Goal: Task Accomplishment & Management: Manage account settings

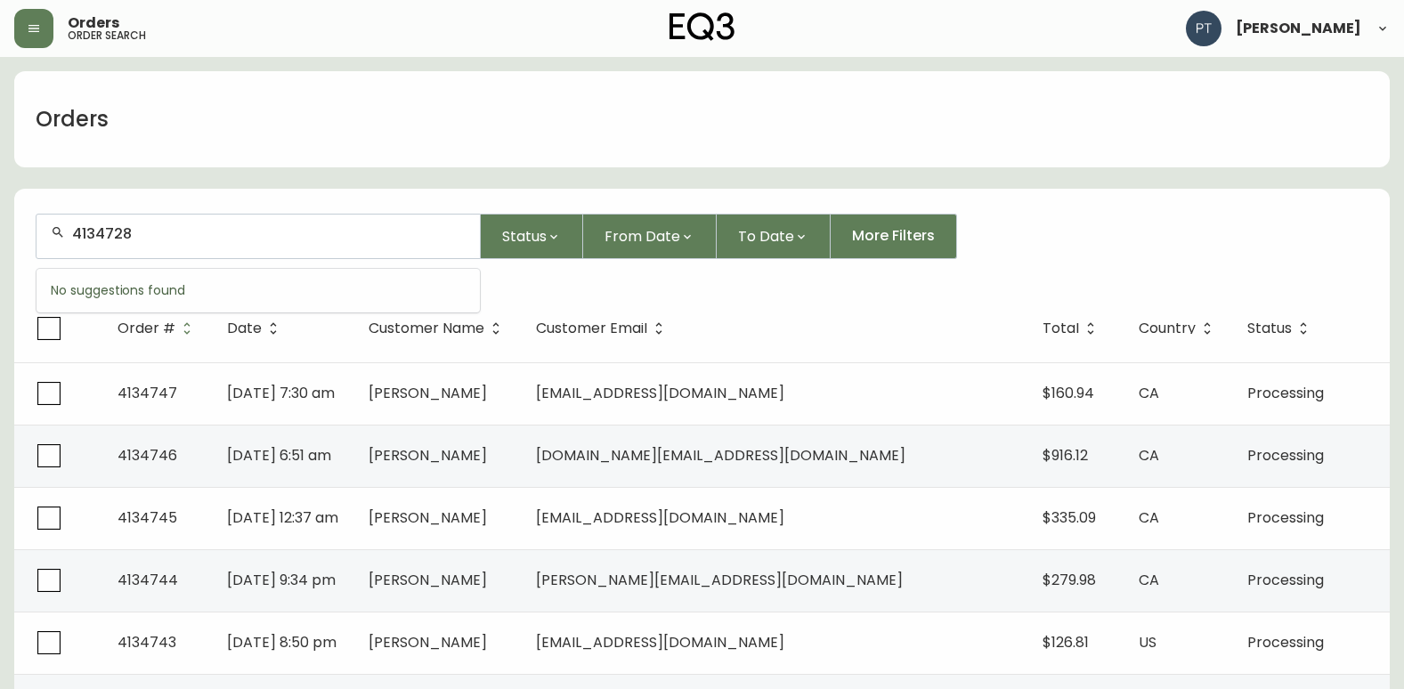
type input "4134728"
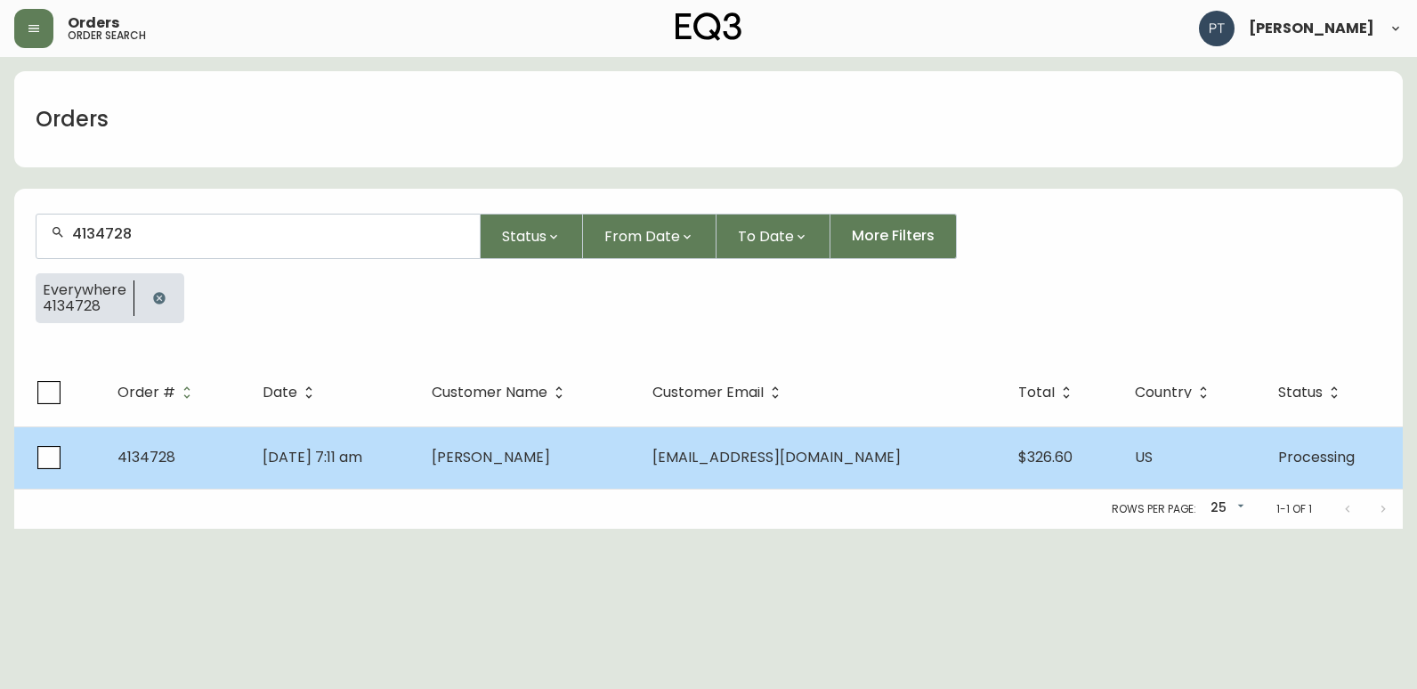
click at [638, 477] on td "[PERSON_NAME]" at bounding box center [528, 457] width 221 height 62
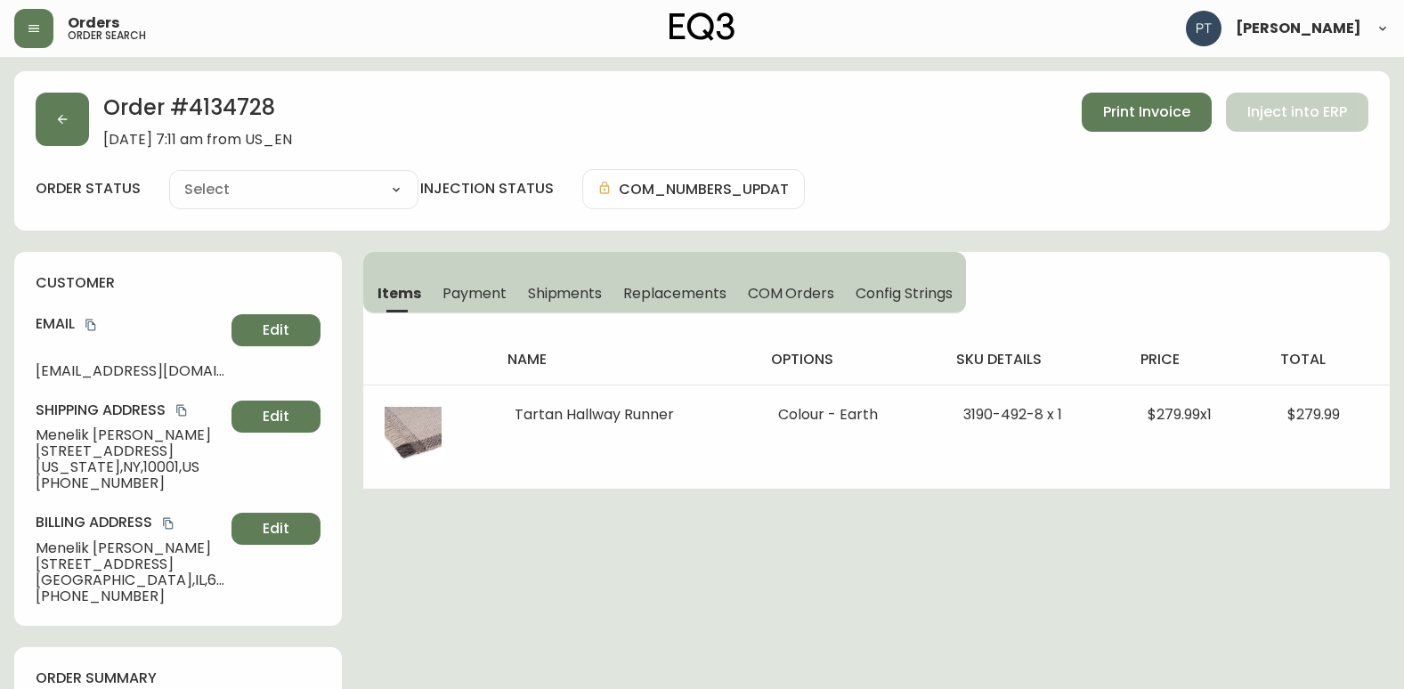
type input "Processing"
select select "PROCESSING"
click at [554, 289] on span "Shipments" at bounding box center [565, 293] width 75 height 19
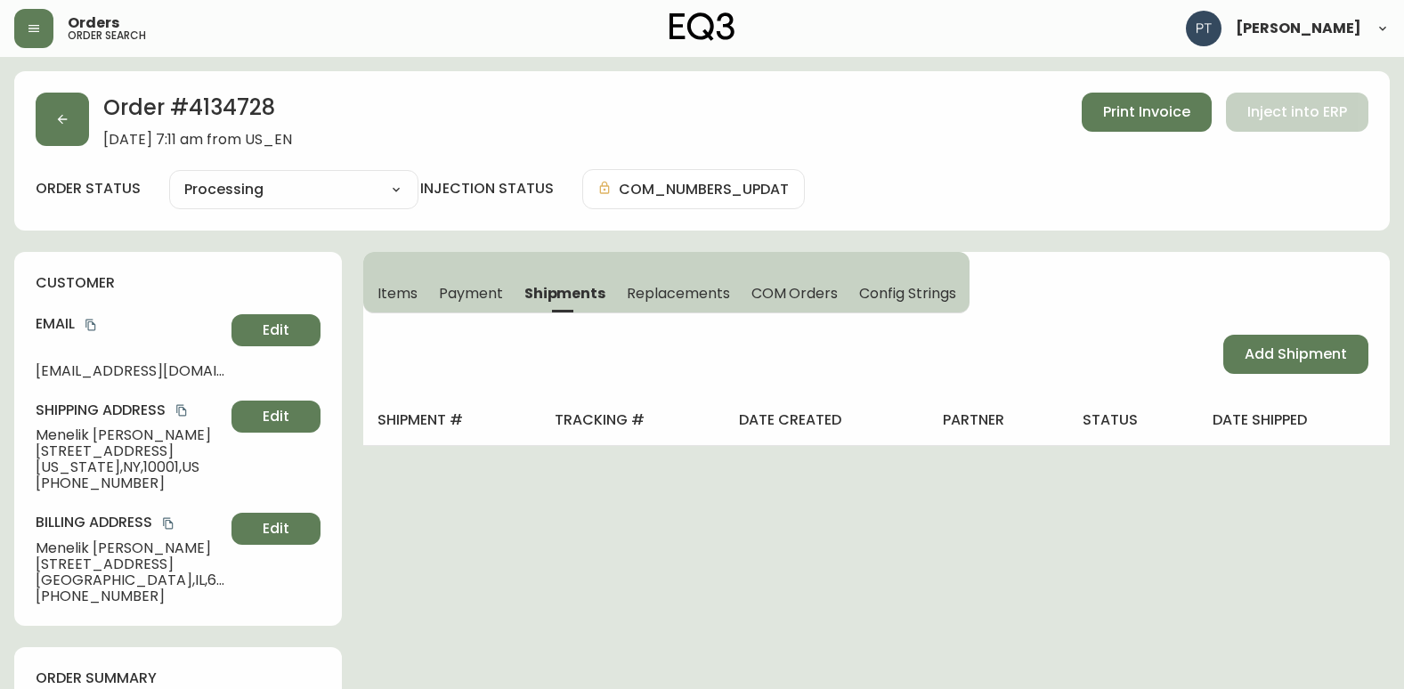
click at [1264, 326] on div "Add Shipment" at bounding box center [876, 354] width 1026 height 82
click at [1253, 364] on span "Add Shipment" at bounding box center [1296, 355] width 102 height 20
select select "PENDING"
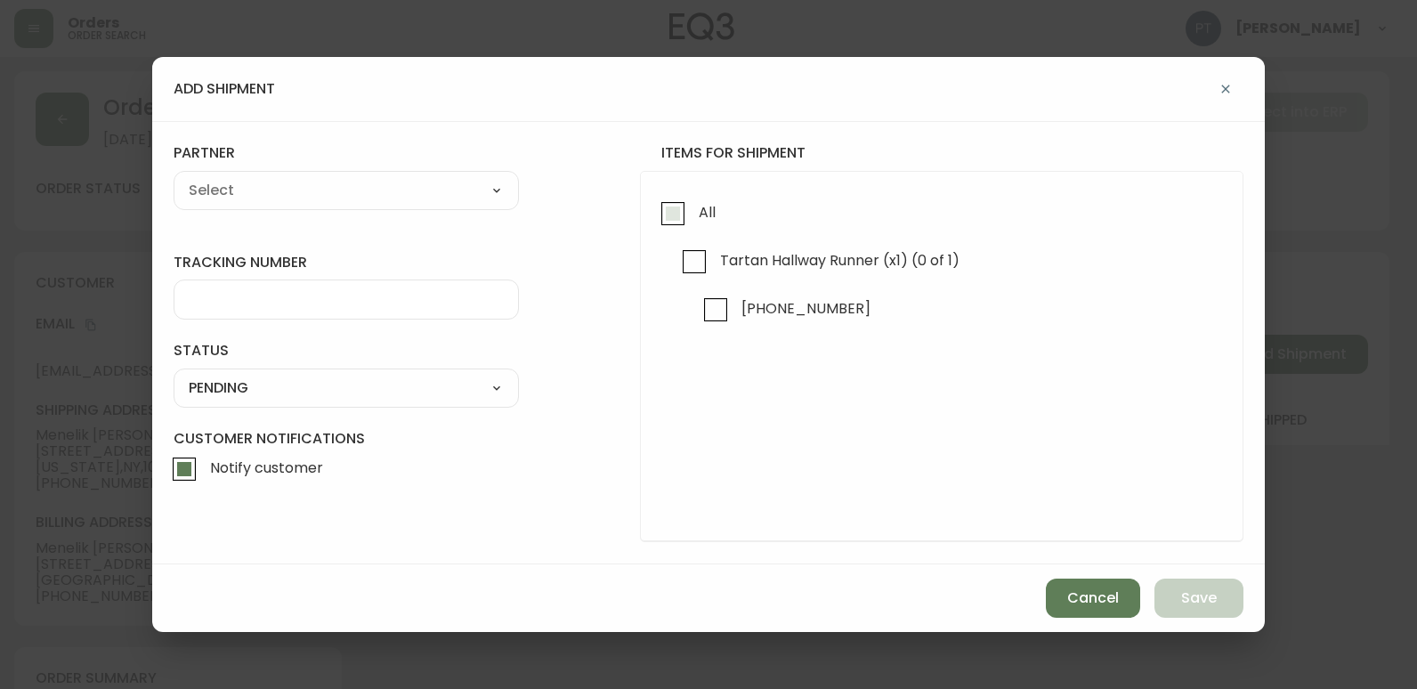
drag, startPoint x: 702, startPoint y: 220, endPoint x: 681, endPoint y: 219, distance: 21.4
click at [698, 220] on span "All" at bounding box center [704, 212] width 22 height 39
click at [693, 220] on input "All" at bounding box center [673, 213] width 41 height 41
checkbox input "true"
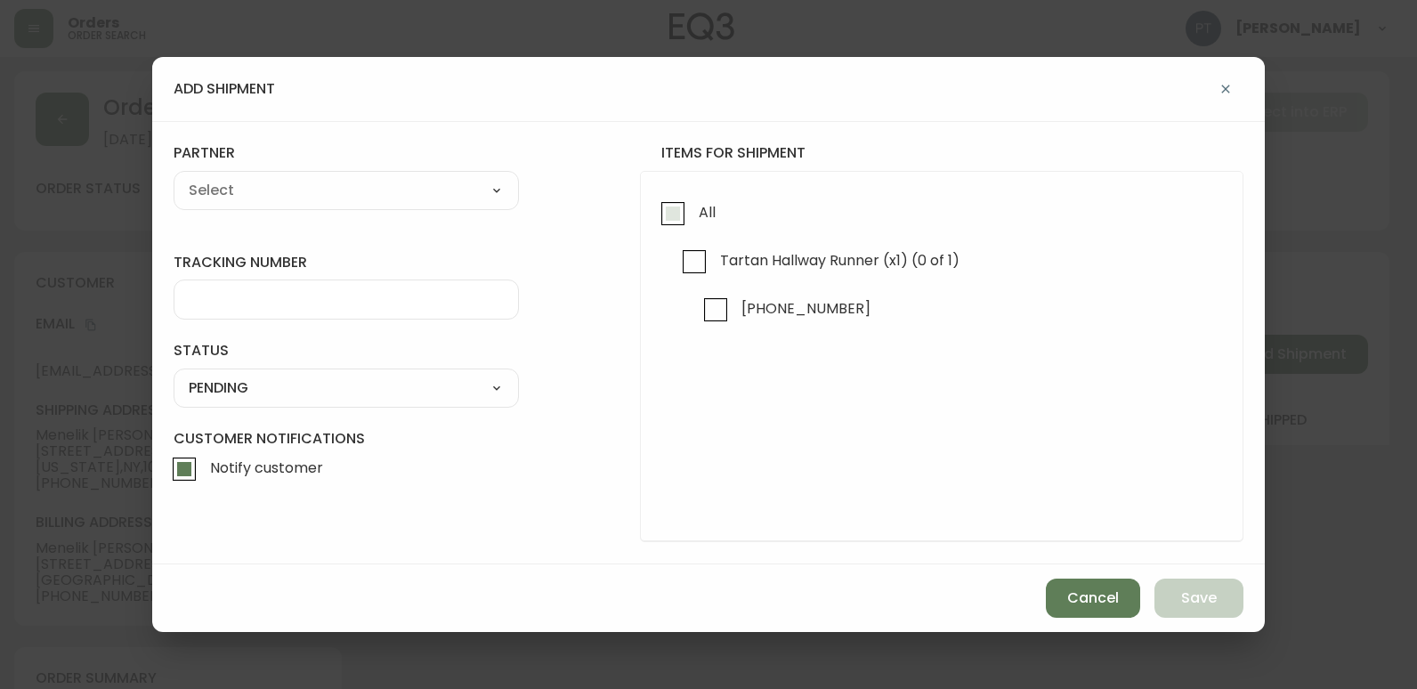
checkbox input "true"
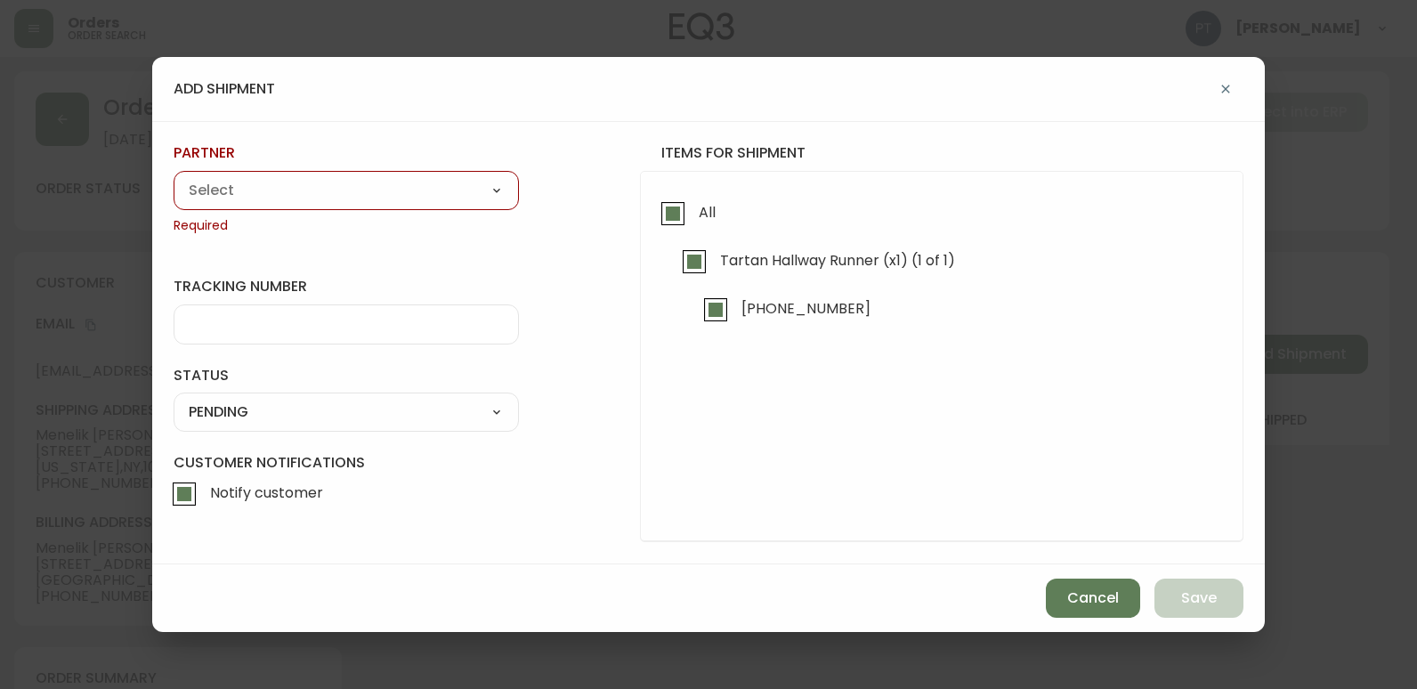
click at [438, 172] on div "partner A Move to Remember LLC ABF Freight Alero [PERSON_NAME] Canada Post CDS …" at bounding box center [346, 188] width 345 height 91
click at [450, 193] on select "A Move to Remember LLC ABF Freight Alero [PERSON_NAME] Canada Post CDS Ceva Log…" at bounding box center [346, 190] width 345 height 27
select select "cjy0aaf3c01x30166dpi6h6qg"
click at [174, 177] on select "A Move to Remember LLC ABF Freight Alero [PERSON_NAME] Canada Post CDS Ceva Log…" at bounding box center [346, 190] width 345 height 27
type input "EQ3"
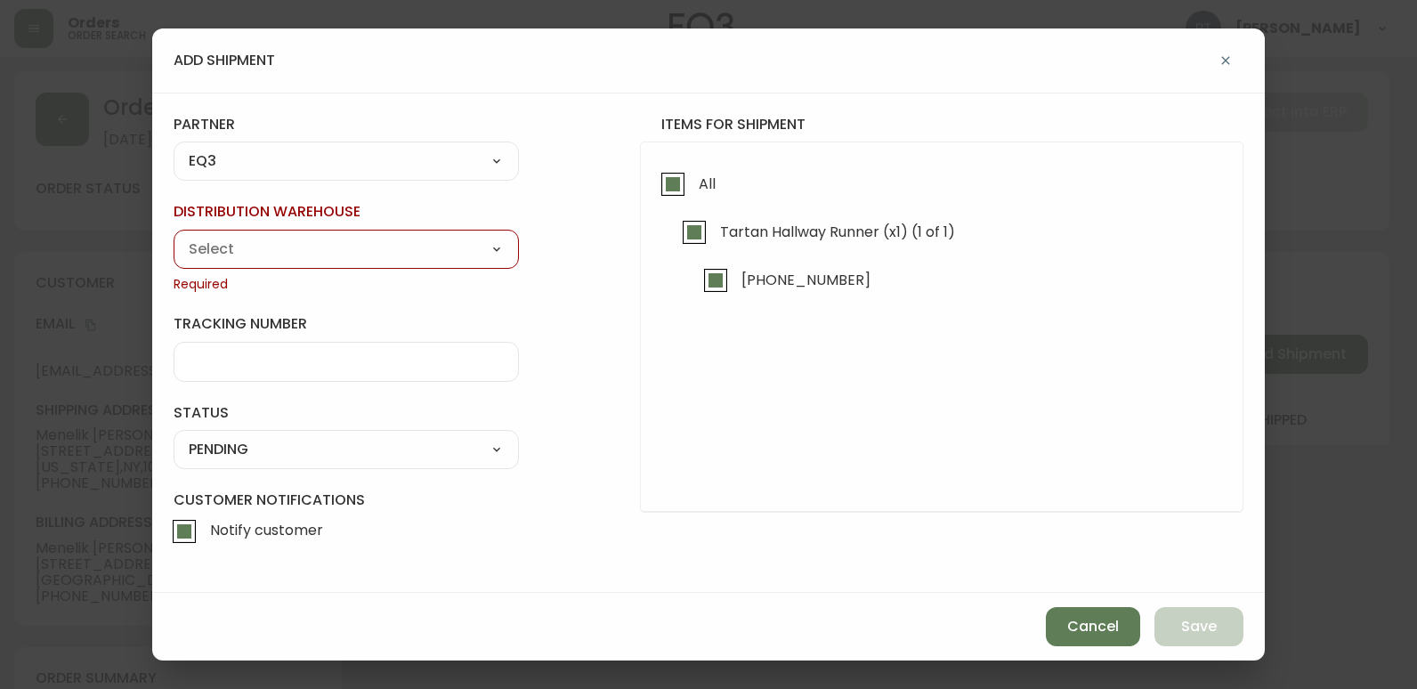
click at [409, 170] on select "A Move to Remember LLC ABF Freight Alero [PERSON_NAME] Canada Post CDS Ceva Log…" at bounding box center [346, 162] width 345 height 27
select select "cjy0a9taa01x001669l98m63c"
click at [174, 175] on select "A Move to Remember LLC ABF Freight Alero [PERSON_NAME] Canada Post CDS Ceva Log…" at bounding box center [346, 162] width 345 height 27
type input "FedEx"
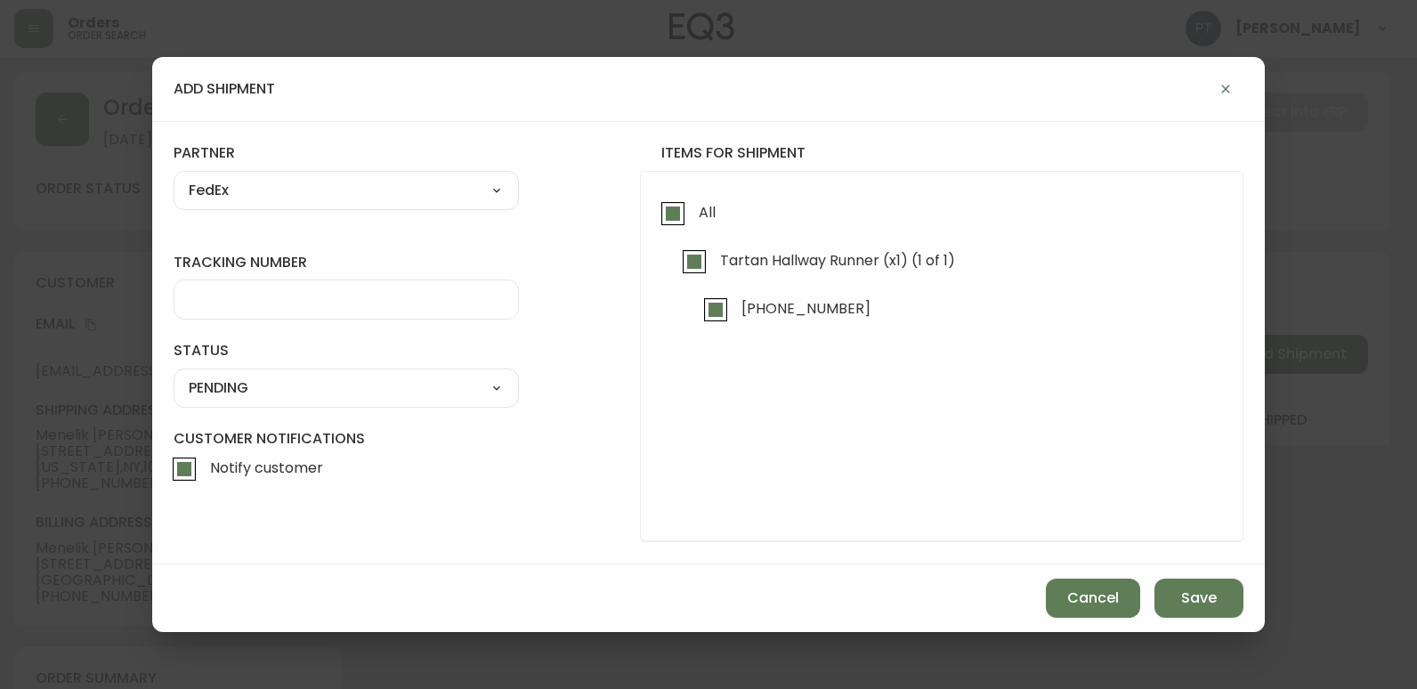
click at [344, 307] on input "tracking number" at bounding box center [346, 299] width 315 height 17
type input "902216337214"
click at [387, 382] on select "SHIPPED PENDING CANCELLED" at bounding box center [346, 388] width 345 height 27
click at [174, 375] on select "SHIPPED PENDING CANCELLED" at bounding box center [346, 388] width 345 height 27
select select "PENDING"
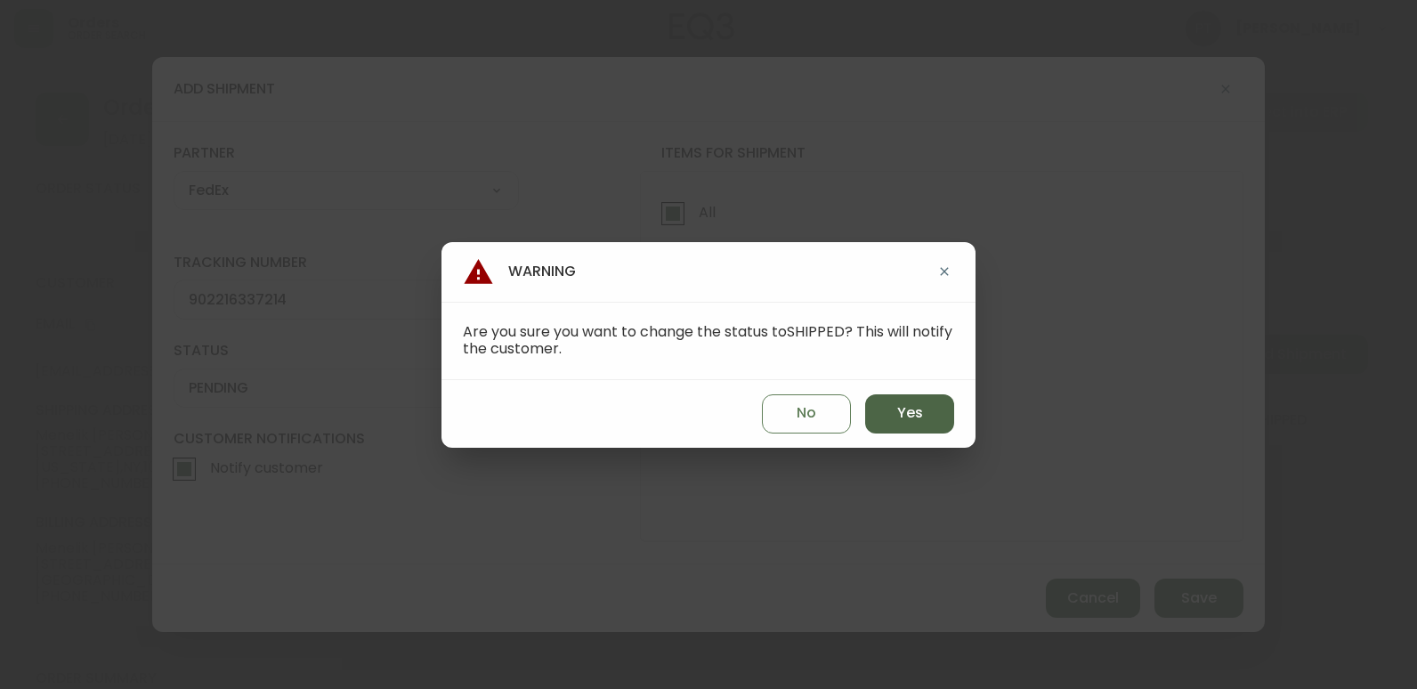
click at [913, 424] on button "Yes" at bounding box center [909, 413] width 89 height 39
type input "SHIPPED"
select select "SHIPPED"
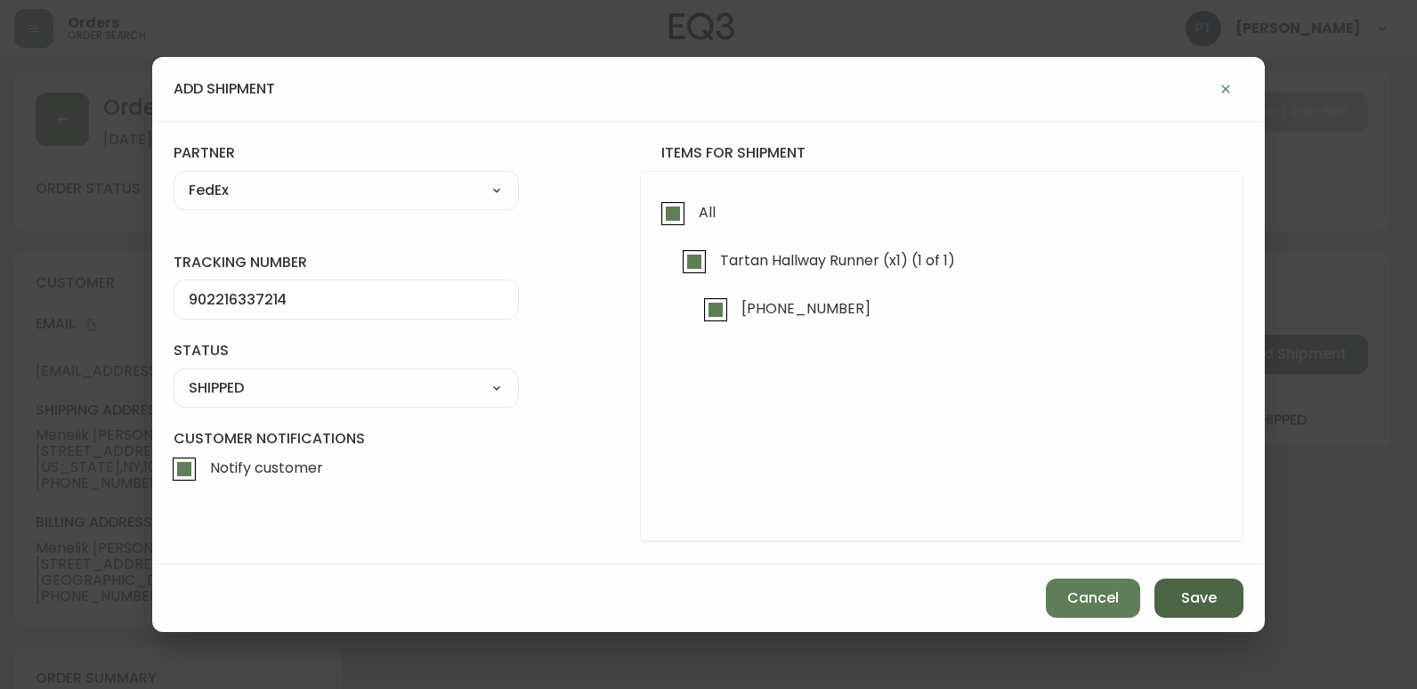
click at [1220, 610] on button "Save" at bounding box center [1199, 598] width 89 height 39
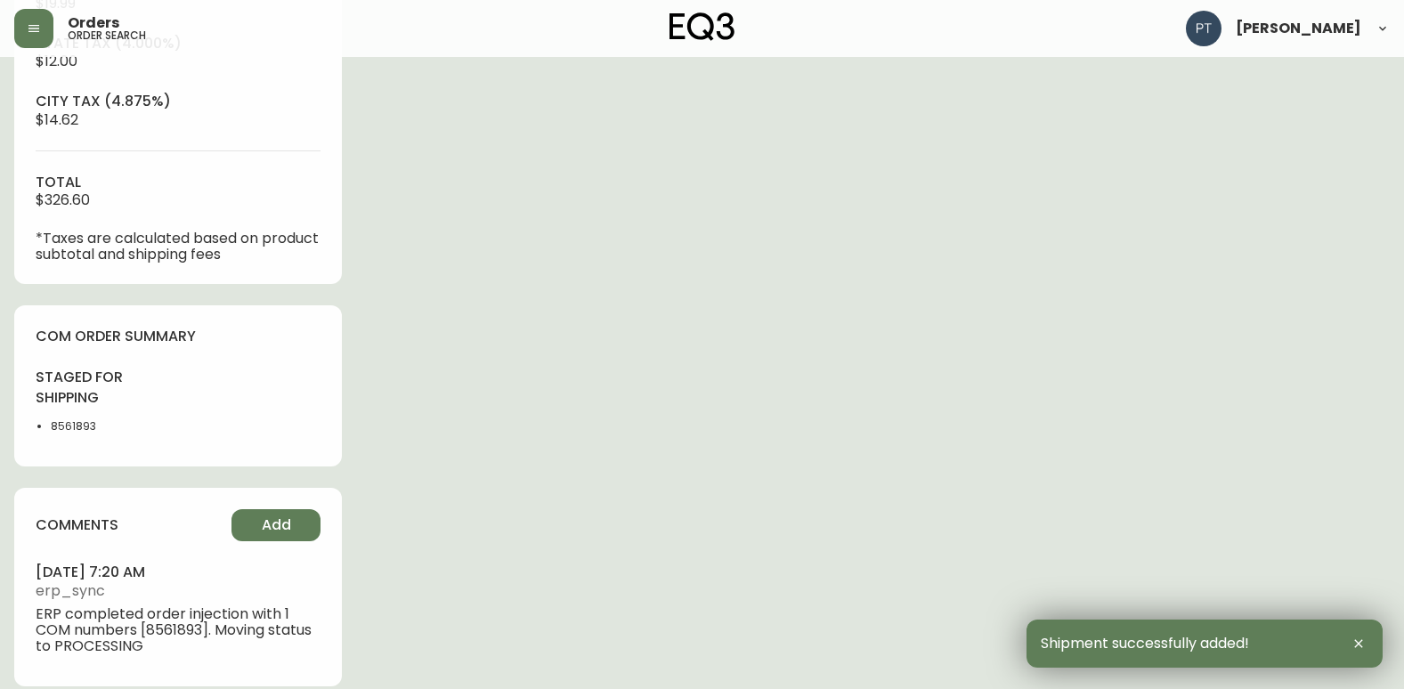
scroll to position [811, 0]
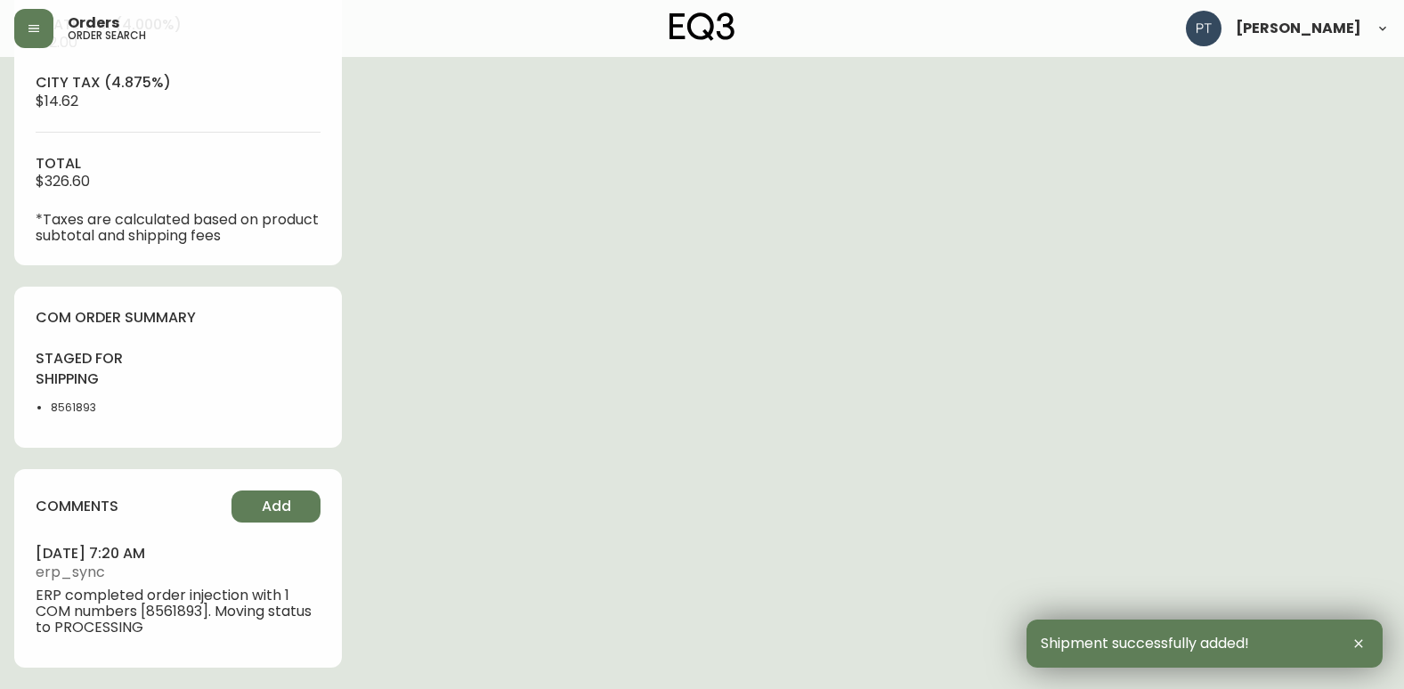
type input "Fully Shipped"
select select "FULLY_SHIPPED"
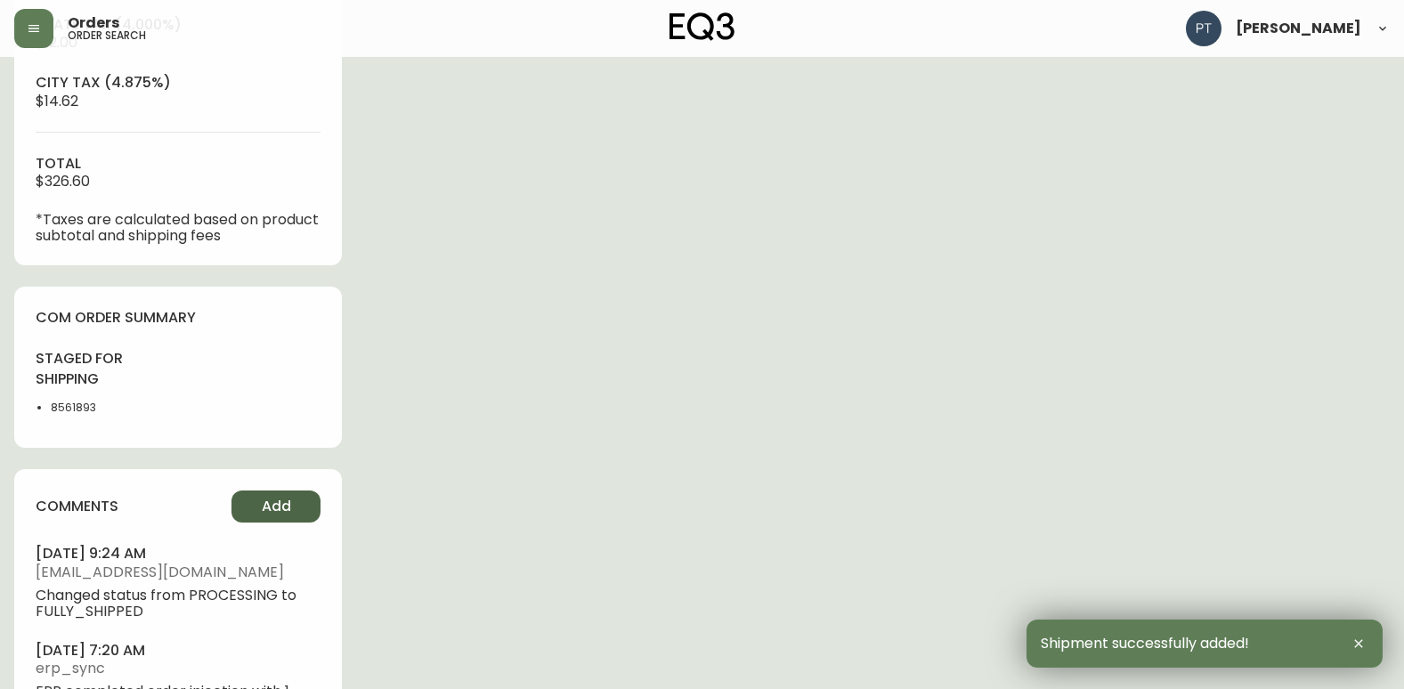
click at [305, 500] on button "Add" at bounding box center [275, 507] width 89 height 32
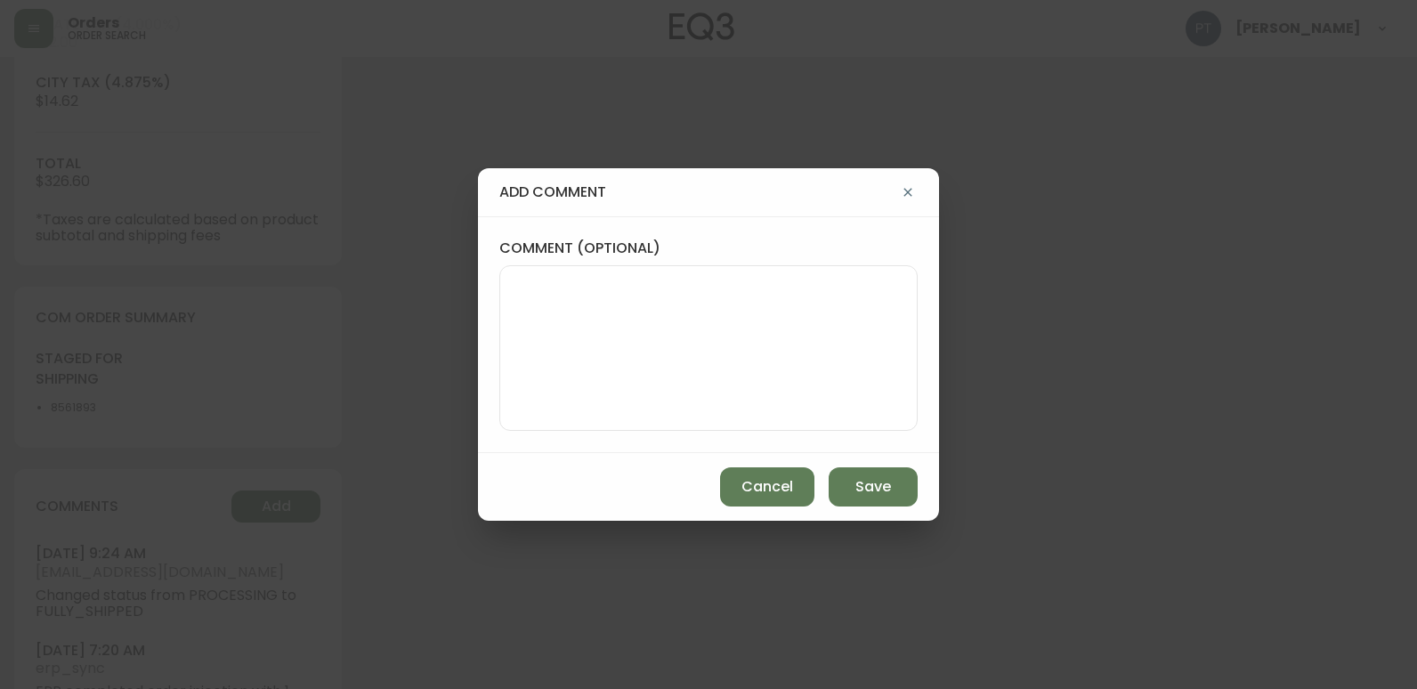
click at [758, 382] on textarea "comment (optional)" at bounding box center [709, 348] width 388 height 142
type textarea "CH"
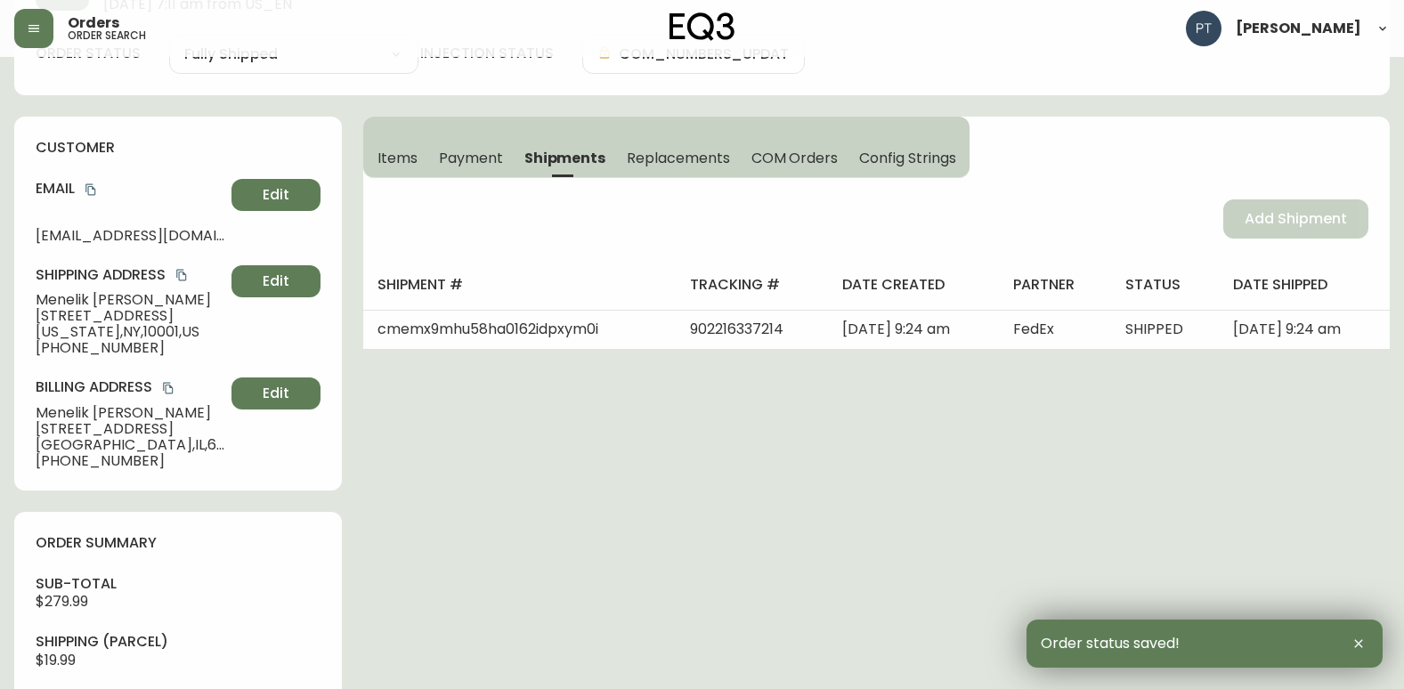
scroll to position [0, 0]
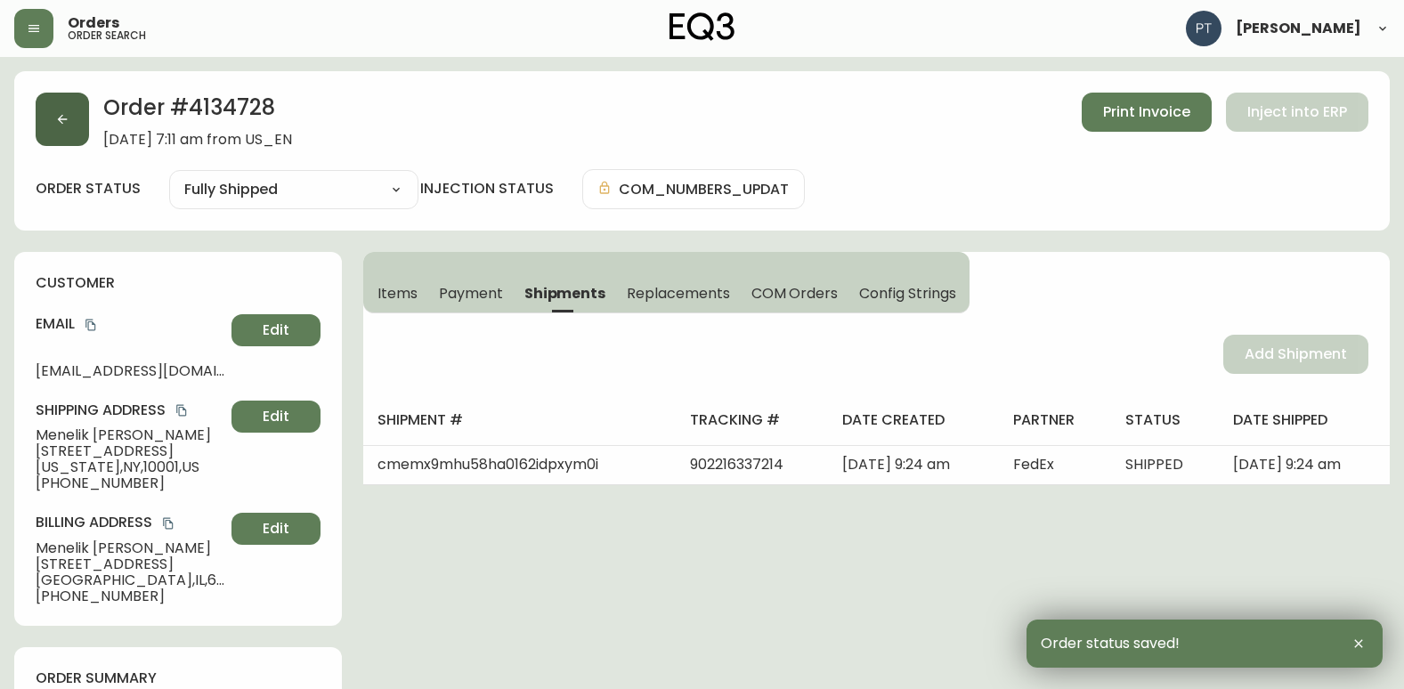
click at [79, 120] on button "button" at bounding box center [62, 119] width 53 height 53
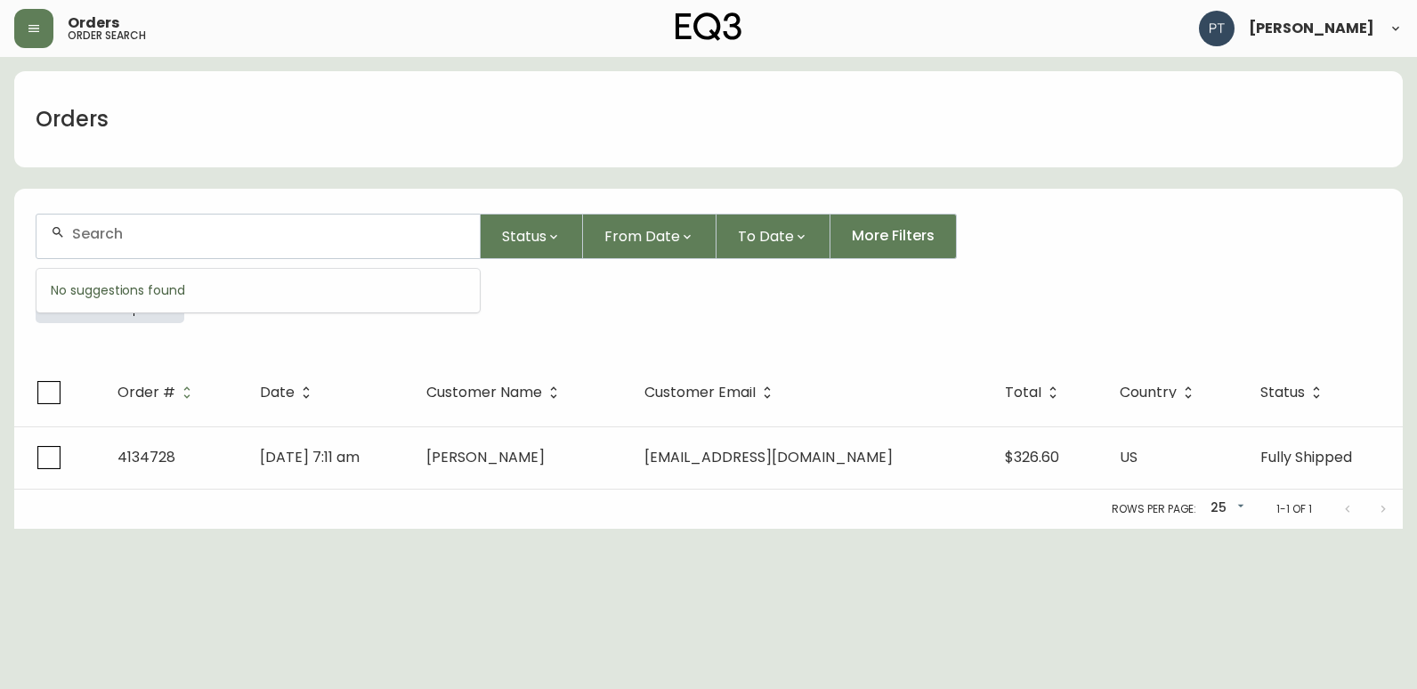
click at [331, 239] on input "text" at bounding box center [268, 233] width 393 height 17
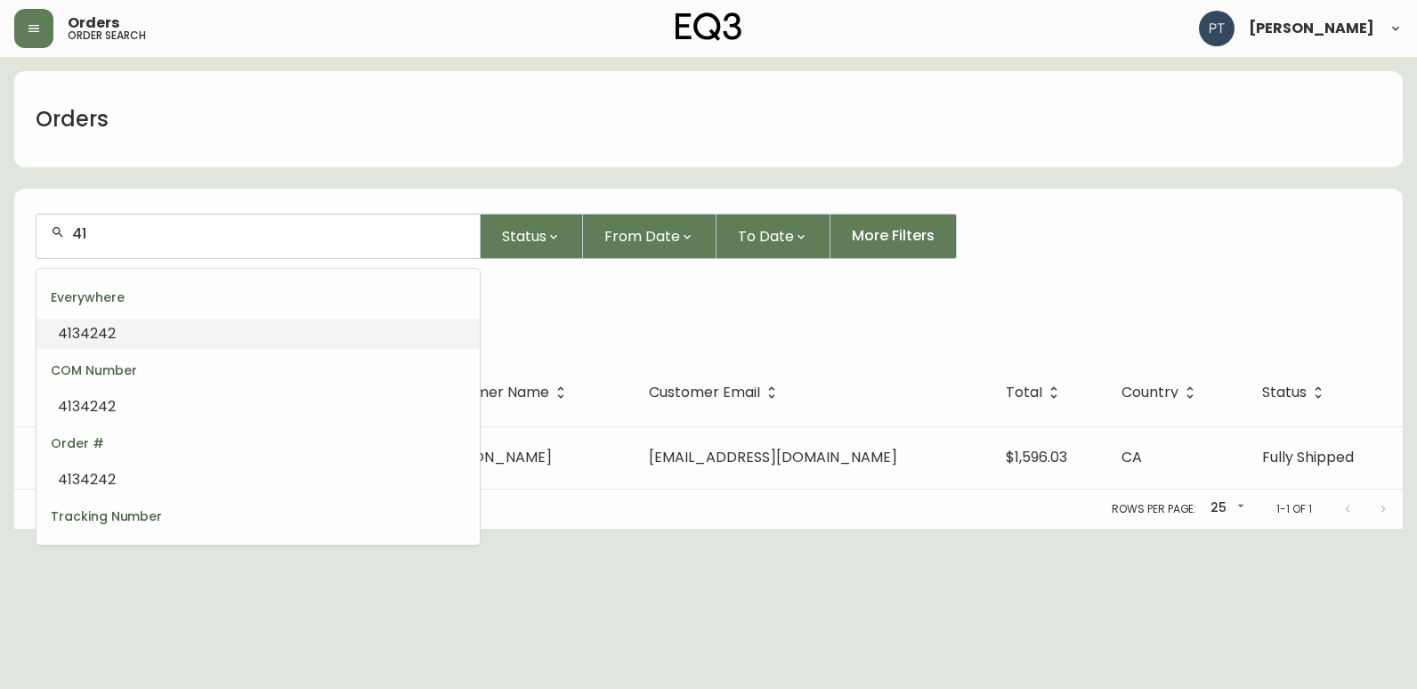
type input "4"
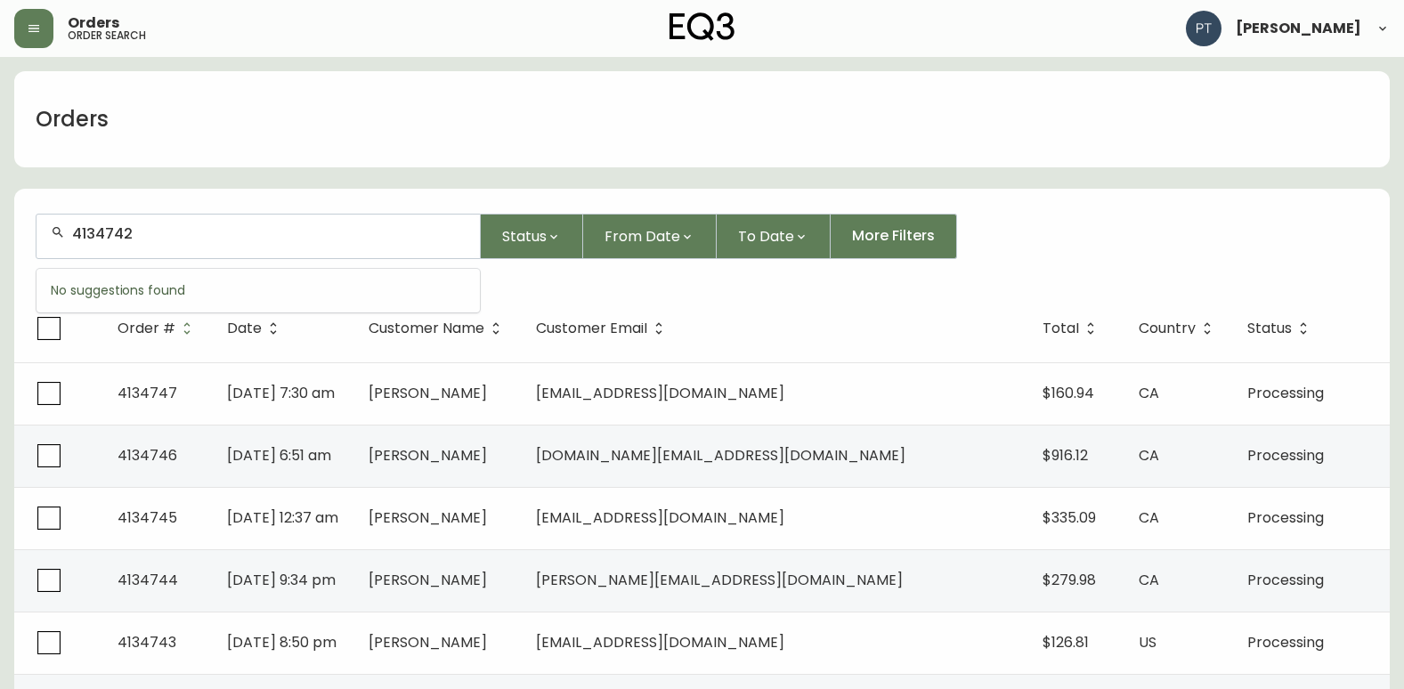
type input "4134742"
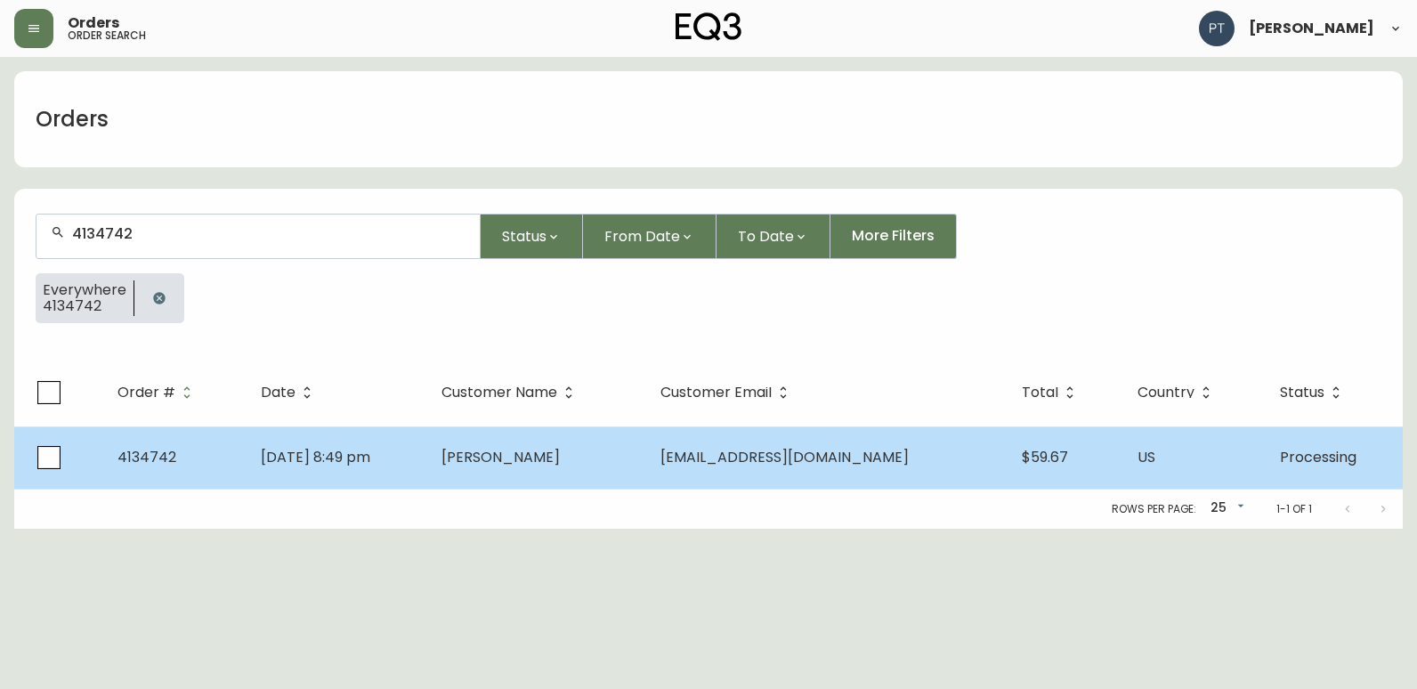
click at [512, 481] on td "[PERSON_NAME]" at bounding box center [536, 457] width 219 height 62
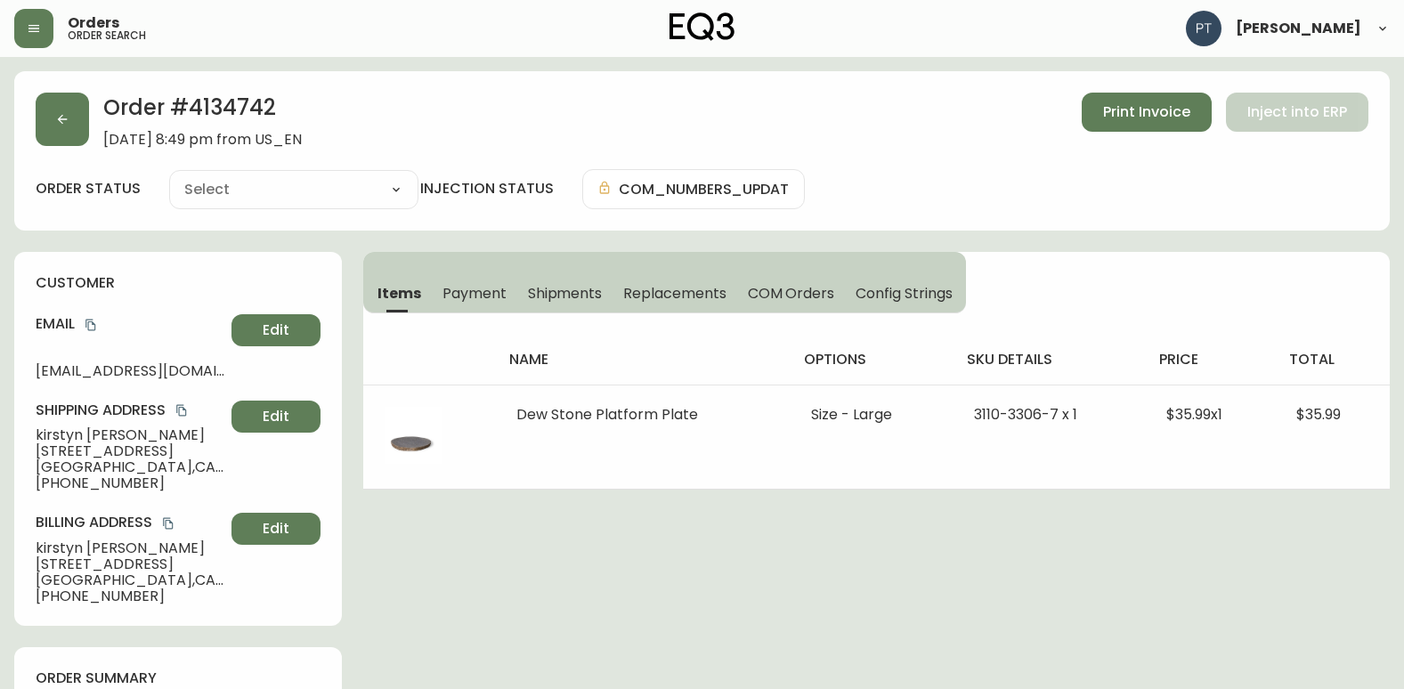
type input "Processing"
select select "PROCESSING"
click at [561, 284] on span "Shipments" at bounding box center [565, 293] width 75 height 19
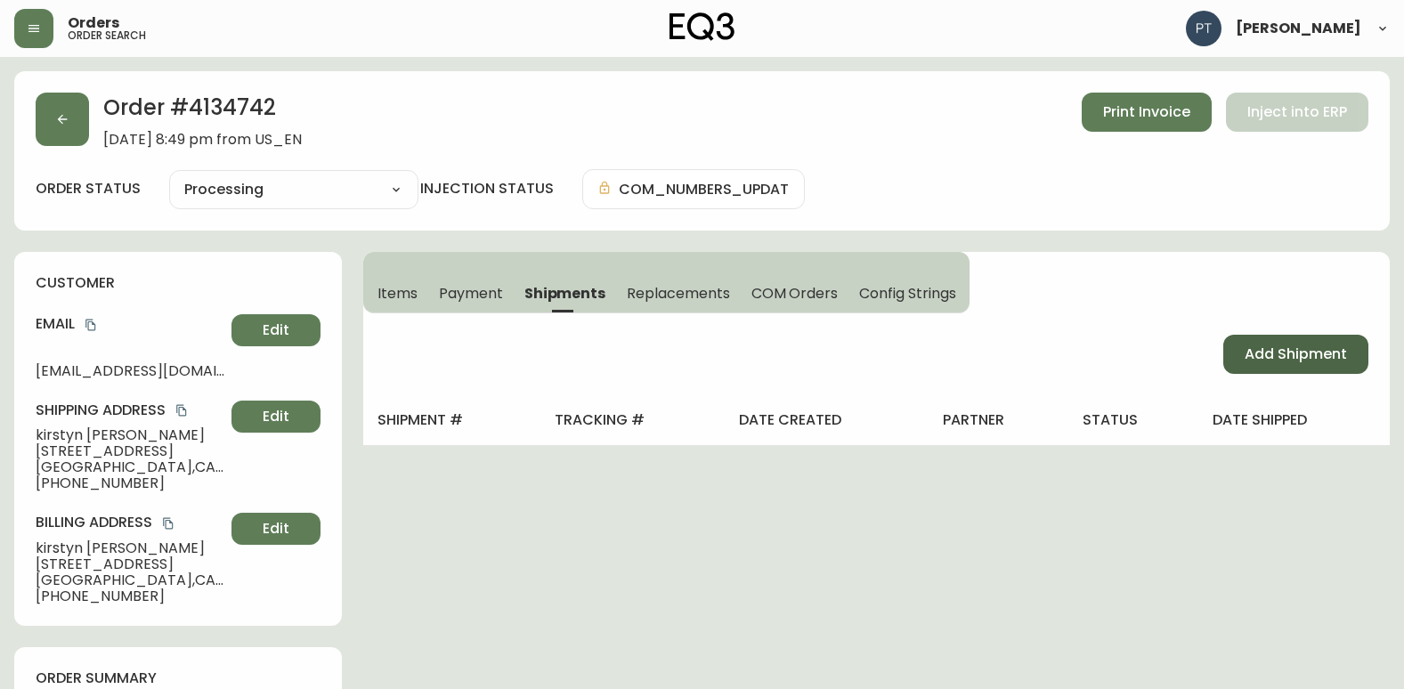
click at [1271, 348] on span "Add Shipment" at bounding box center [1296, 355] width 102 height 20
select select "PENDING"
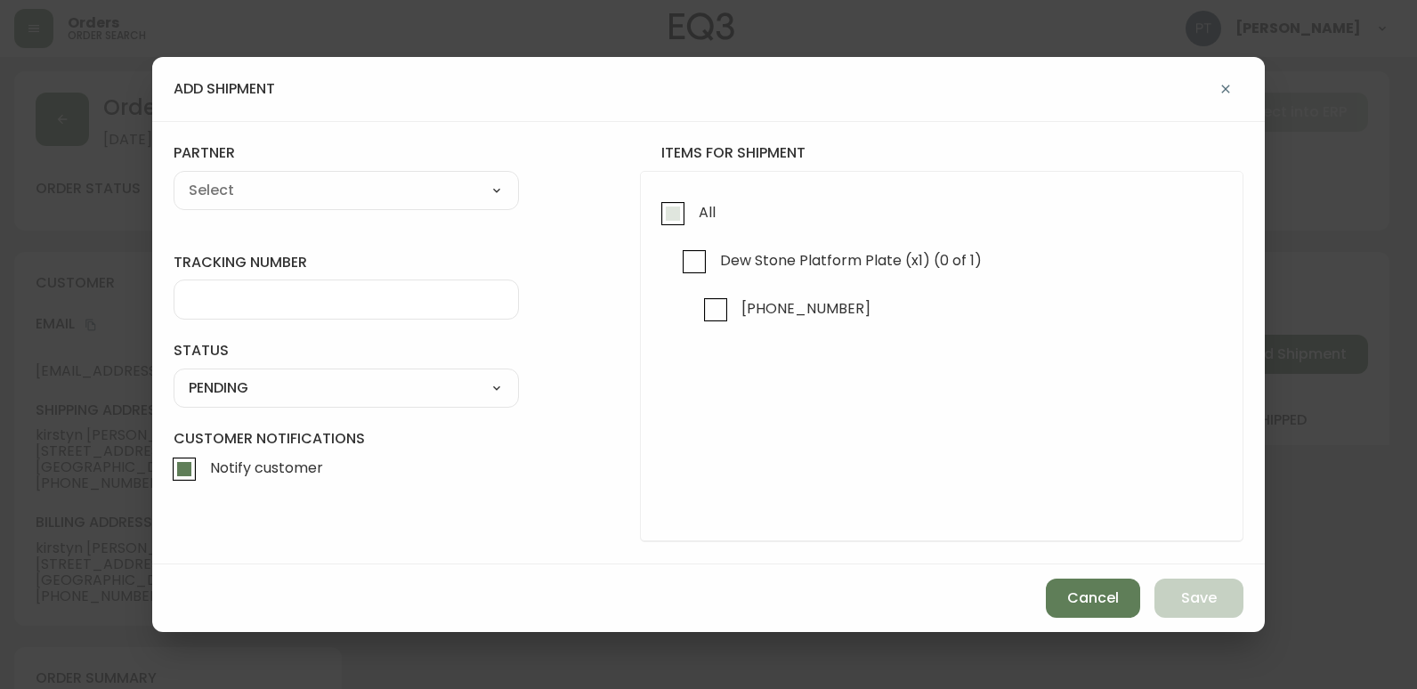
click at [685, 230] on input "All" at bounding box center [673, 213] width 41 height 41
checkbox input "true"
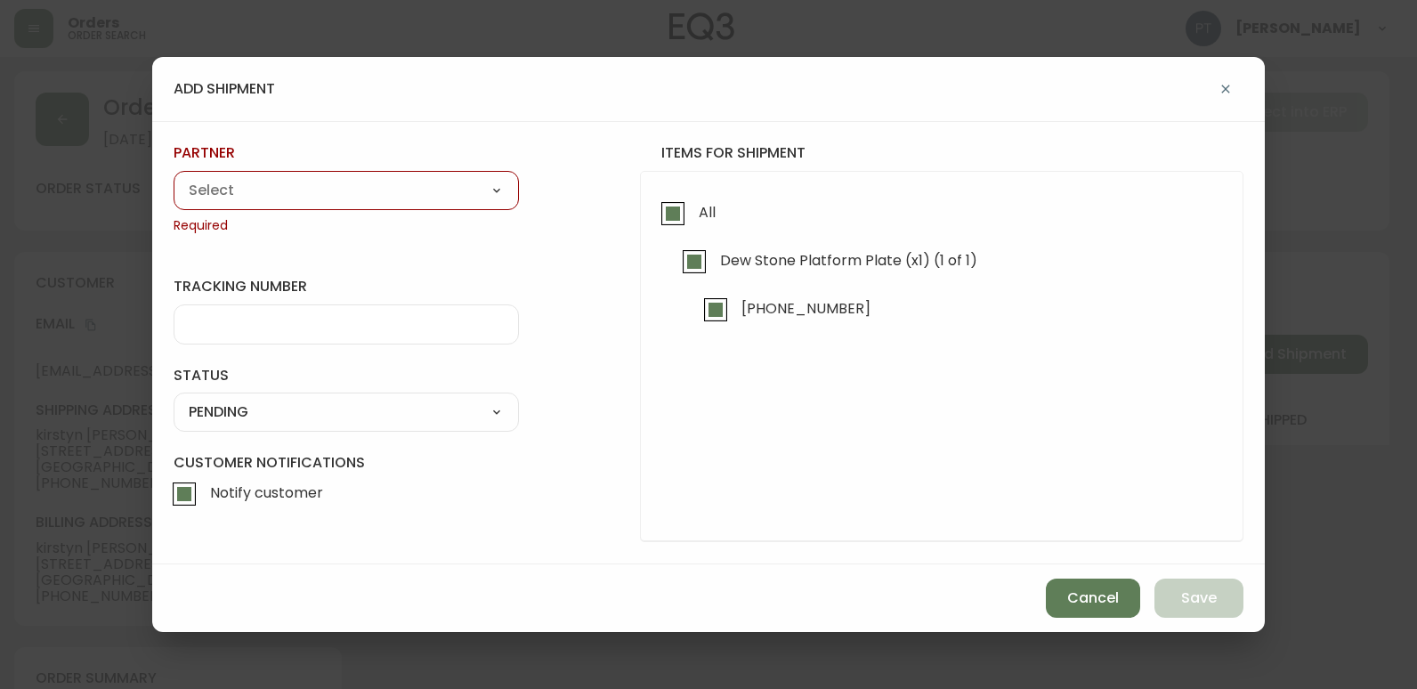
click at [428, 199] on select "A Move to Remember LLC ABF Freight Alero [PERSON_NAME] Canada Post CDS Ceva Log…" at bounding box center [346, 190] width 345 height 27
select select "cjy0a9taa01x001669l98m63c"
click at [174, 177] on select "A Move to Remember LLC ABF Freight Alero [PERSON_NAME] Canada Post CDS Ceva Log…" at bounding box center [346, 190] width 345 height 27
type input "FedEx"
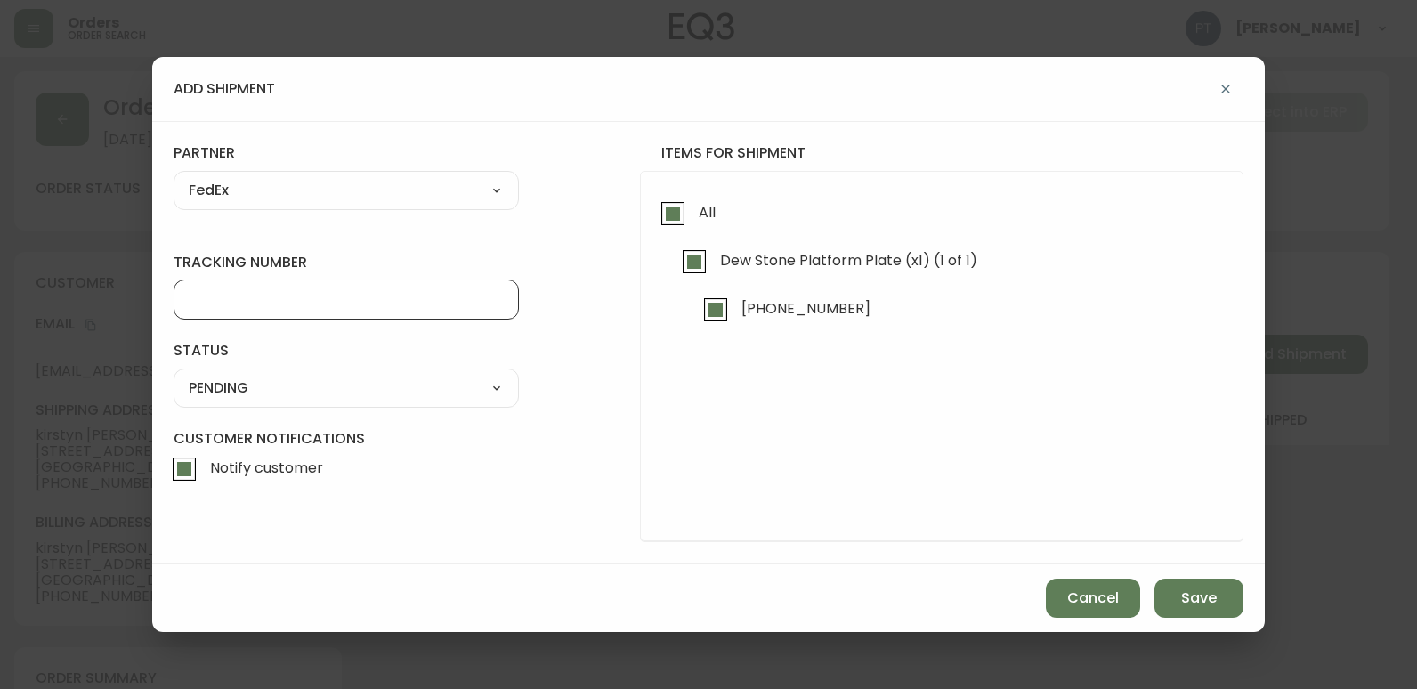
click at [339, 302] on input "tracking number" at bounding box center [346, 299] width 315 height 17
type input "902216337225"
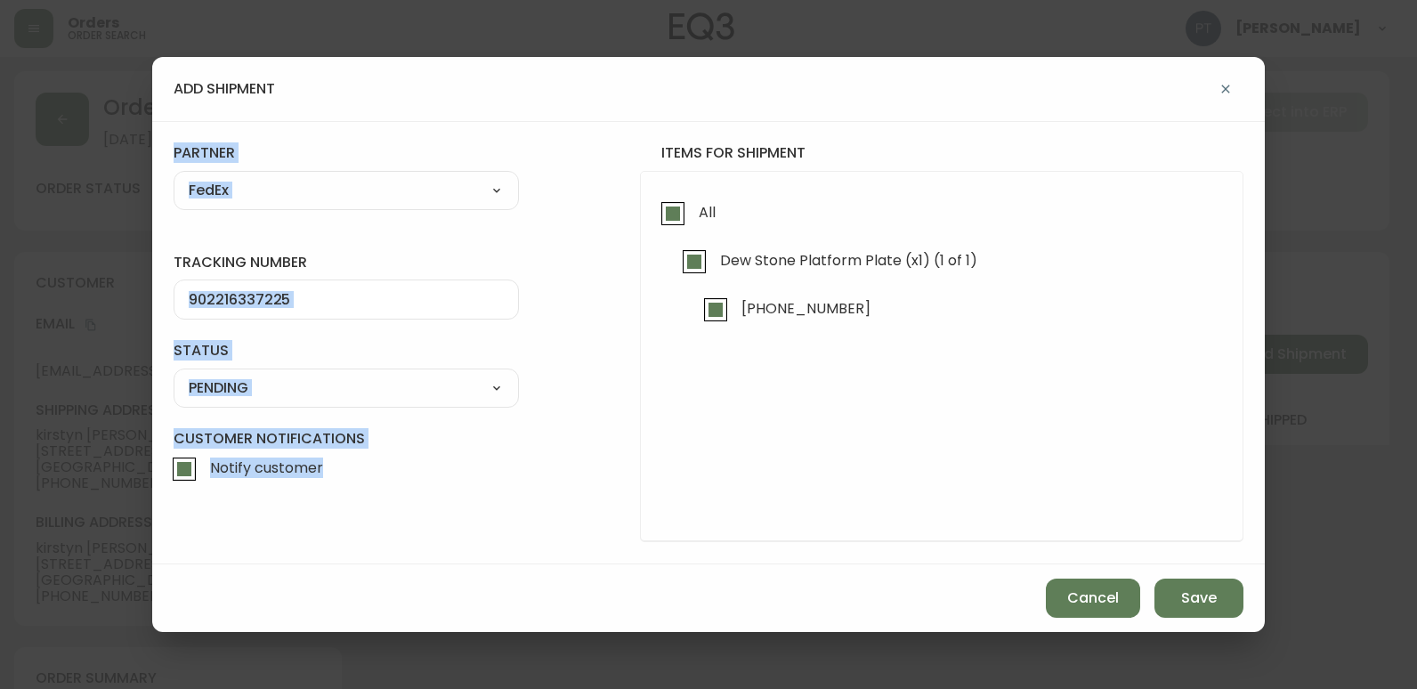
drag, startPoint x: 343, startPoint y: 357, endPoint x: 442, endPoint y: 483, distance: 161.0
click at [442, 483] on form "tracking number 902216337225 status PENDING SHIPPED PENDING CANCELLED partner F…" at bounding box center [709, 342] width 1070 height 398
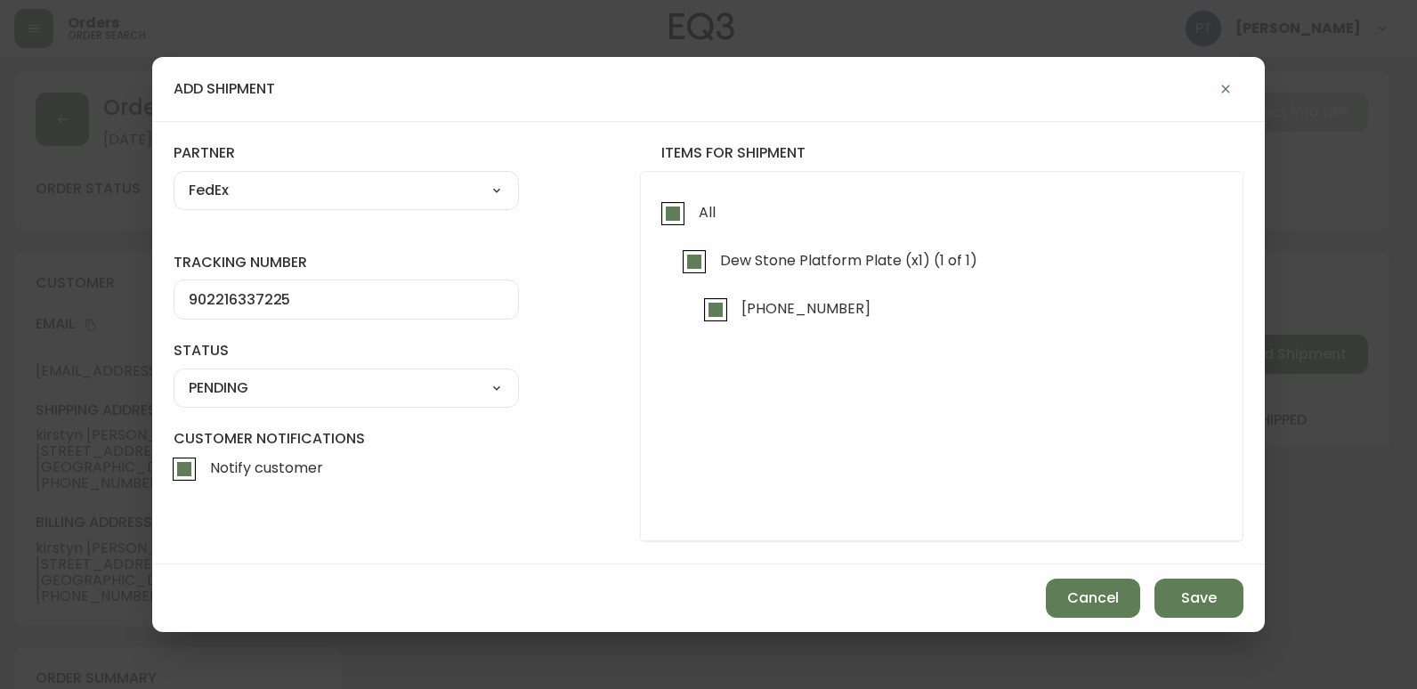
drag, startPoint x: 442, startPoint y: 483, endPoint x: 355, endPoint y: 608, distance: 152.1
click at [361, 630] on div "Cancel Save" at bounding box center [708, 598] width 1113 height 68
click at [466, 378] on select "SHIPPED PENDING CANCELLED" at bounding box center [346, 388] width 345 height 27
click at [174, 375] on select "SHIPPED PENDING CANCELLED" at bounding box center [346, 388] width 345 height 27
select select "PENDING"
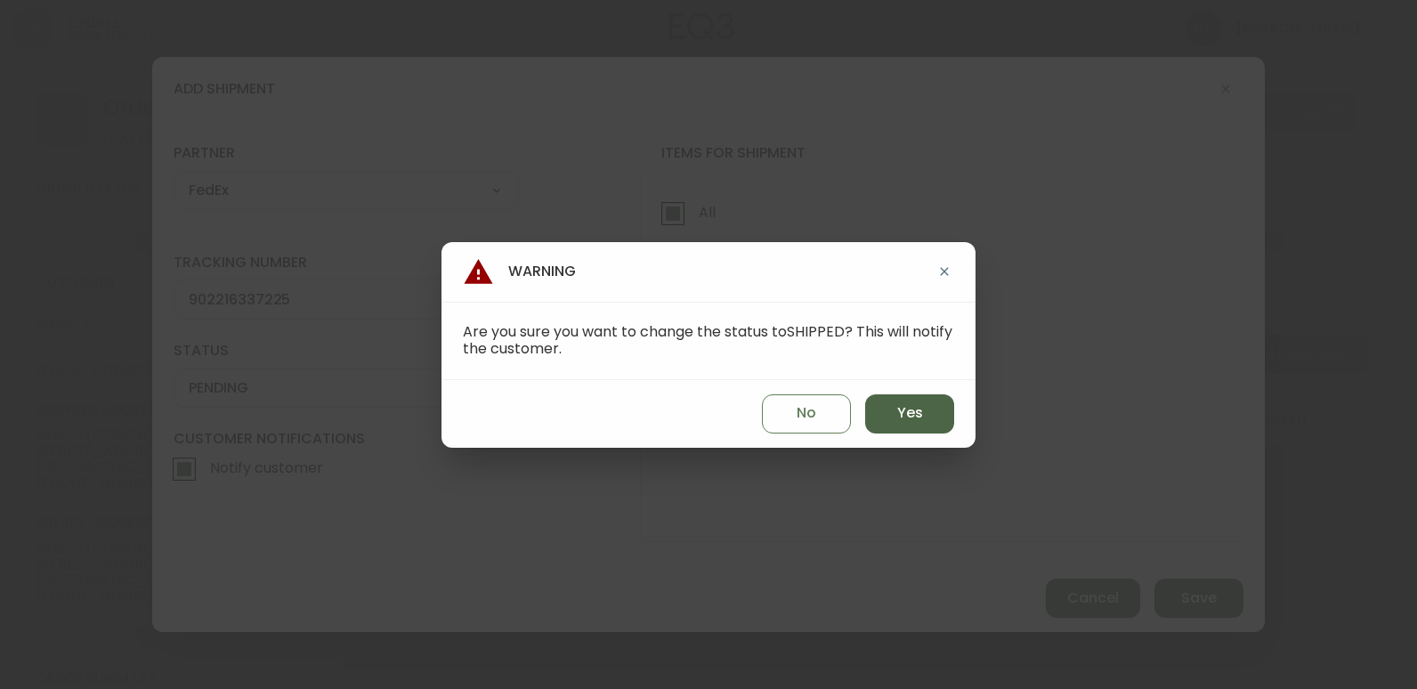
click at [916, 413] on div "No Yes" at bounding box center [709, 414] width 534 height 68
click at [913, 413] on span "Yes" at bounding box center [910, 413] width 26 height 20
type input "SHIPPED"
select select "SHIPPED"
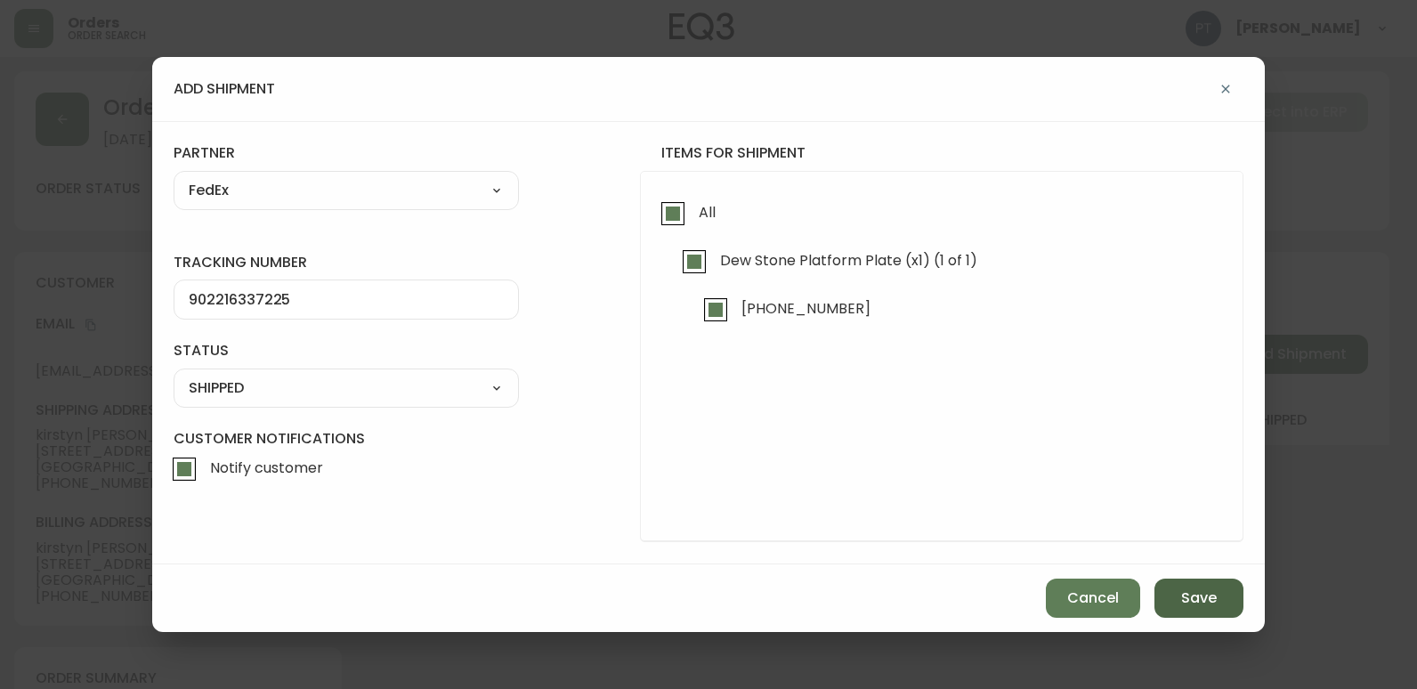
drag, startPoint x: 1234, startPoint y: 604, endPoint x: 1212, endPoint y: 588, distance: 26.9
click at [1228, 606] on button "Save" at bounding box center [1199, 598] width 89 height 39
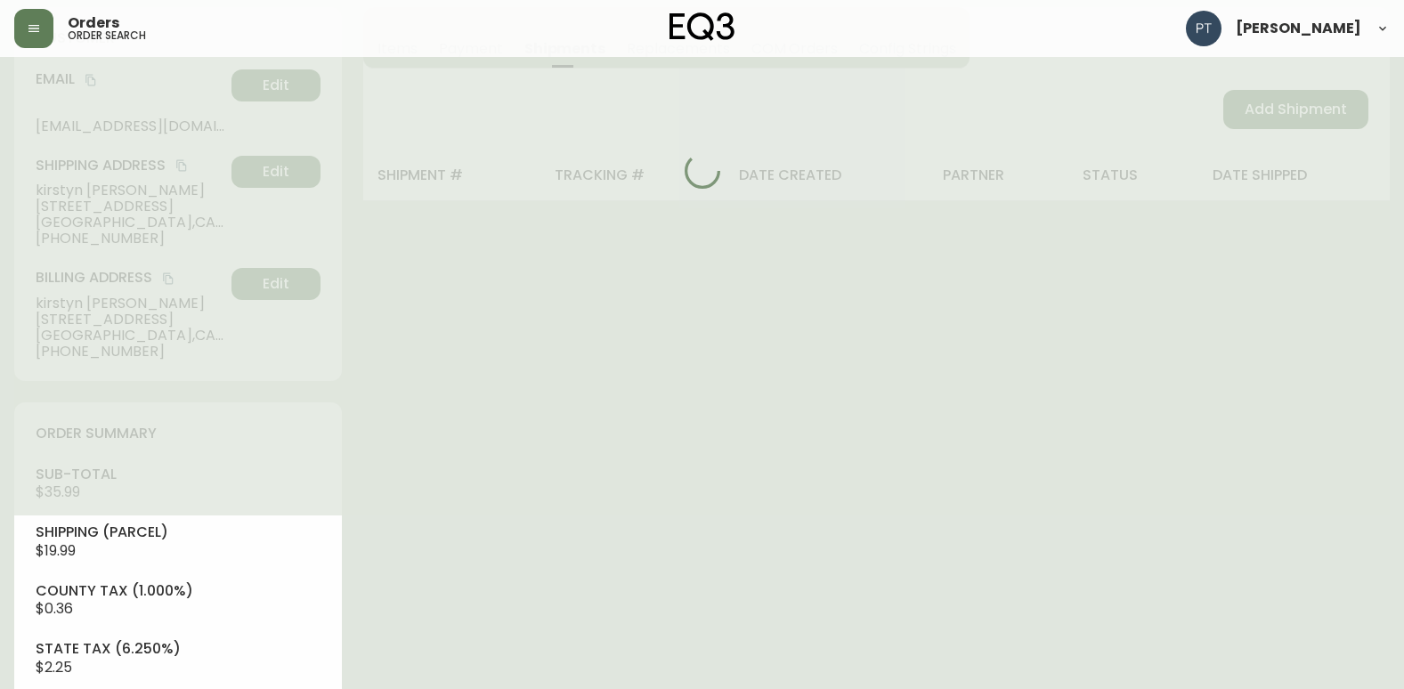
scroll to position [869, 0]
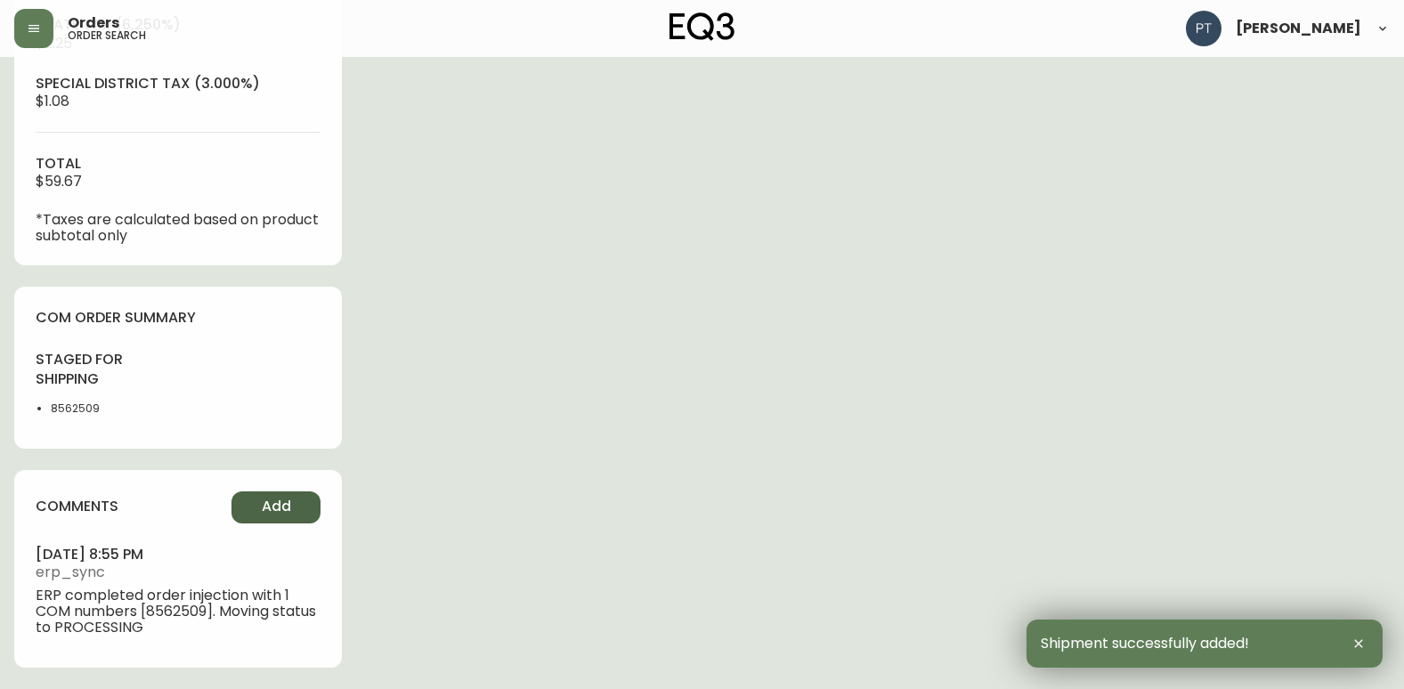
type input "Fully Shipped"
select select "FULLY_SHIPPED"
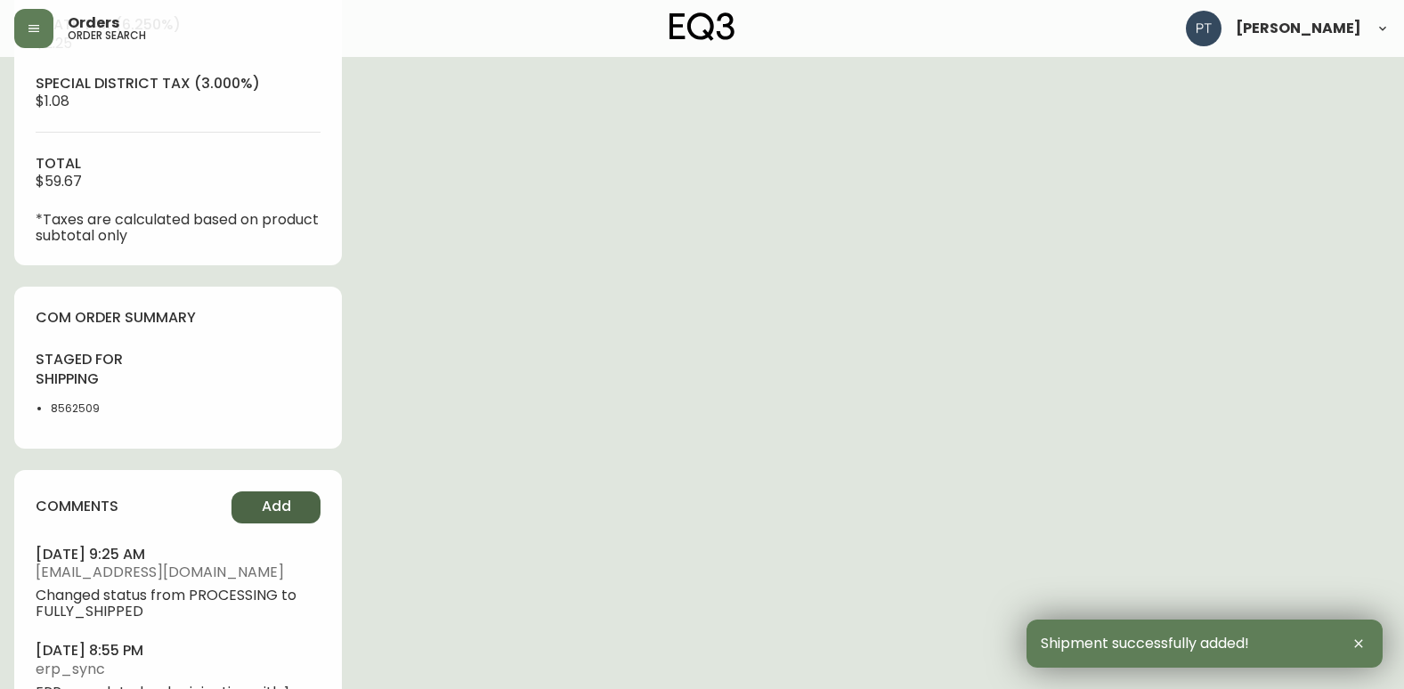
click at [276, 509] on span "Add" at bounding box center [276, 507] width 29 height 20
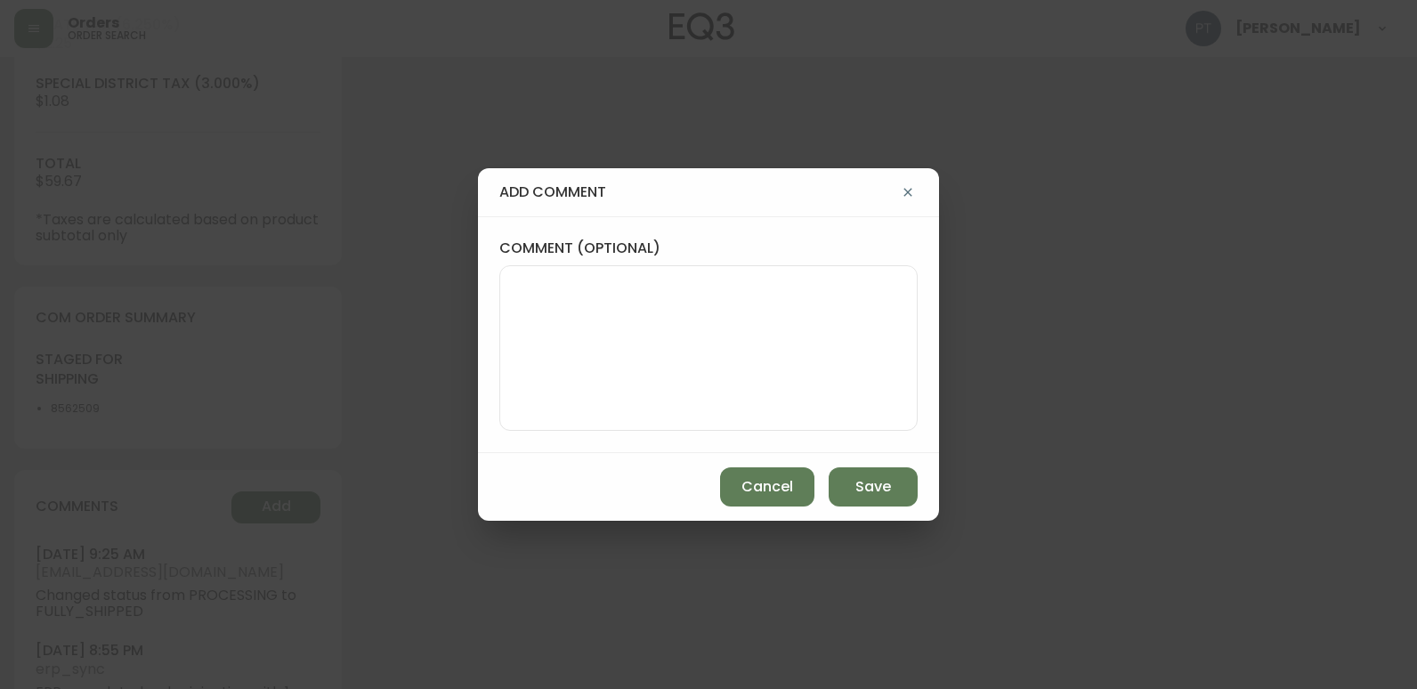
drag, startPoint x: 747, startPoint y: 257, endPoint x: 718, endPoint y: 257, distance: 29.4
click at [742, 257] on label "comment (optional)" at bounding box center [708, 249] width 418 height 20
click at [742, 277] on textarea "comment (optional)" at bounding box center [709, 348] width 388 height 142
type textarea "CH"
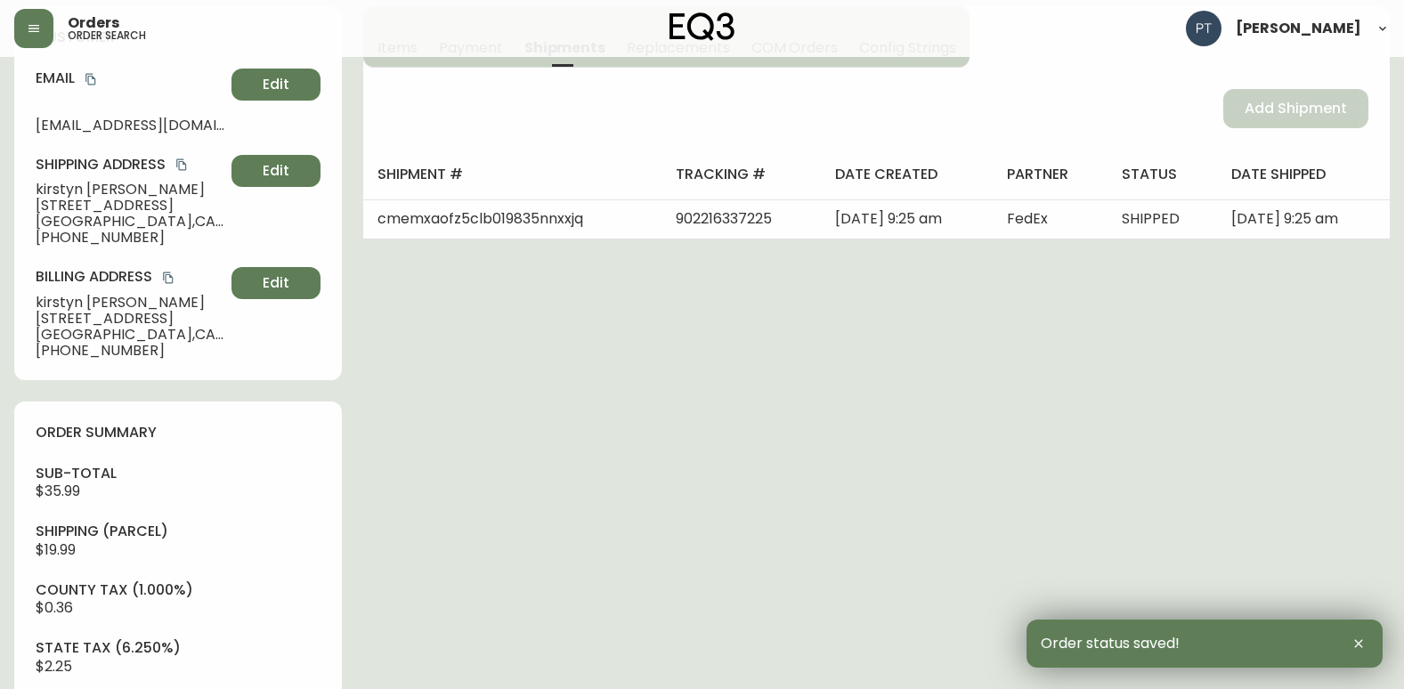
scroll to position [0, 0]
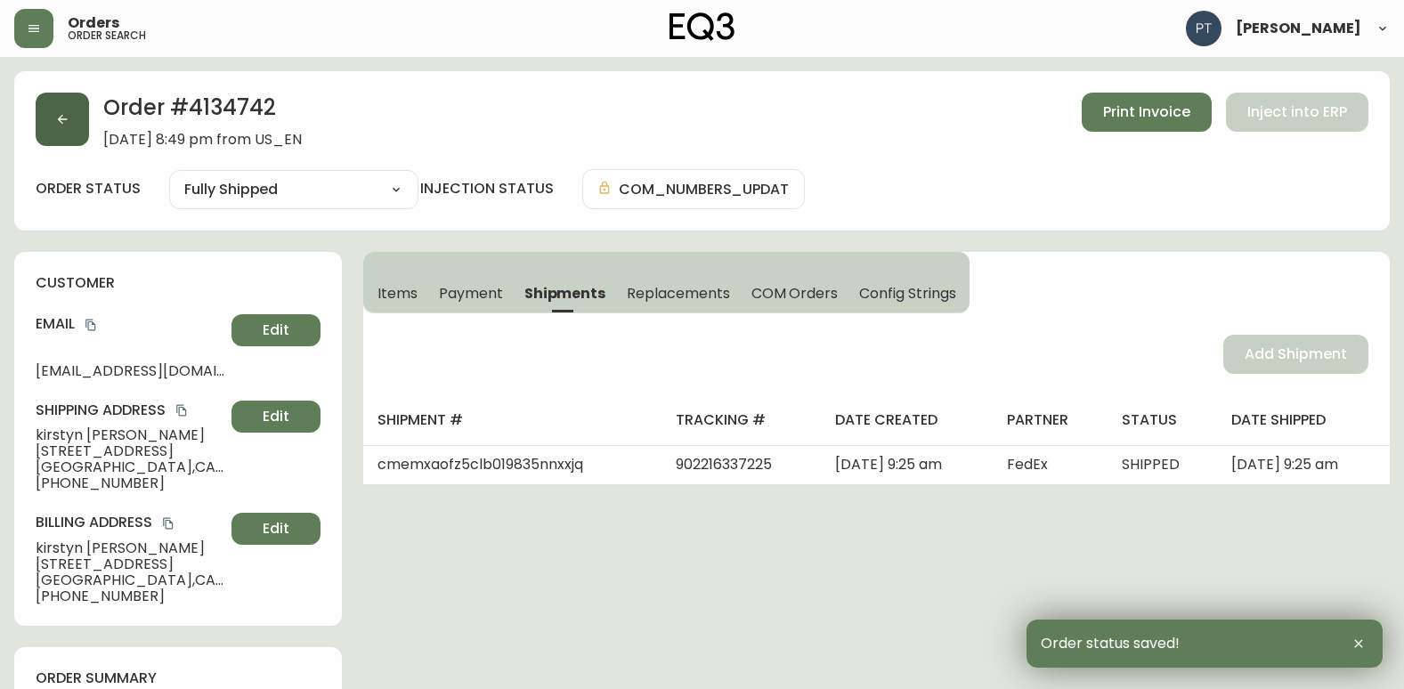
click at [56, 108] on button "button" at bounding box center [62, 119] width 53 height 53
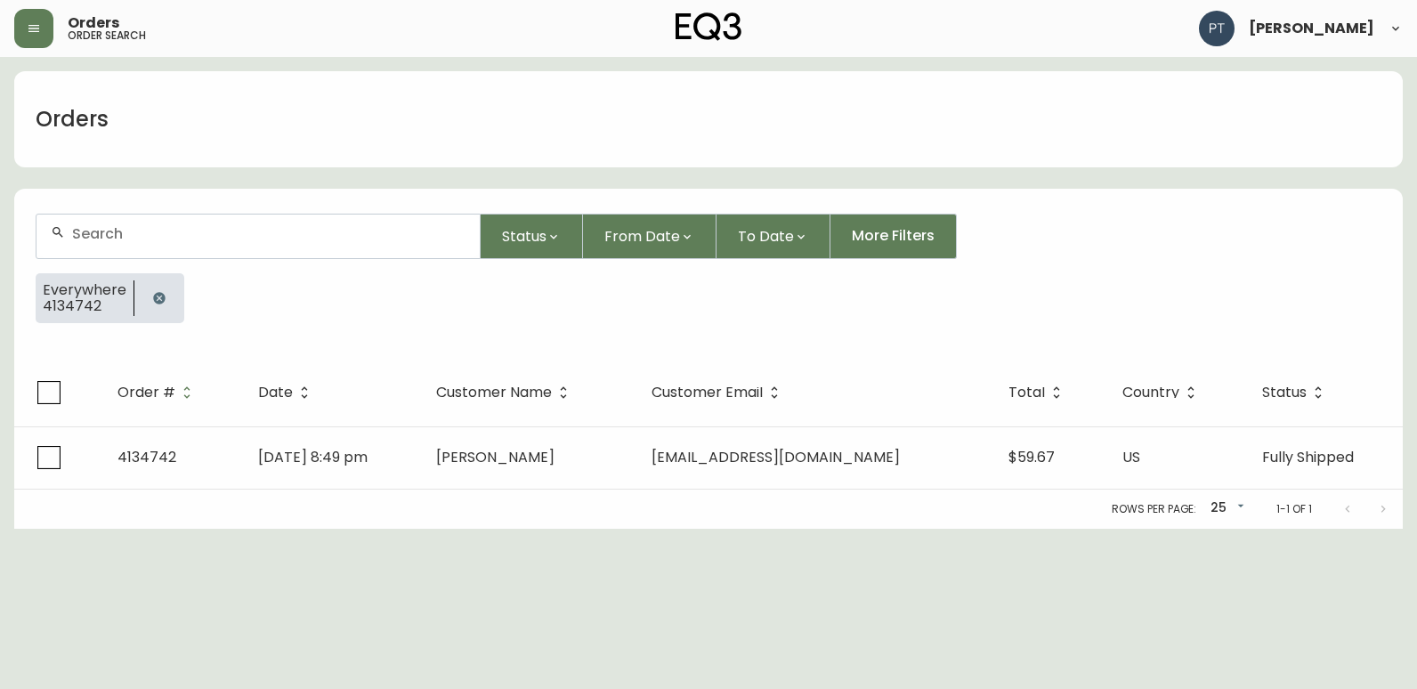
click at [271, 249] on div at bounding box center [257, 237] width 443 height 44
type input "4134743"
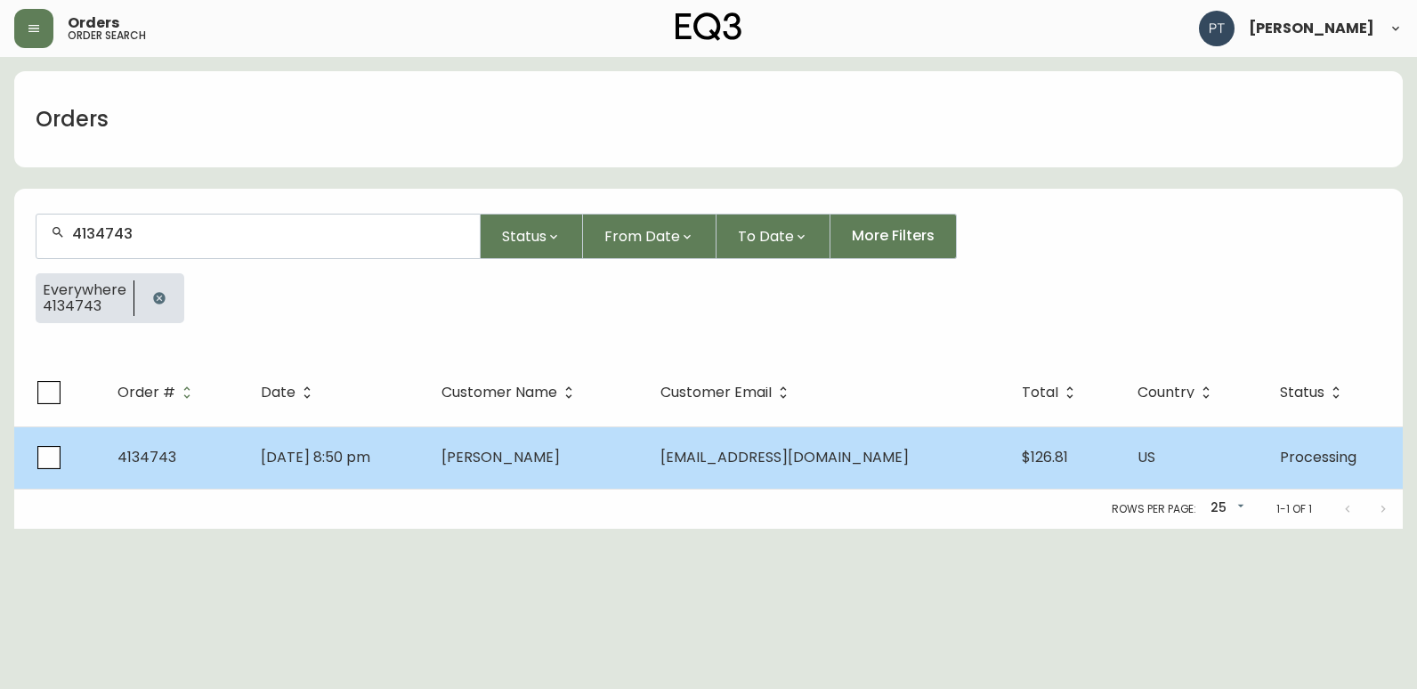
click at [427, 462] on td "[DATE] 8:50 pm" at bounding box center [337, 457] width 181 height 62
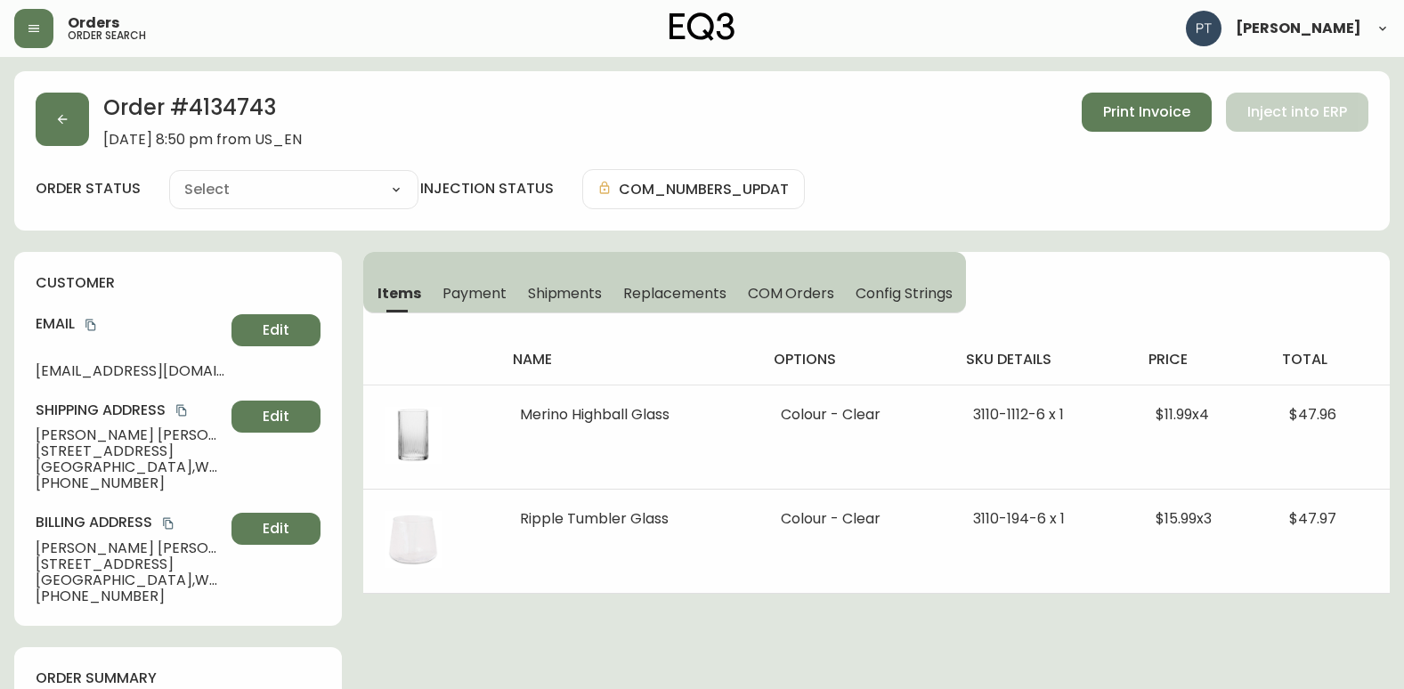
type input "Processing"
select select "PROCESSING"
click at [565, 288] on span "Shipments" at bounding box center [565, 293] width 75 height 19
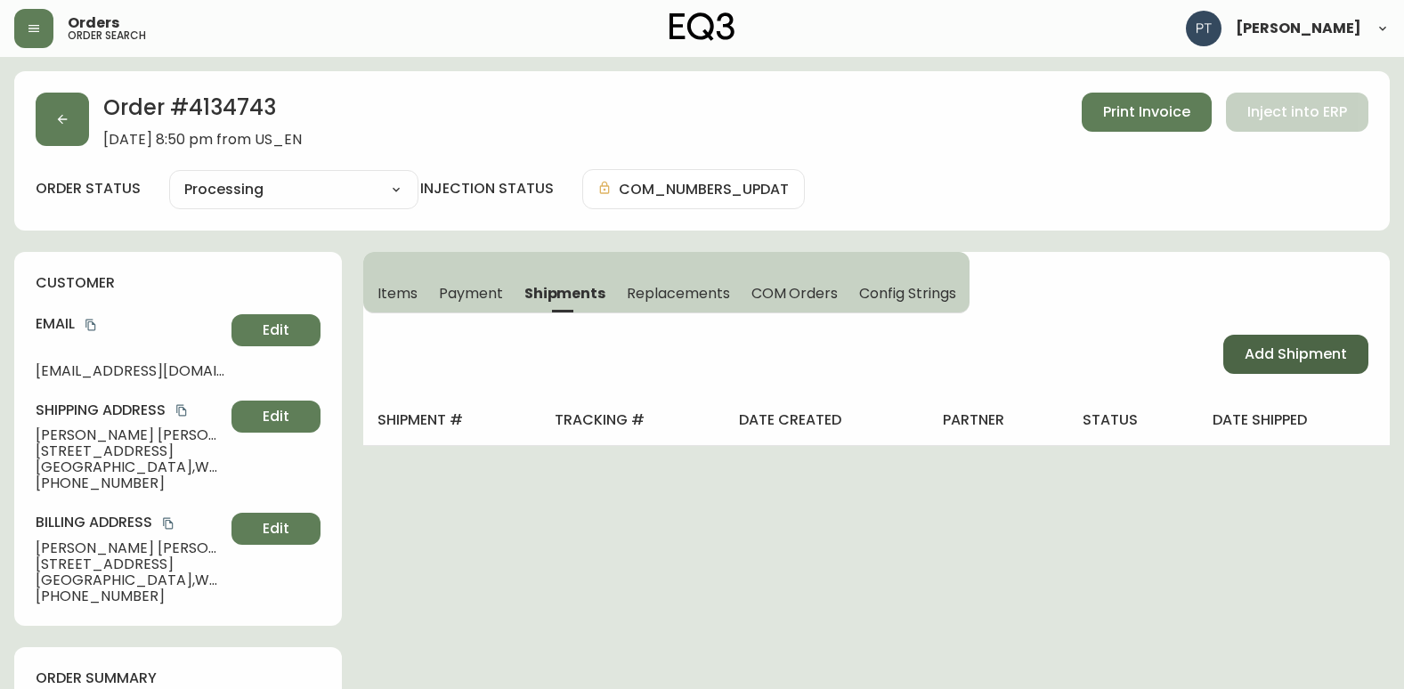
click at [1309, 352] on span "Add Shipment" at bounding box center [1296, 355] width 102 height 20
select select "PENDING"
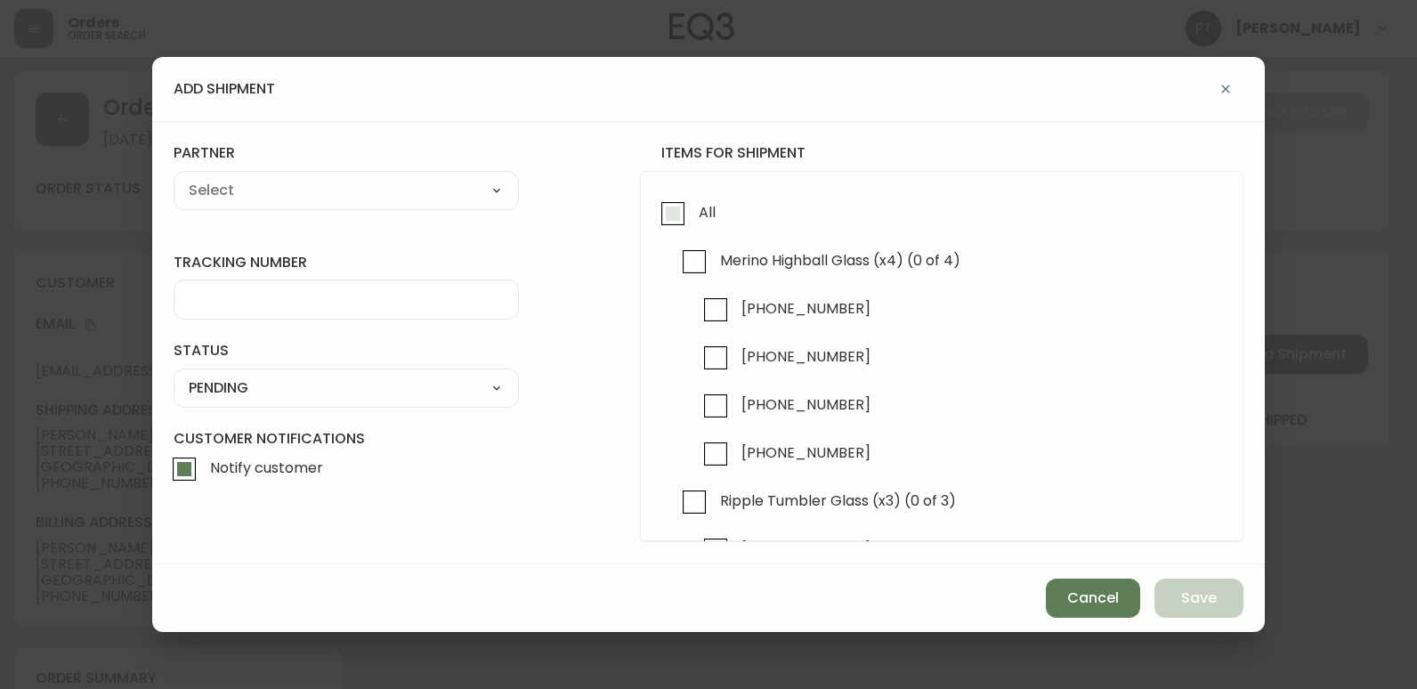
click at [662, 199] on input "All" at bounding box center [673, 213] width 41 height 41
checkbox input "true"
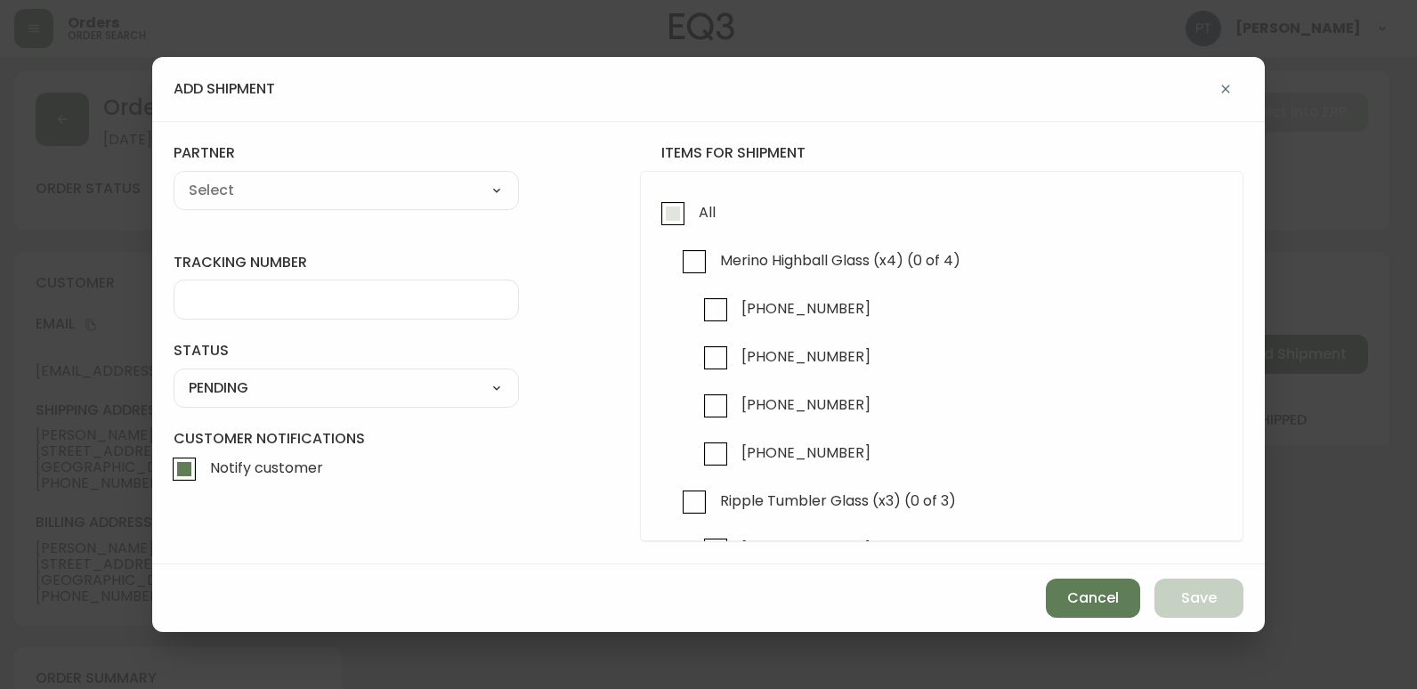
checkbox input "true"
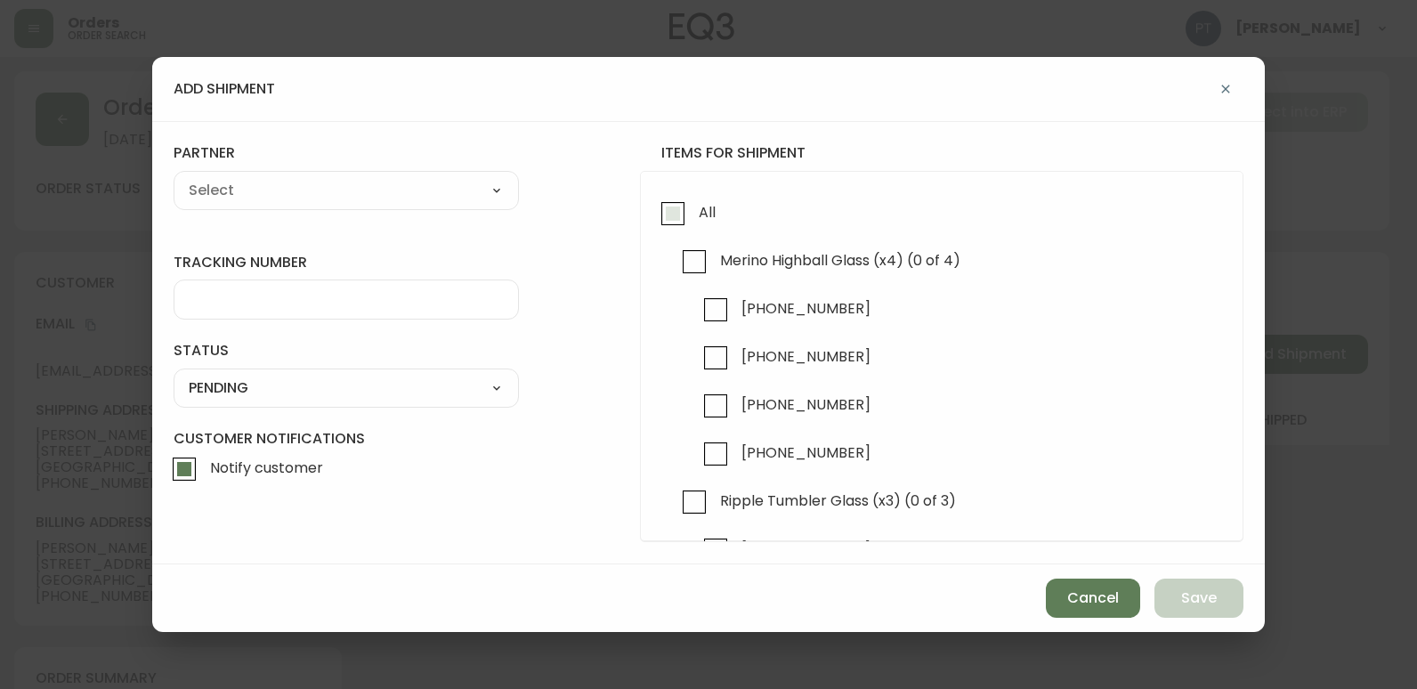
checkbox input "true"
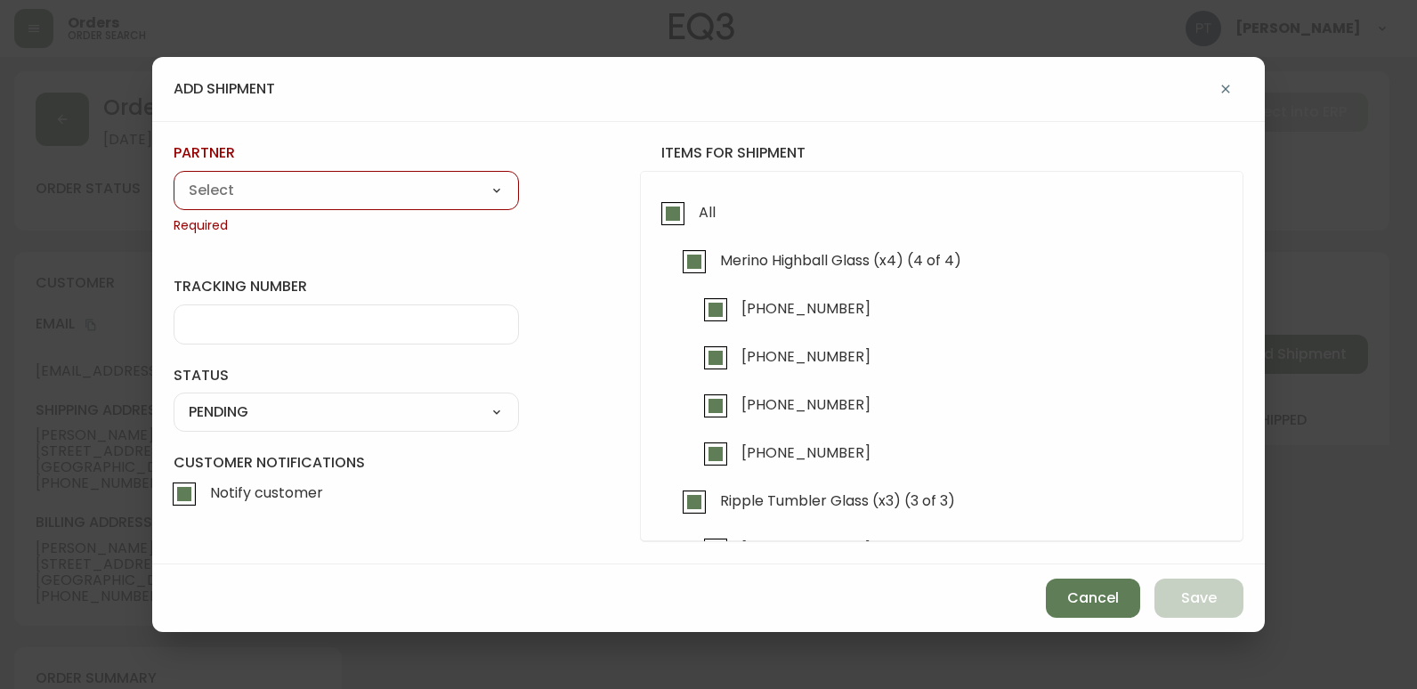
click at [259, 184] on select "A Move to Remember LLC ABF Freight Alero [PERSON_NAME] Canada Post CDS Ceva Log…" at bounding box center [346, 190] width 345 height 27
select select "cjy0a9taa01x001669l98m63c"
click at [174, 177] on select "A Move to Remember LLC ABF Freight Alero [PERSON_NAME] Canada Post CDS Ceva Log…" at bounding box center [346, 190] width 345 height 27
type input "FedEx"
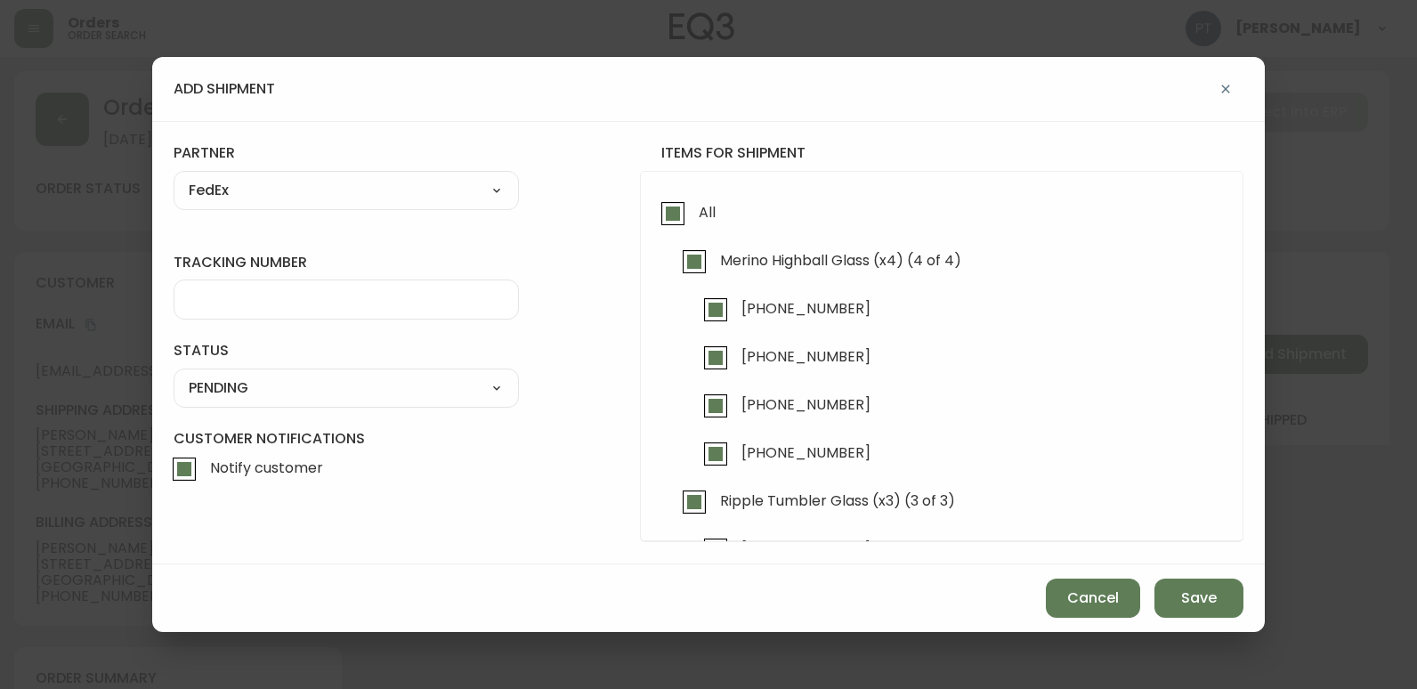
click at [345, 294] on input "tracking number" at bounding box center [346, 299] width 315 height 17
type input "902216337236"
click at [451, 395] on select "SHIPPED PENDING CANCELLED" at bounding box center [346, 388] width 345 height 27
click at [174, 375] on select "SHIPPED PENDING CANCELLED" at bounding box center [346, 388] width 345 height 27
select select "PENDING"
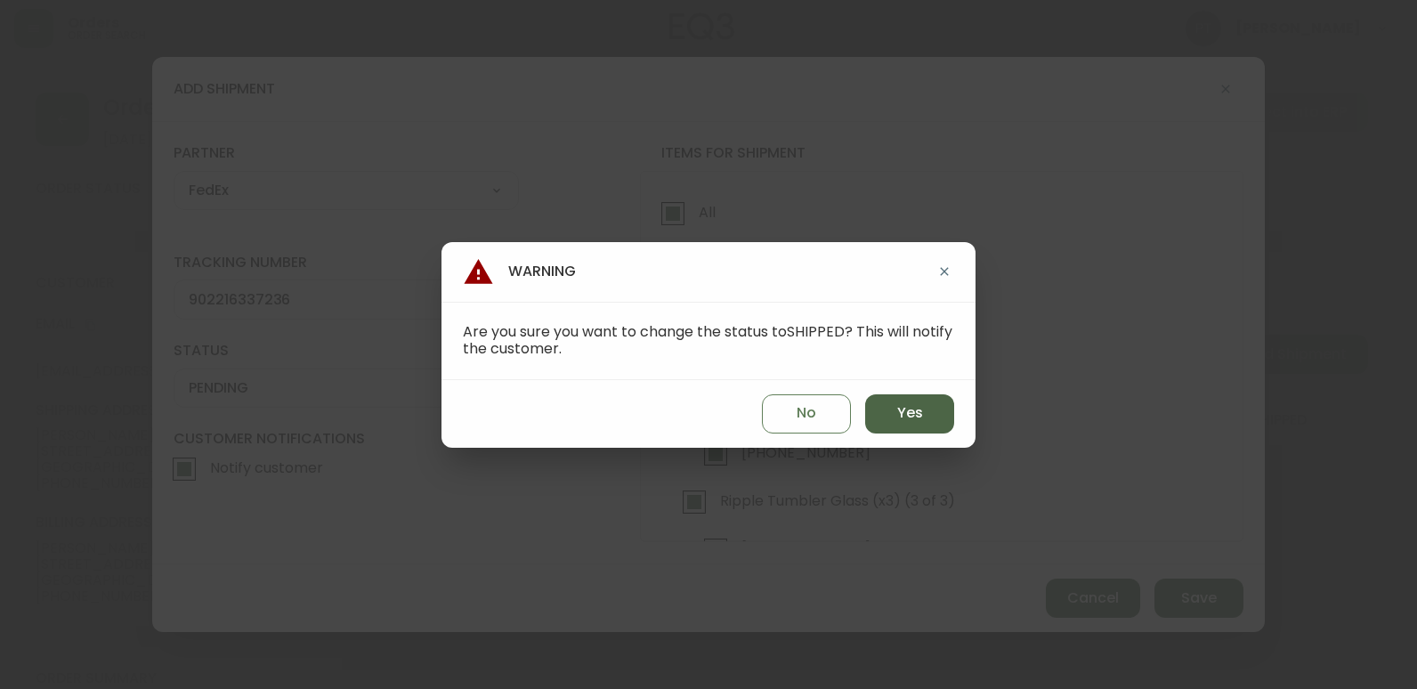
click at [885, 407] on button "Yes" at bounding box center [909, 413] width 89 height 39
type input "SHIPPED"
select select "SHIPPED"
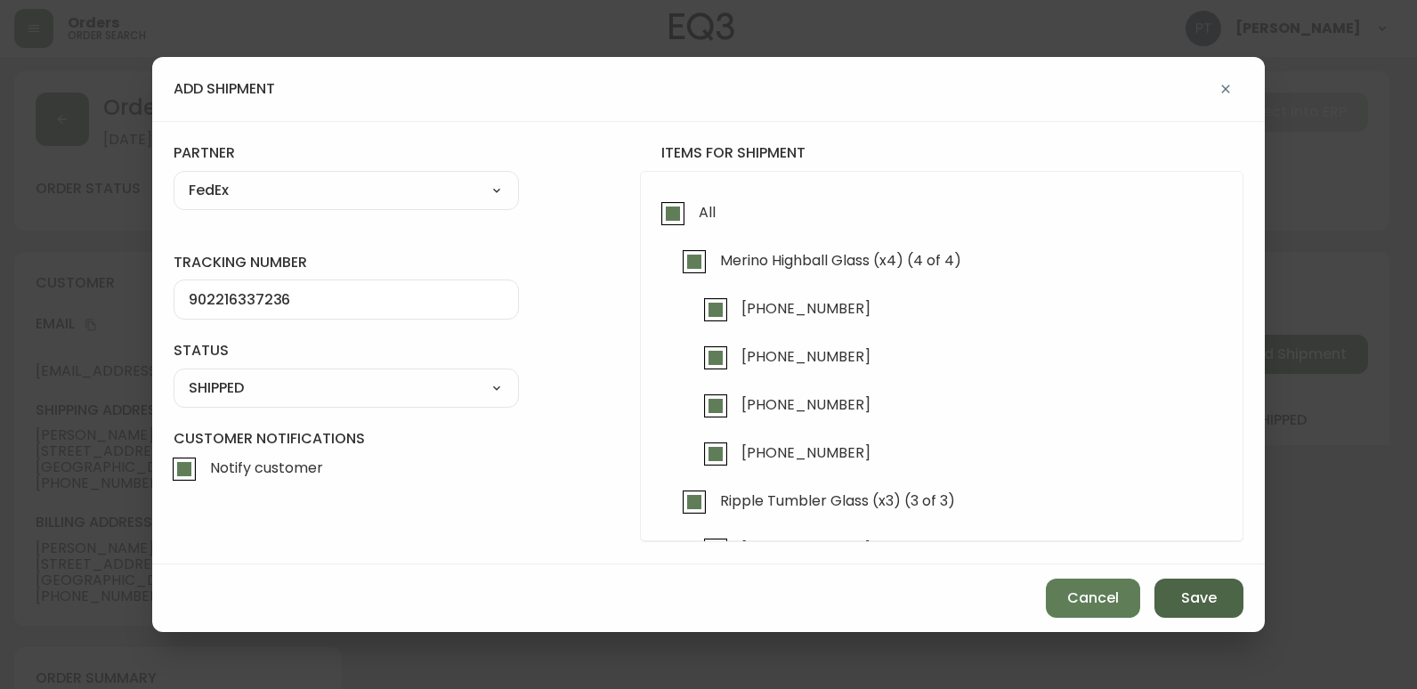
click at [1201, 602] on span "Save" at bounding box center [1199, 598] width 36 height 20
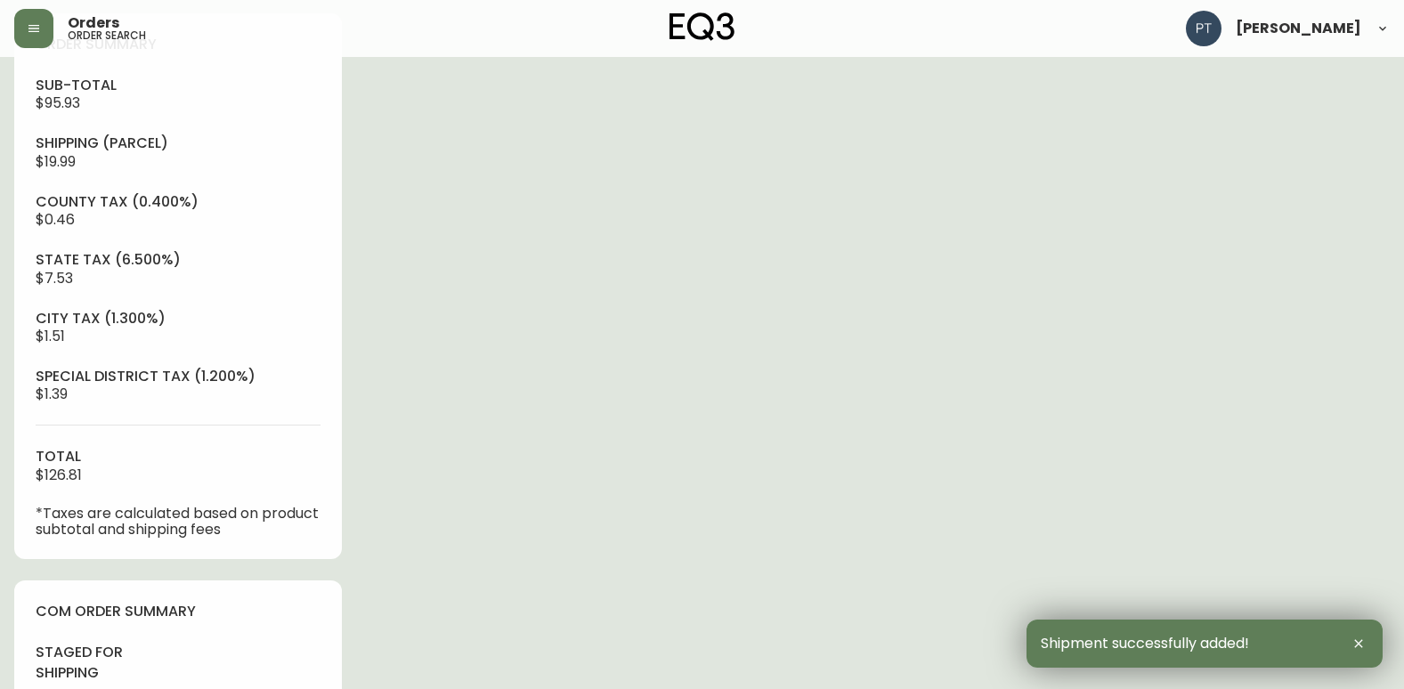
scroll to position [890, 0]
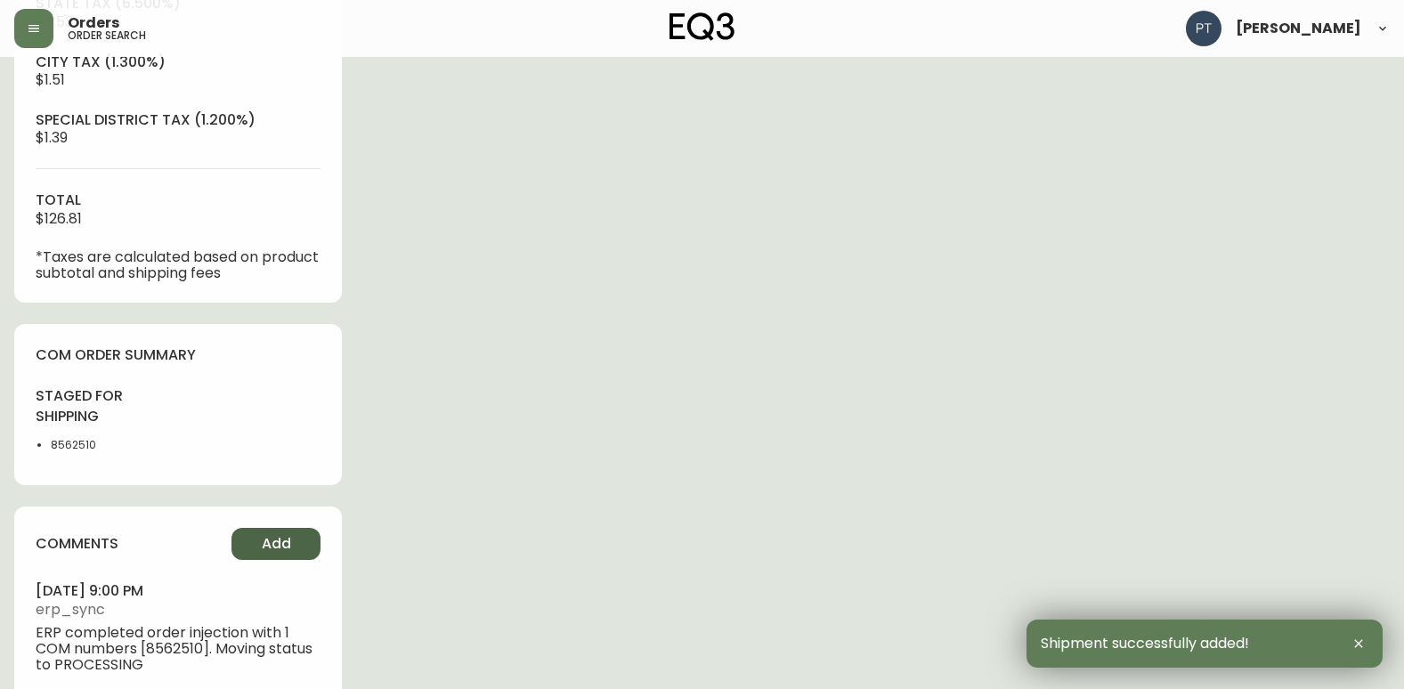
type input "Fully Shipped"
select select "FULLY_SHIPPED"
click at [272, 548] on span "Add" at bounding box center [276, 544] width 29 height 20
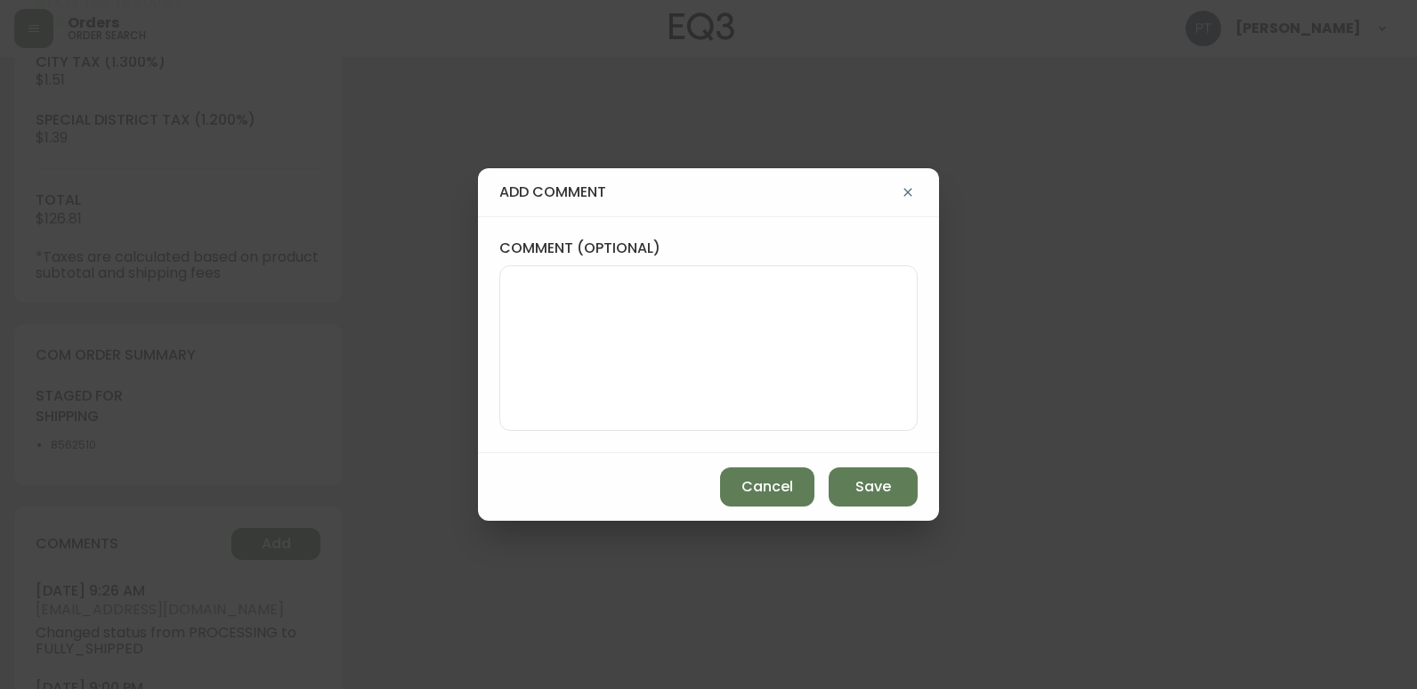
click at [546, 388] on textarea "comment (optional)" at bounding box center [709, 348] width 388 height 142
type textarea "CH"
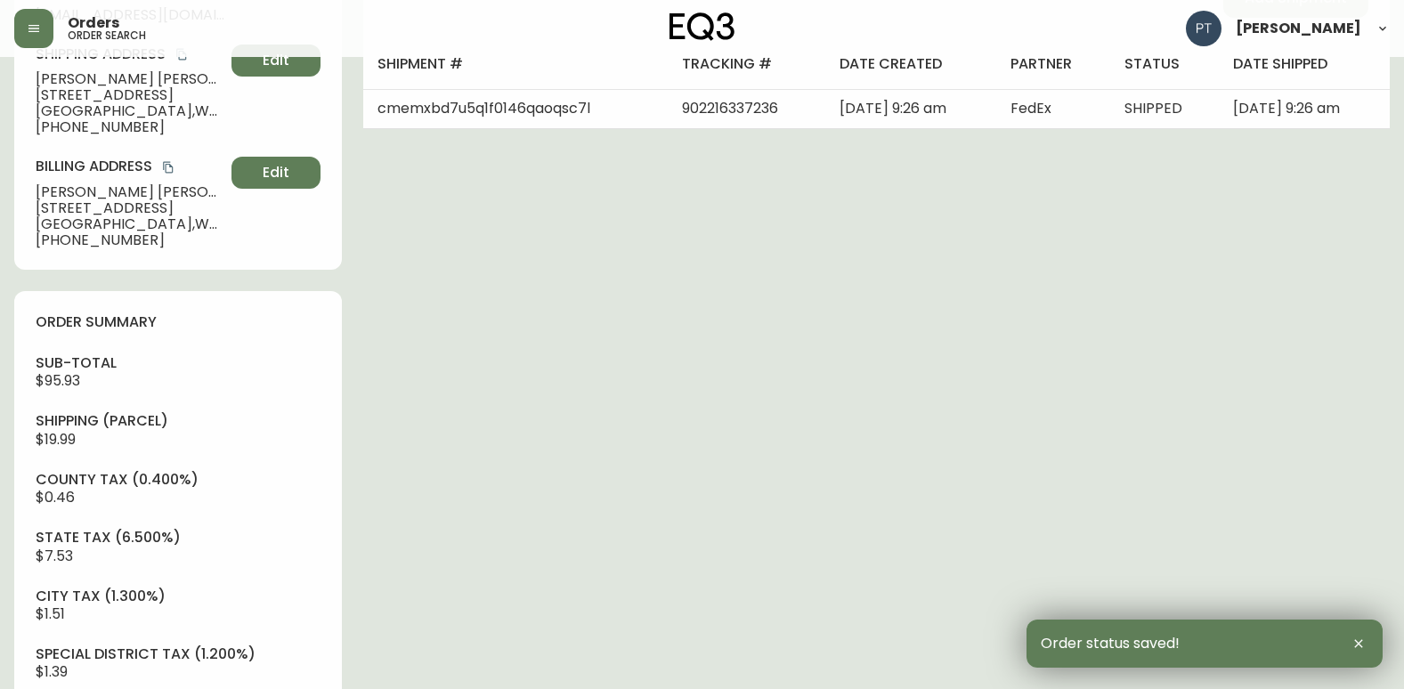
scroll to position [0, 0]
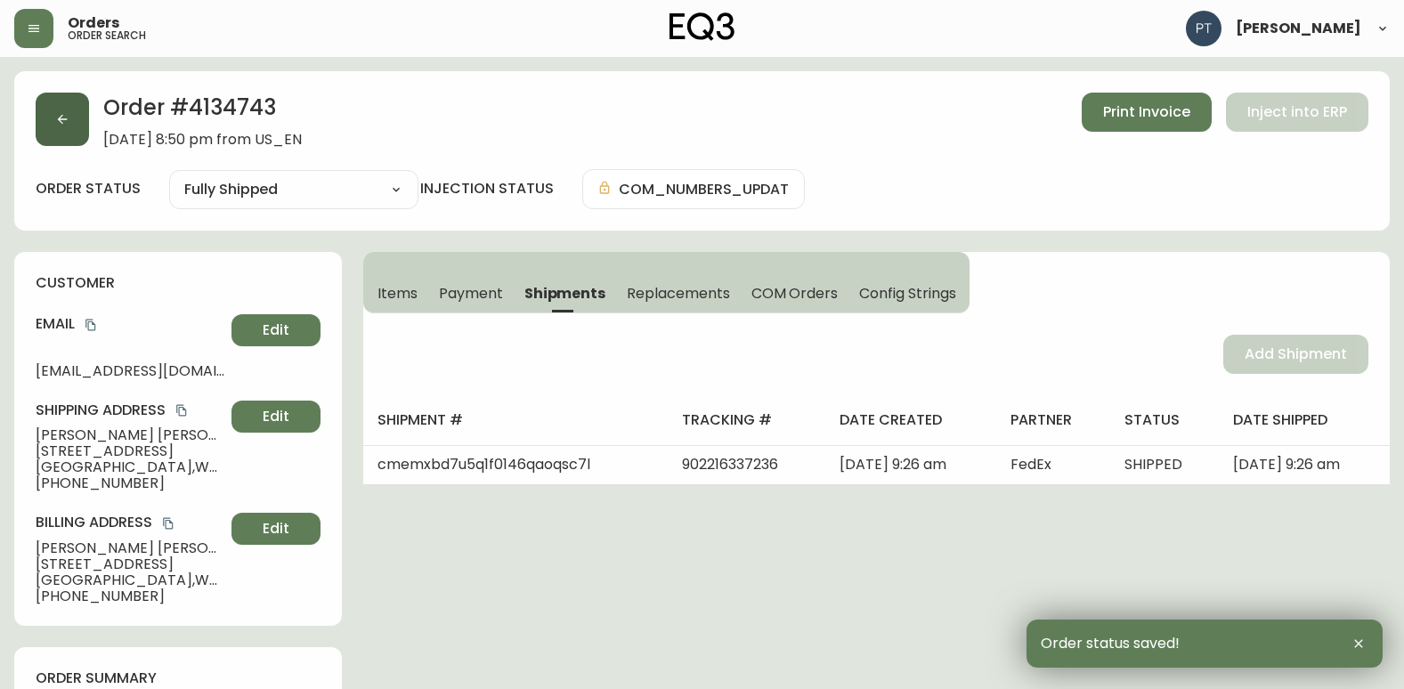
click at [62, 115] on icon "button" at bounding box center [63, 120] width 10 height 10
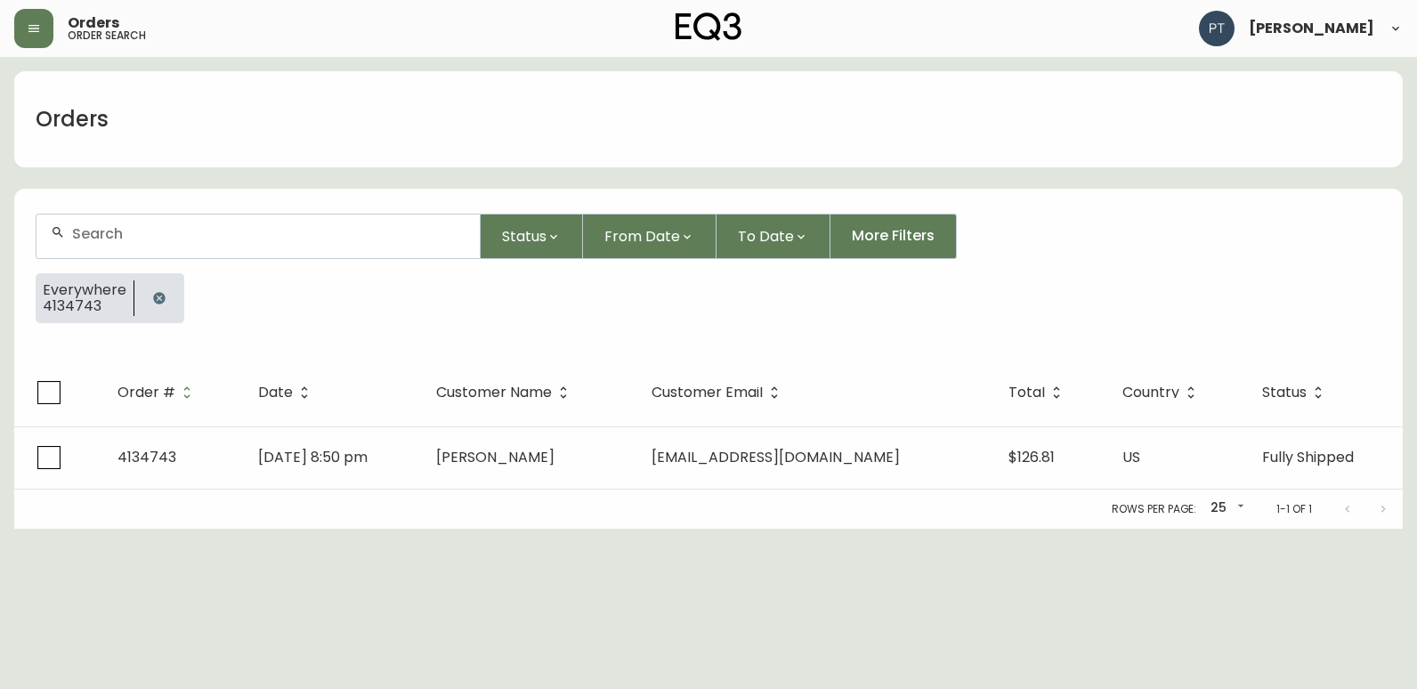
click at [177, 239] on input "text" at bounding box center [268, 233] width 393 height 17
type input "4132800"
click at [533, 495] on div "Rows per page: 25 25 1-1 of 1" at bounding box center [708, 509] width 1389 height 39
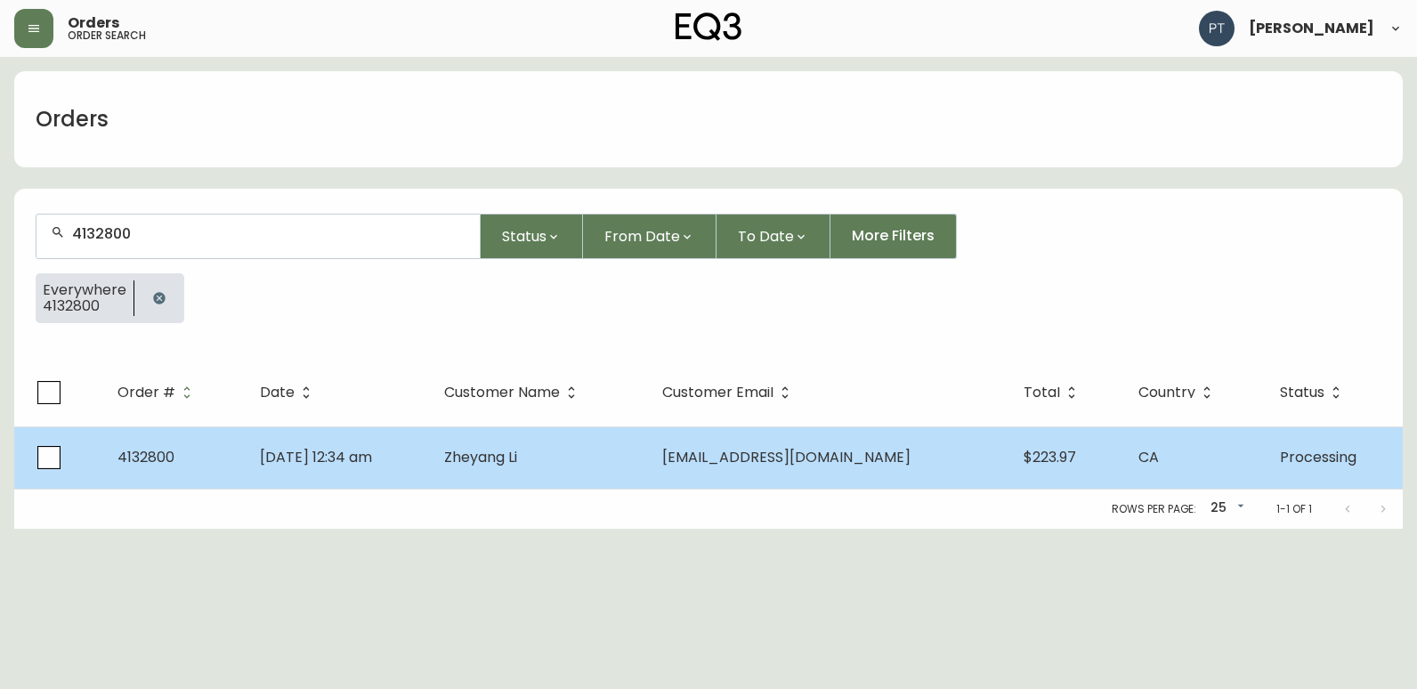
click at [548, 469] on td "Zheyang Li" at bounding box center [539, 457] width 218 height 62
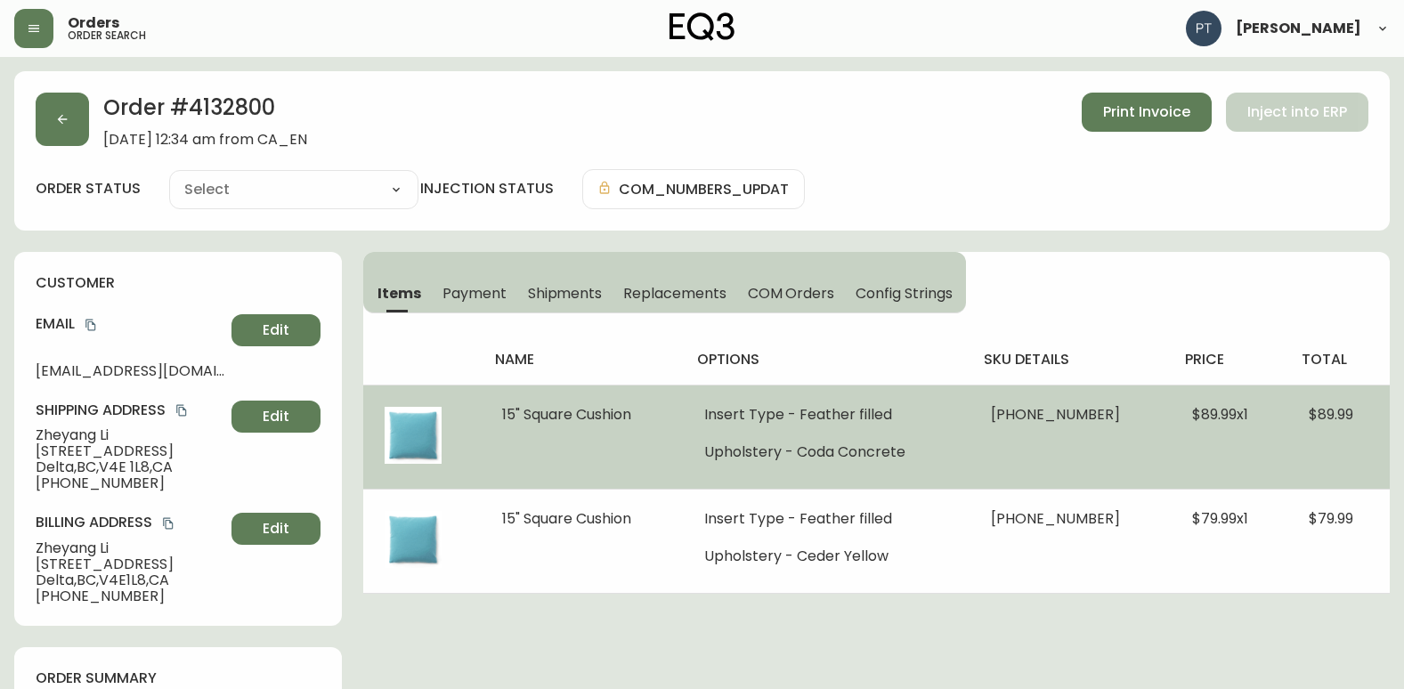
type input "Processing"
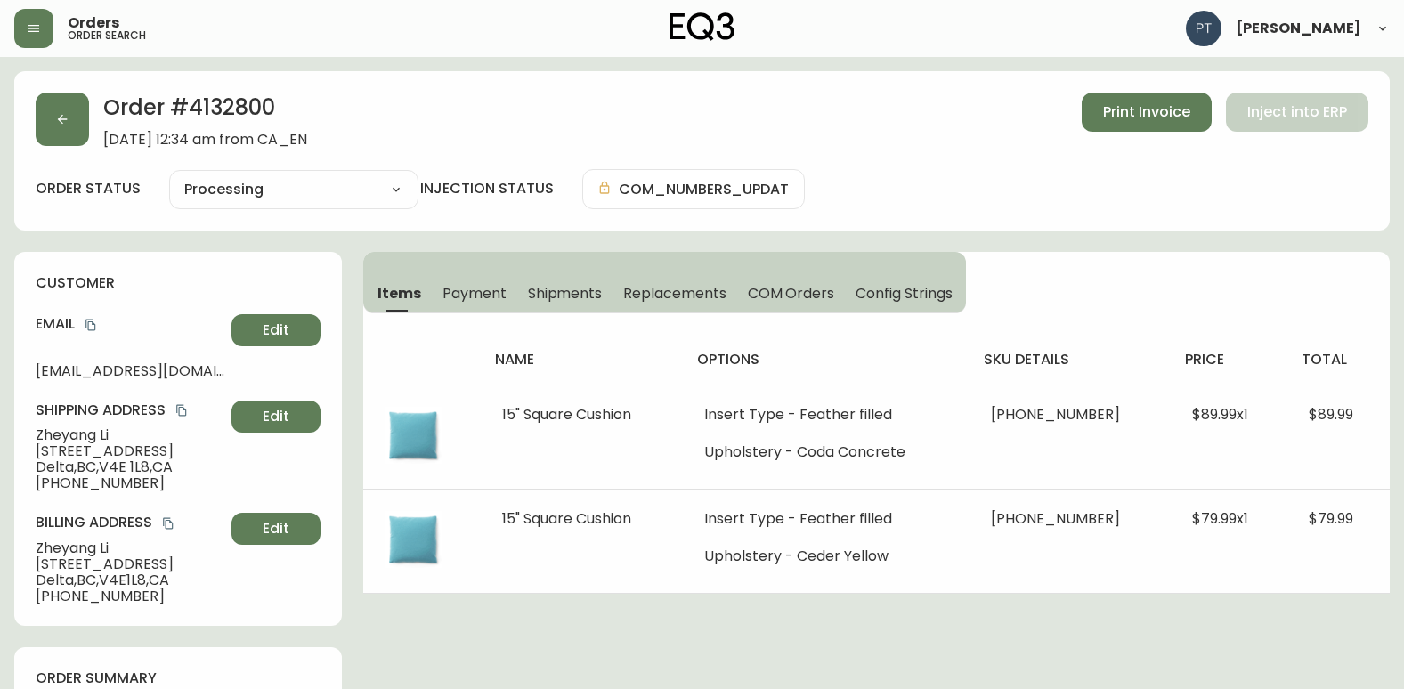
select select "PROCESSING"
click at [546, 296] on span "Shipments" at bounding box center [565, 293] width 75 height 19
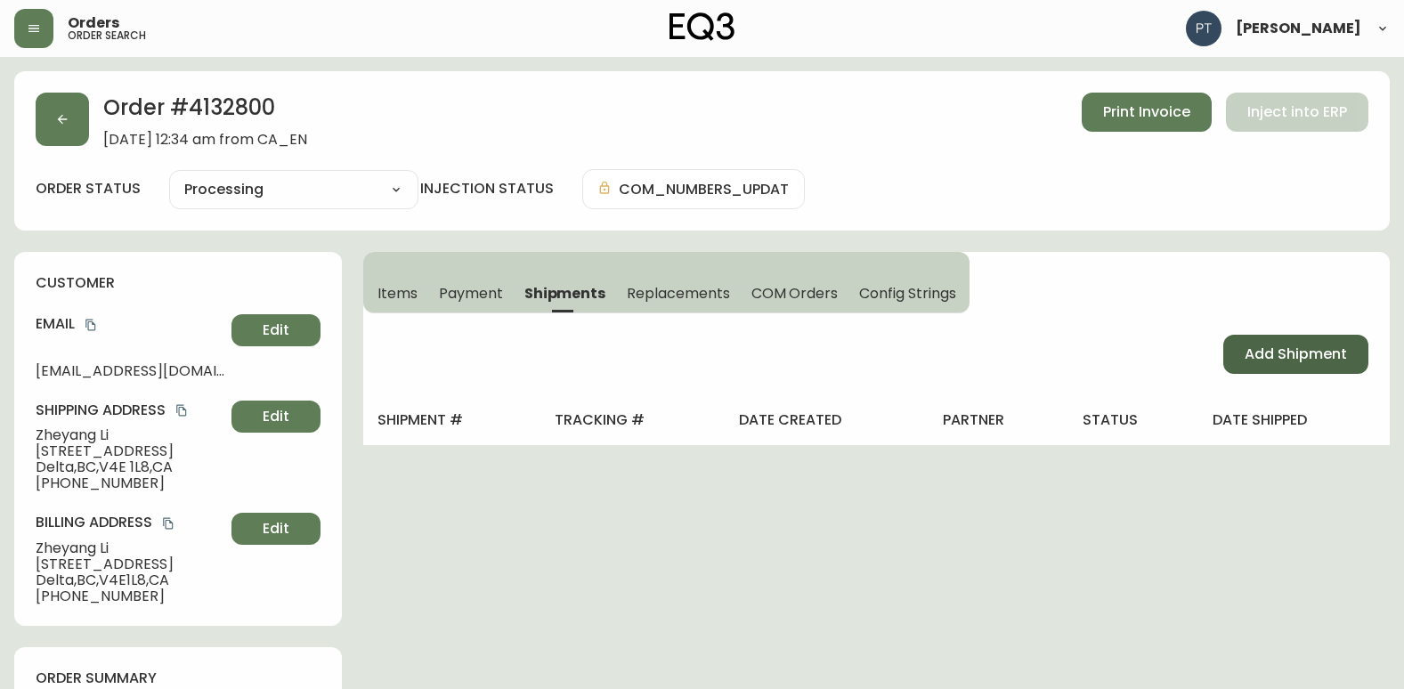
drag, startPoint x: 1212, startPoint y: 339, endPoint x: 1247, endPoint y: 361, distance: 41.5
click at [1247, 361] on div "Add Shipment" at bounding box center [876, 354] width 1026 height 82
click at [1234, 361] on button "Add Shipment" at bounding box center [1295, 354] width 145 height 39
select select "PENDING"
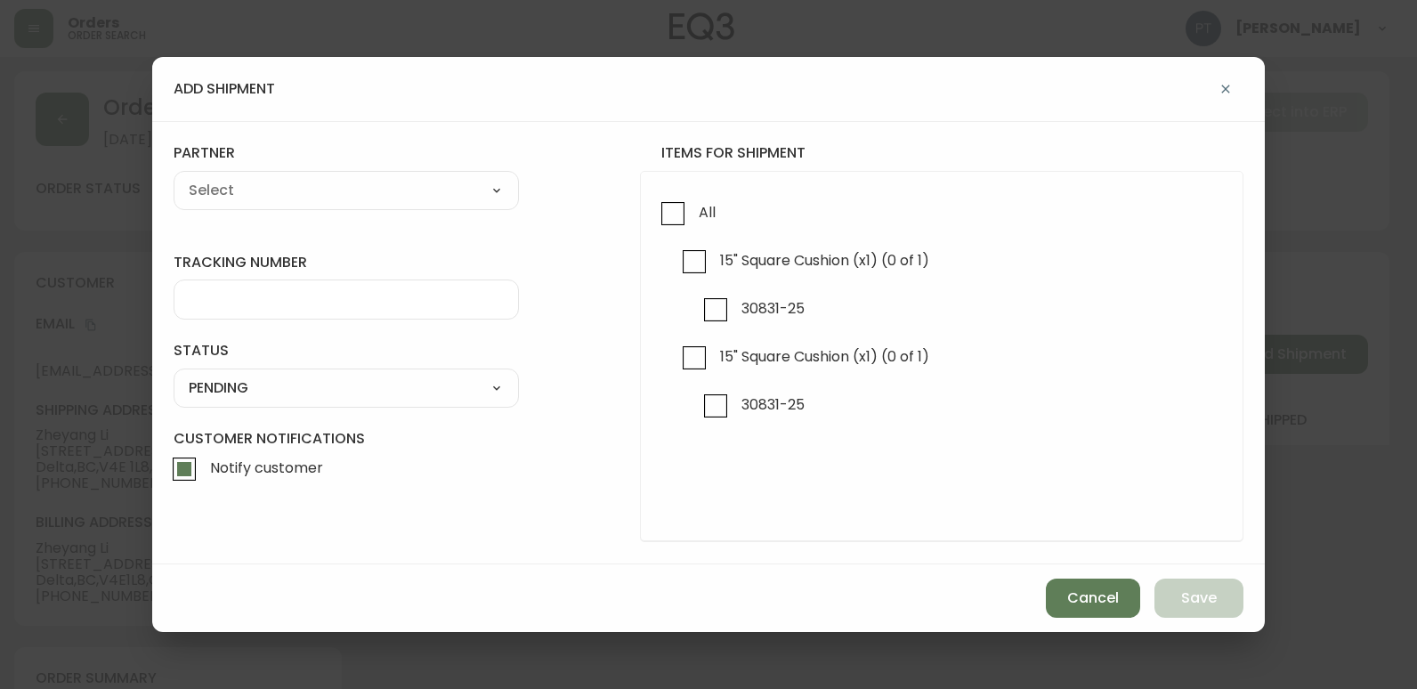
click at [656, 215] on input "All" at bounding box center [673, 213] width 41 height 41
checkbox input "true"
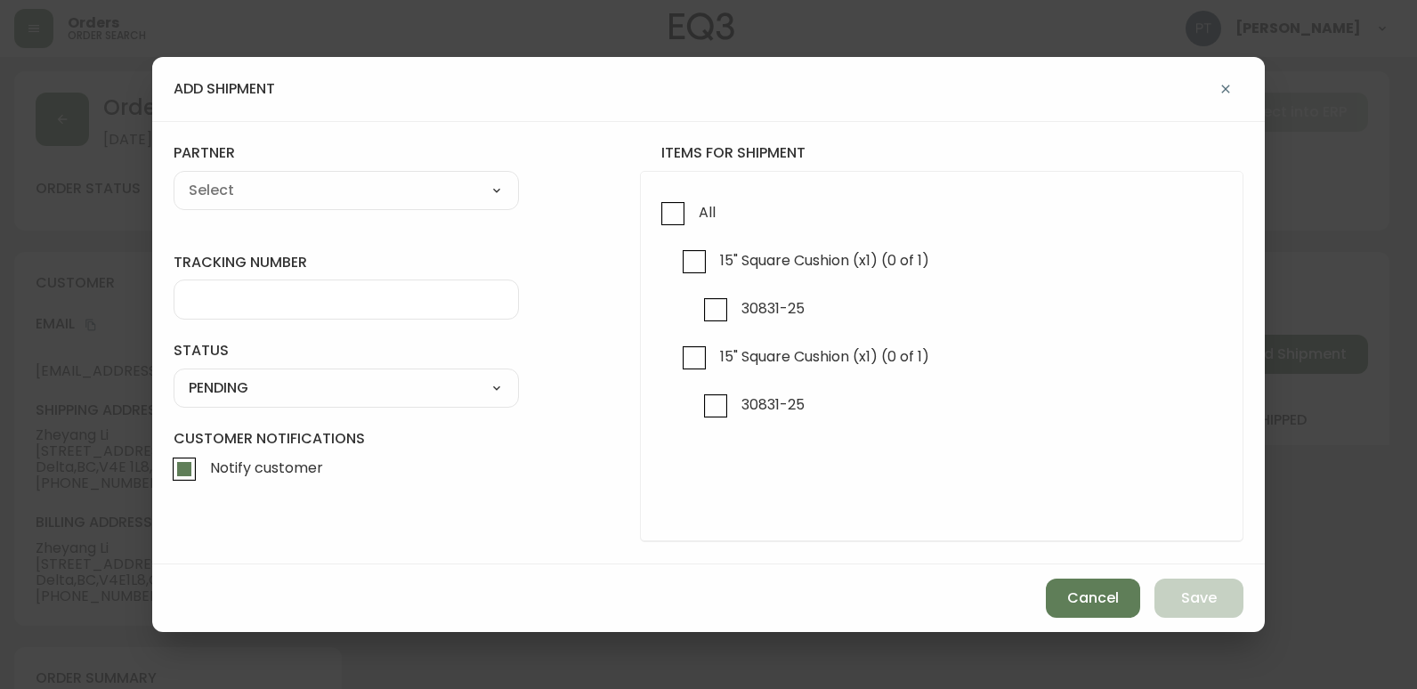
checkbox input "true"
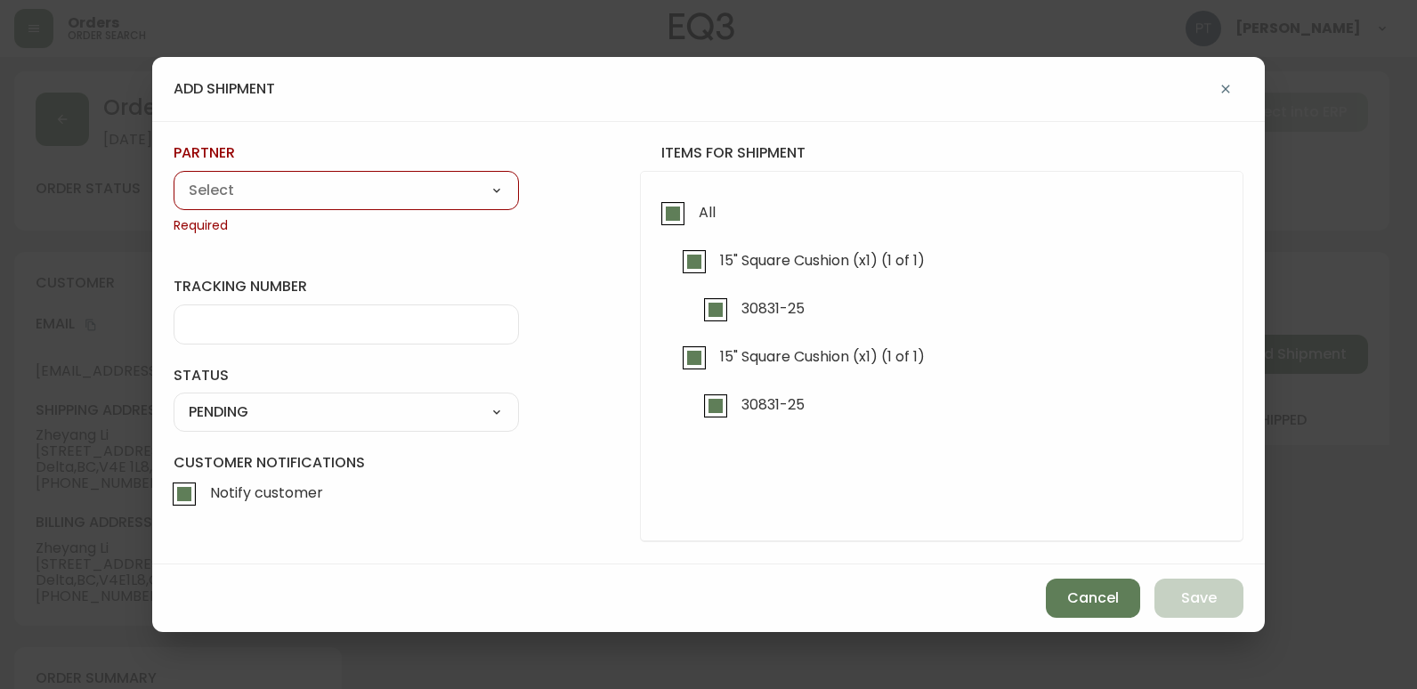
drag, startPoint x: 478, startPoint y: 201, endPoint x: 465, endPoint y: 207, distance: 14.4
click at [477, 200] on select "A Move to Remember LLC ABF Freight Alero [PERSON_NAME] Canada Post CDS Ceva Log…" at bounding box center [346, 190] width 345 height 27
select select "cke4cr6aifkm00134atgpxasx"
click at [174, 177] on select "A Move to Remember LLC ABF Freight Alero [PERSON_NAME] Canada Post CDS Ceva Log…" at bounding box center [346, 190] width 345 height 27
type input "EXPRESS INSTALLATION SERVICES"
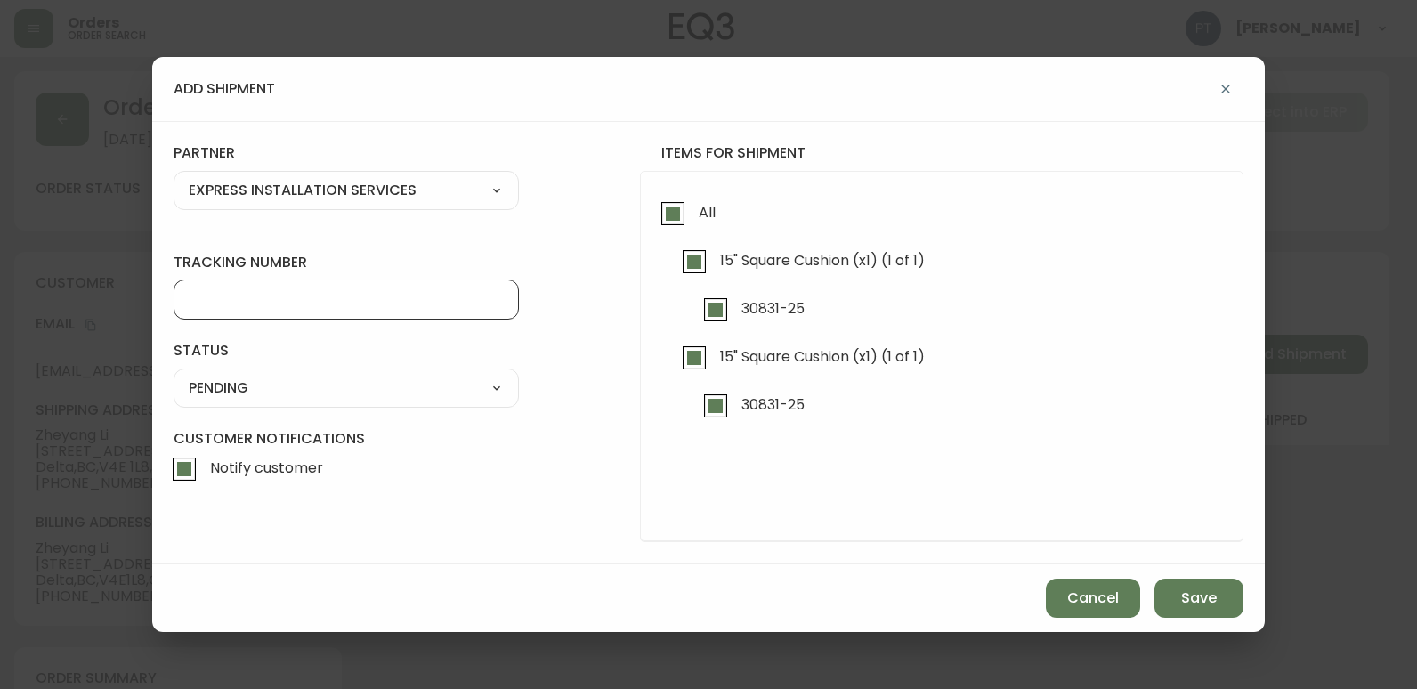
click at [335, 303] on input "tracking number" at bounding box center [346, 299] width 315 height 17
type input "902217263190"
click at [439, 392] on select "SHIPPED PENDING CANCELLED" at bounding box center [346, 388] width 345 height 27
click at [174, 375] on select "SHIPPED PENDING CANCELLED" at bounding box center [346, 388] width 345 height 27
select select "PENDING"
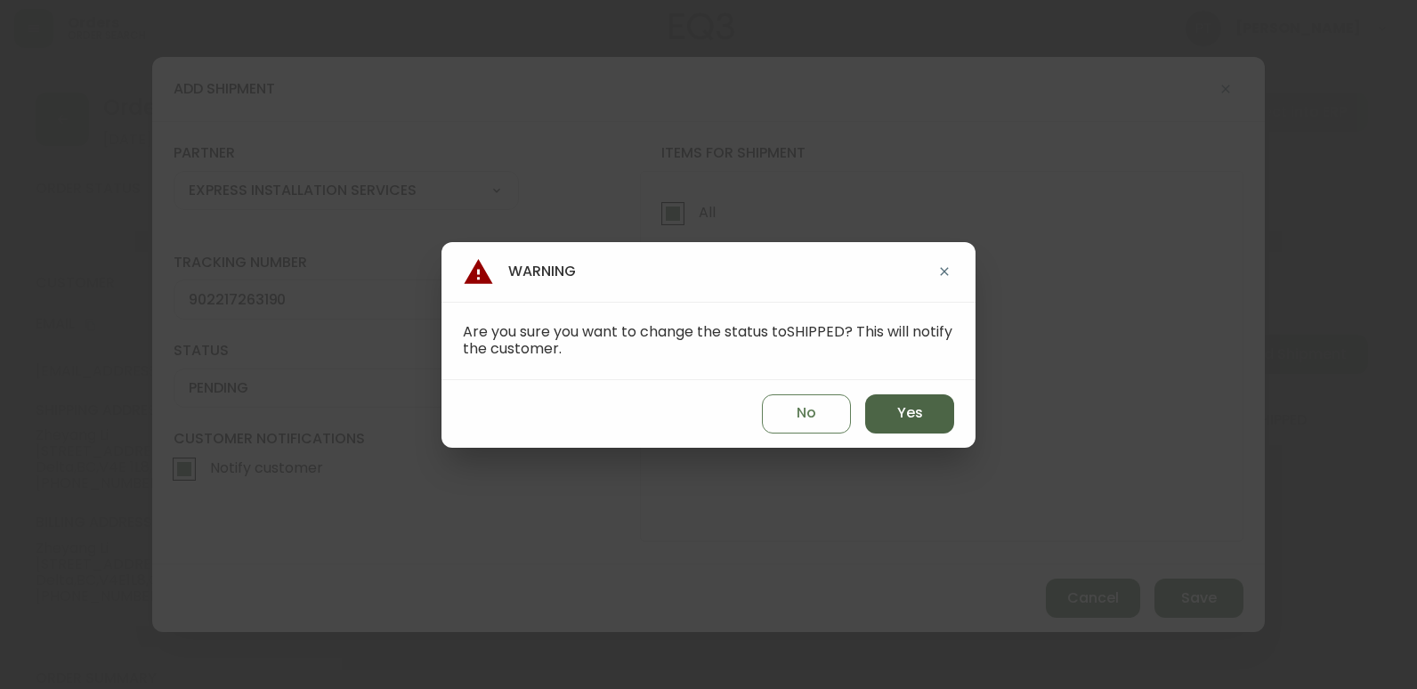
click at [891, 419] on button "Yes" at bounding box center [909, 413] width 89 height 39
type input "SHIPPED"
select select "SHIPPED"
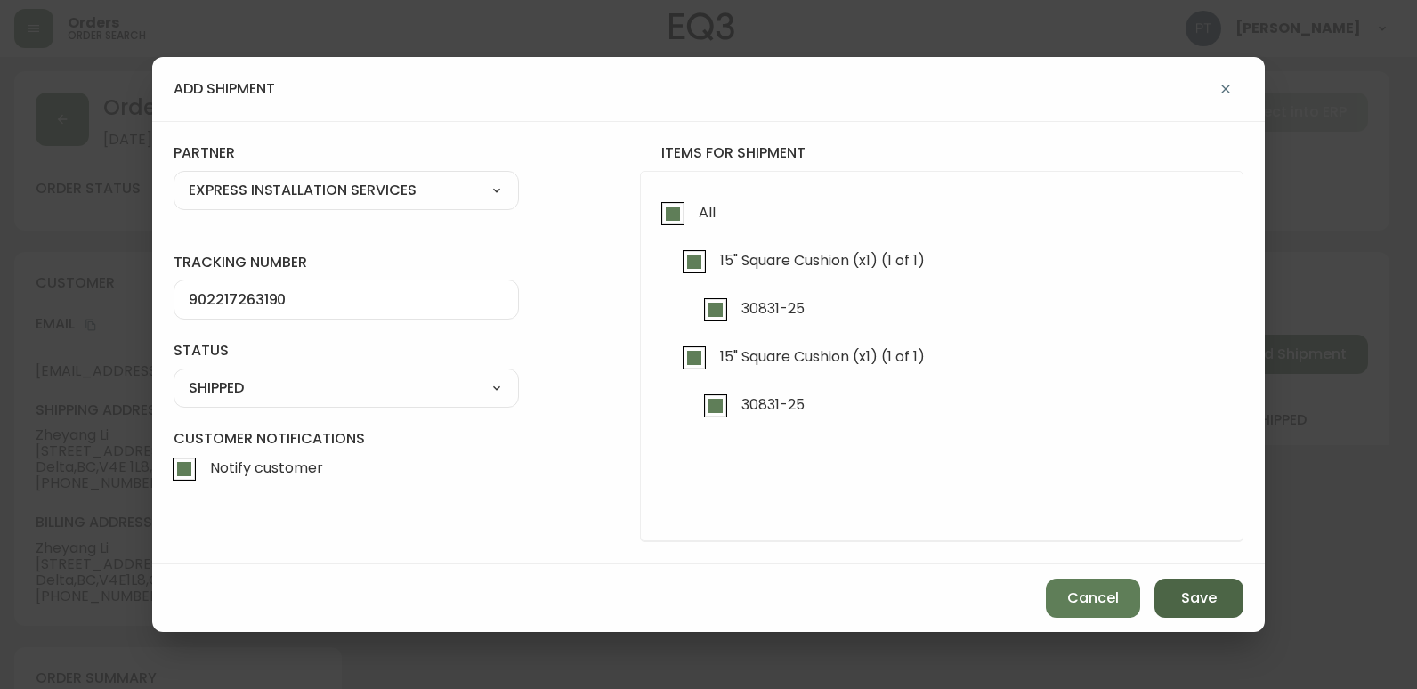
drag, startPoint x: 1196, startPoint y: 591, endPoint x: 1172, endPoint y: 587, distance: 24.4
click at [1197, 591] on span "Save" at bounding box center [1199, 598] width 36 height 20
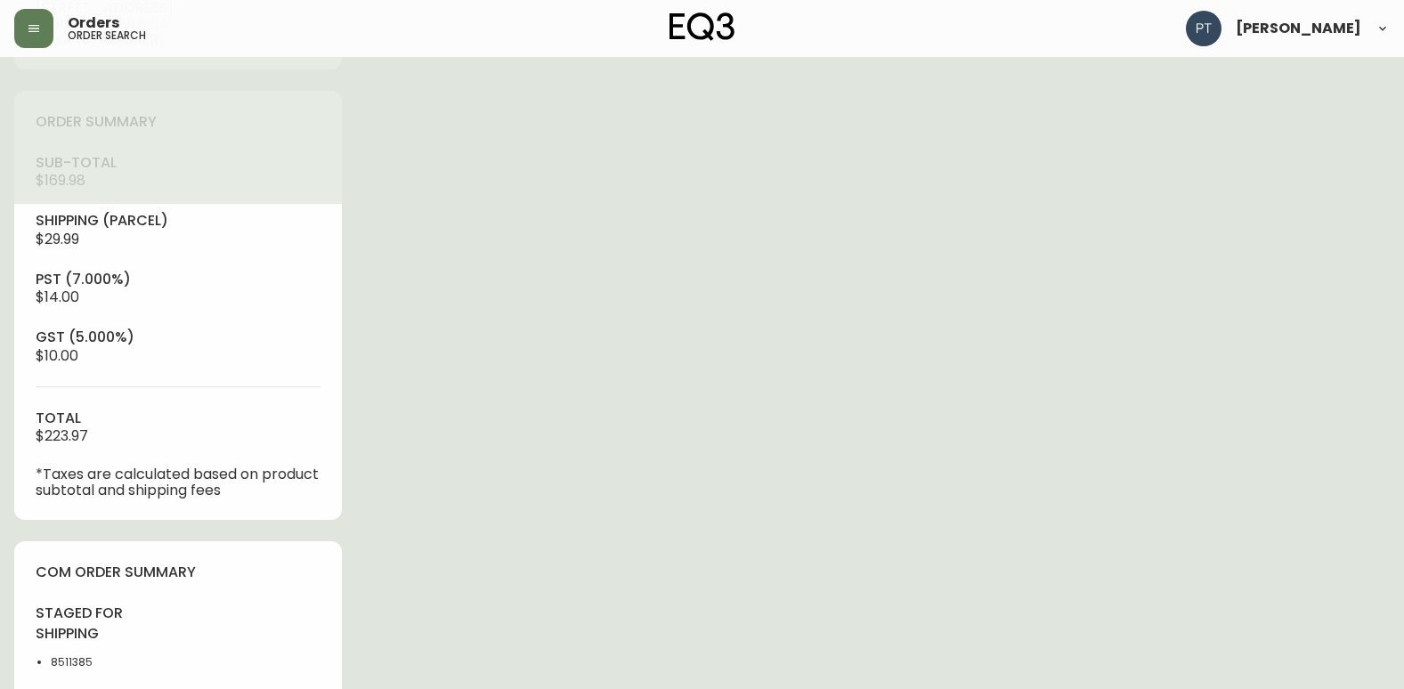
scroll to position [712, 0]
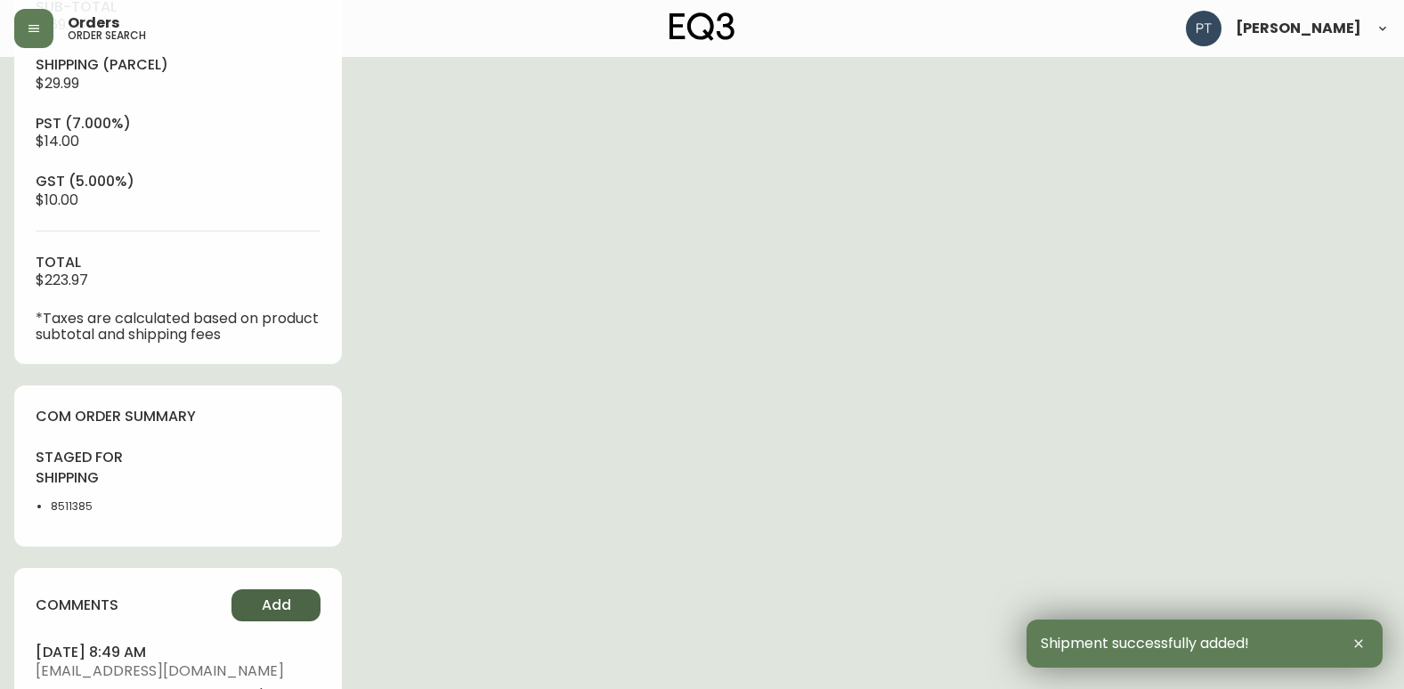
click at [232, 614] on button "Add" at bounding box center [275, 605] width 89 height 32
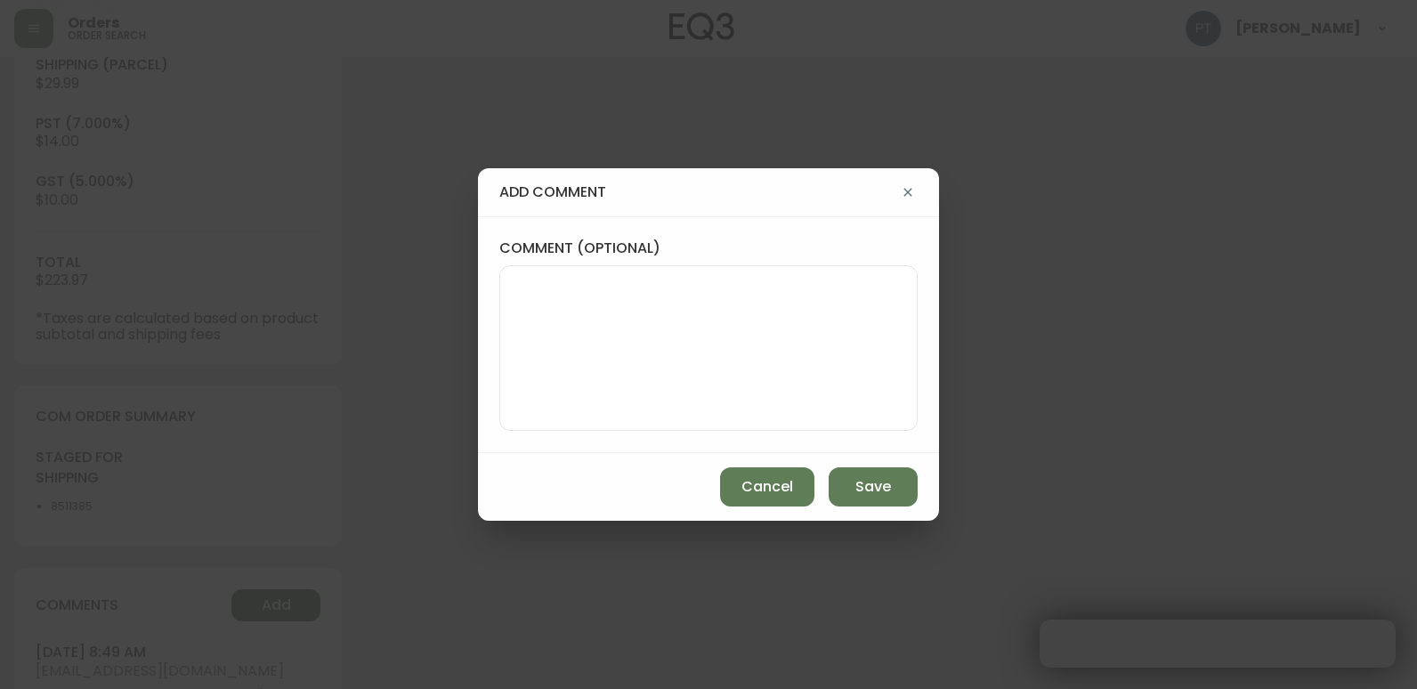
type input "Fully Shipped"
select select "FULLY_SHIPPED"
click at [718, 336] on textarea "comment (optional)" at bounding box center [709, 348] width 388 height 142
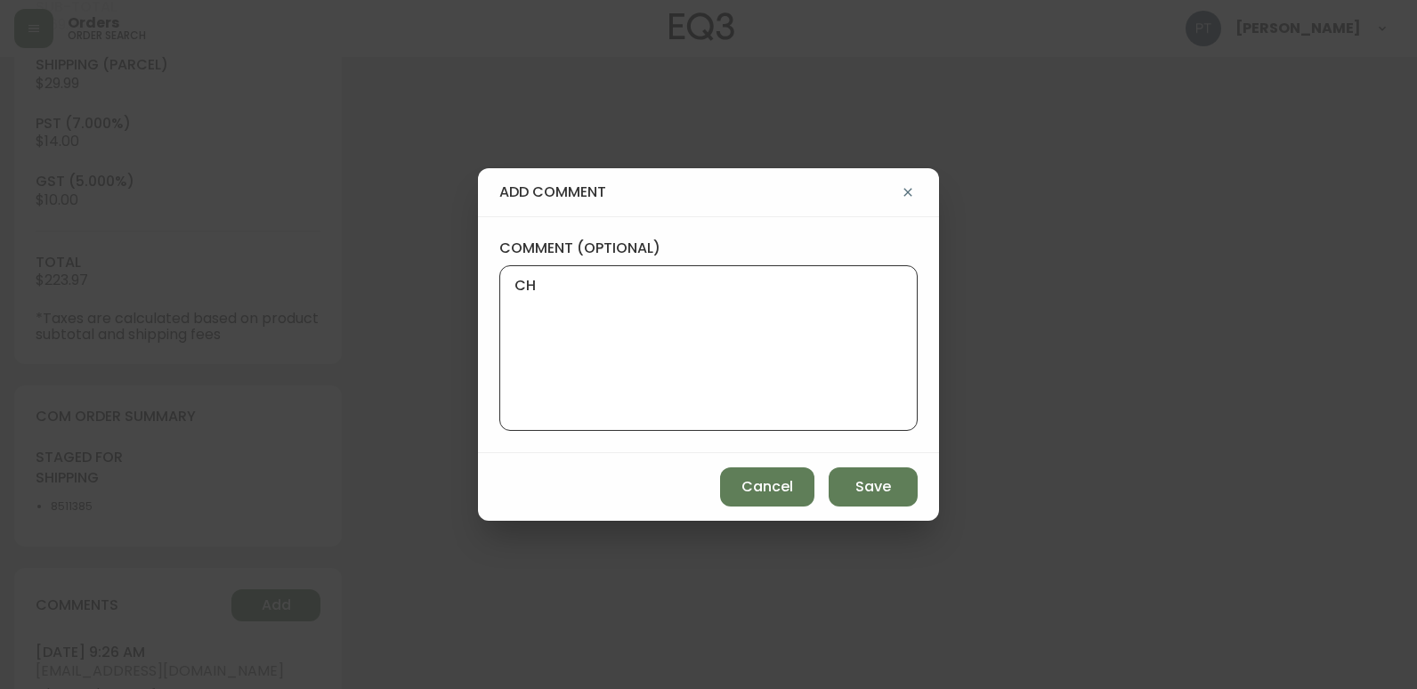
type textarea "CH"
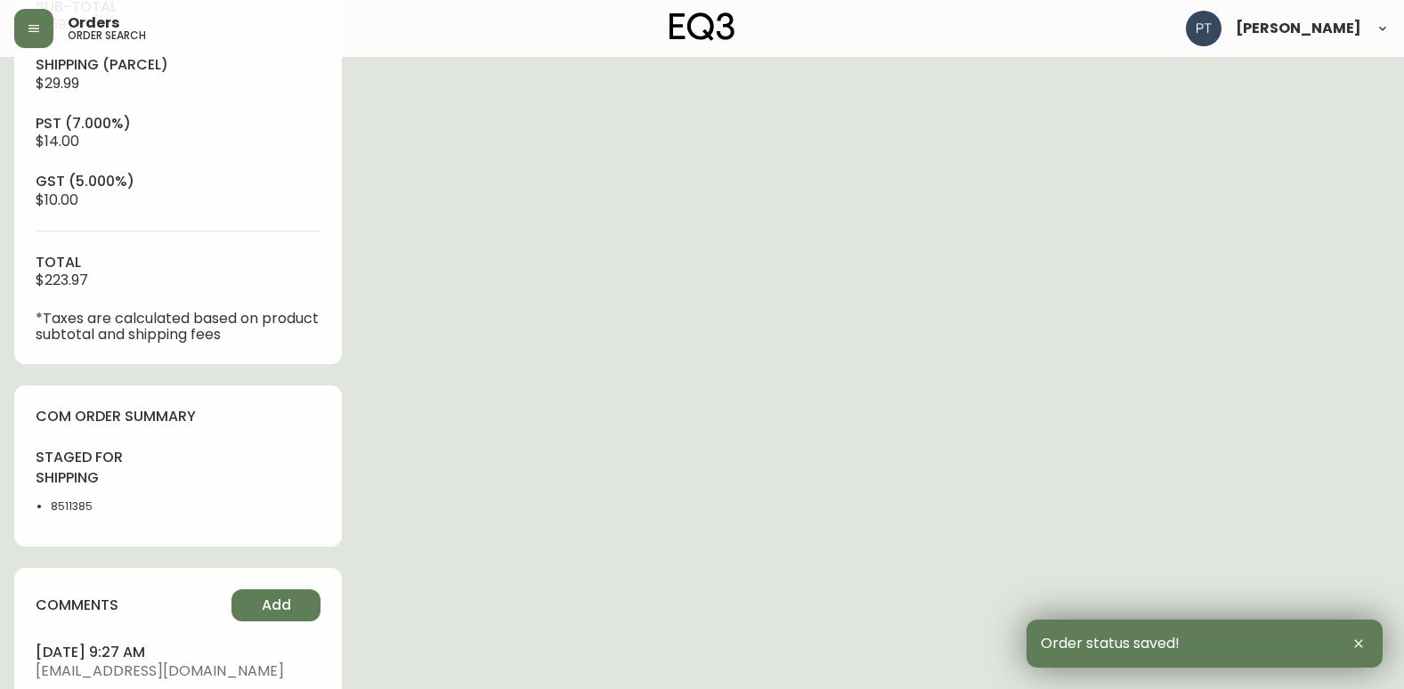
scroll to position [0, 0]
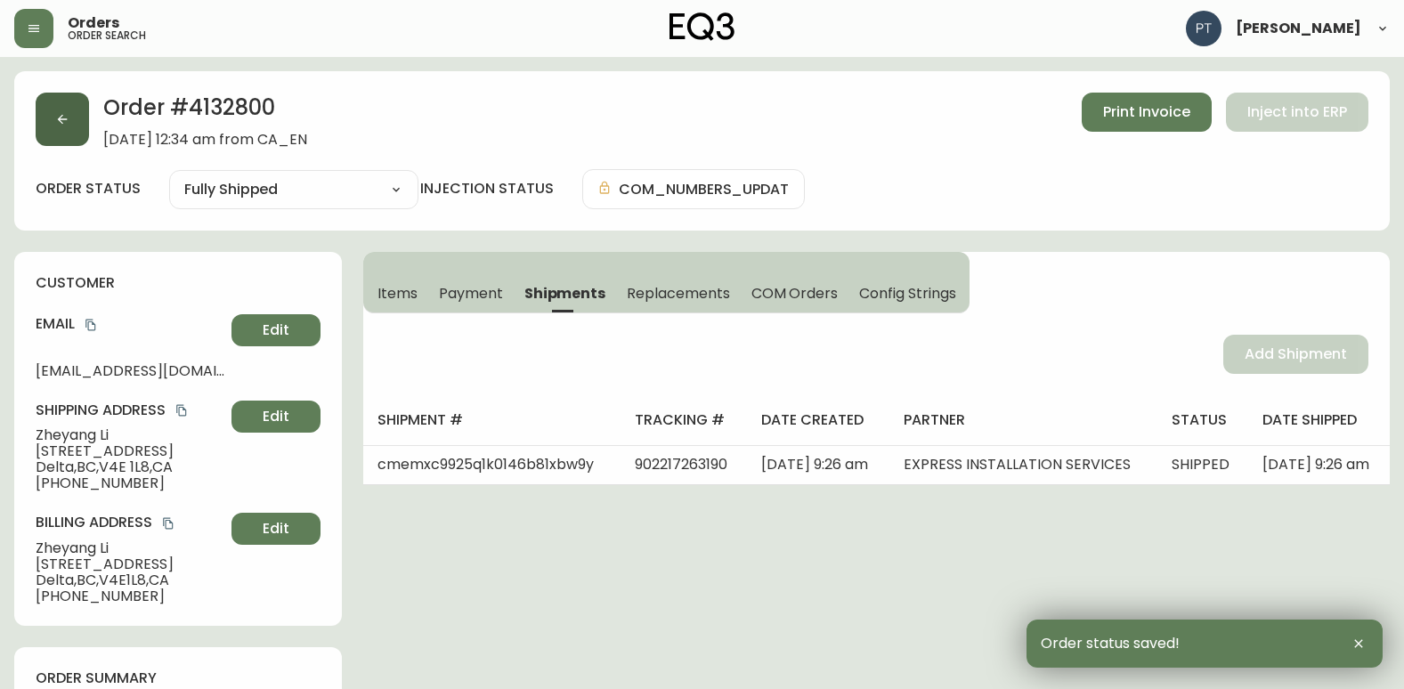
click at [53, 104] on button "button" at bounding box center [62, 119] width 53 height 53
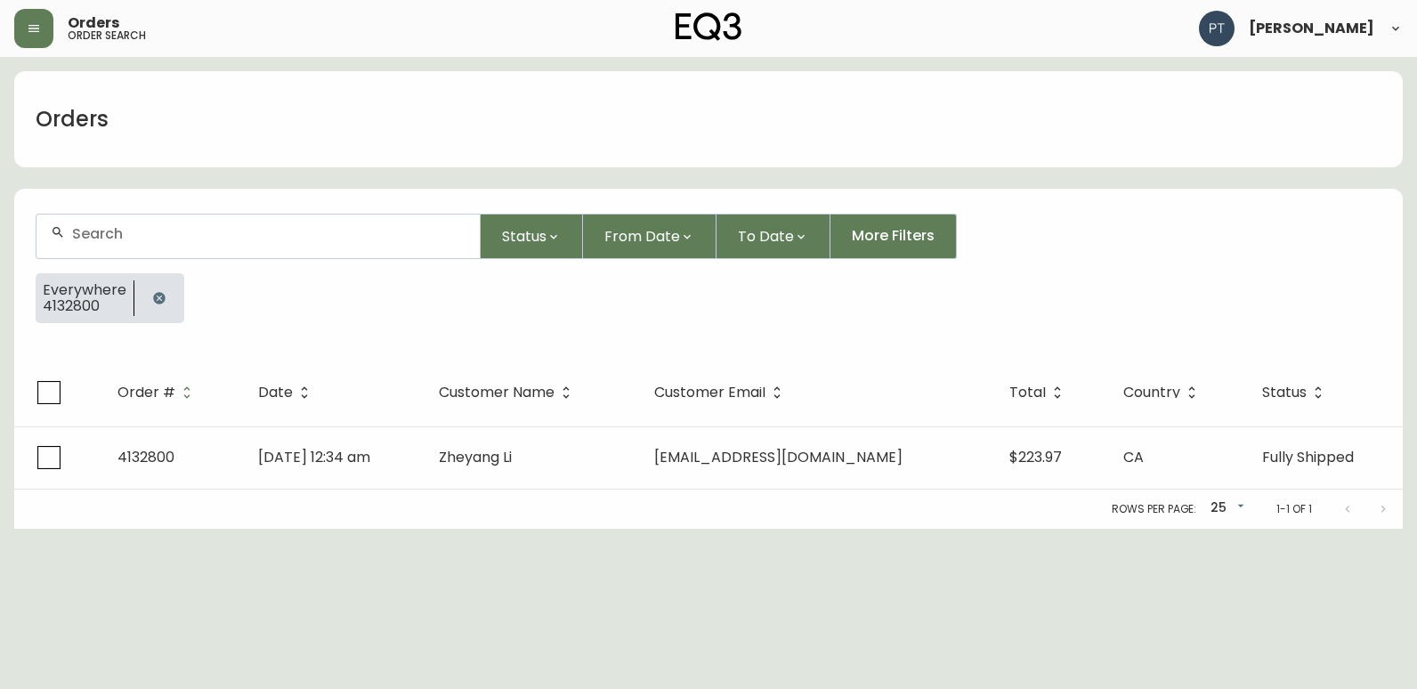
click at [208, 247] on div at bounding box center [257, 237] width 443 height 44
type input "4134732"
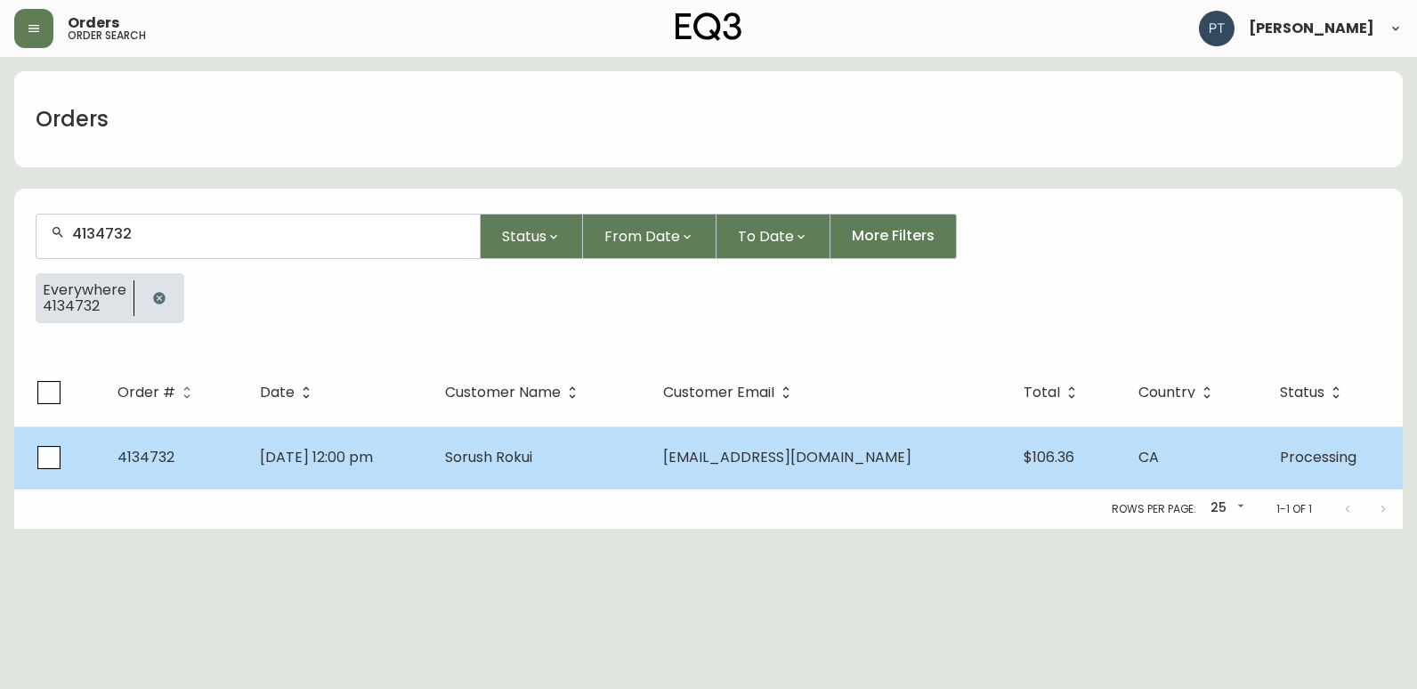
click at [430, 447] on td "[DATE] 12:00 pm" at bounding box center [338, 457] width 184 height 62
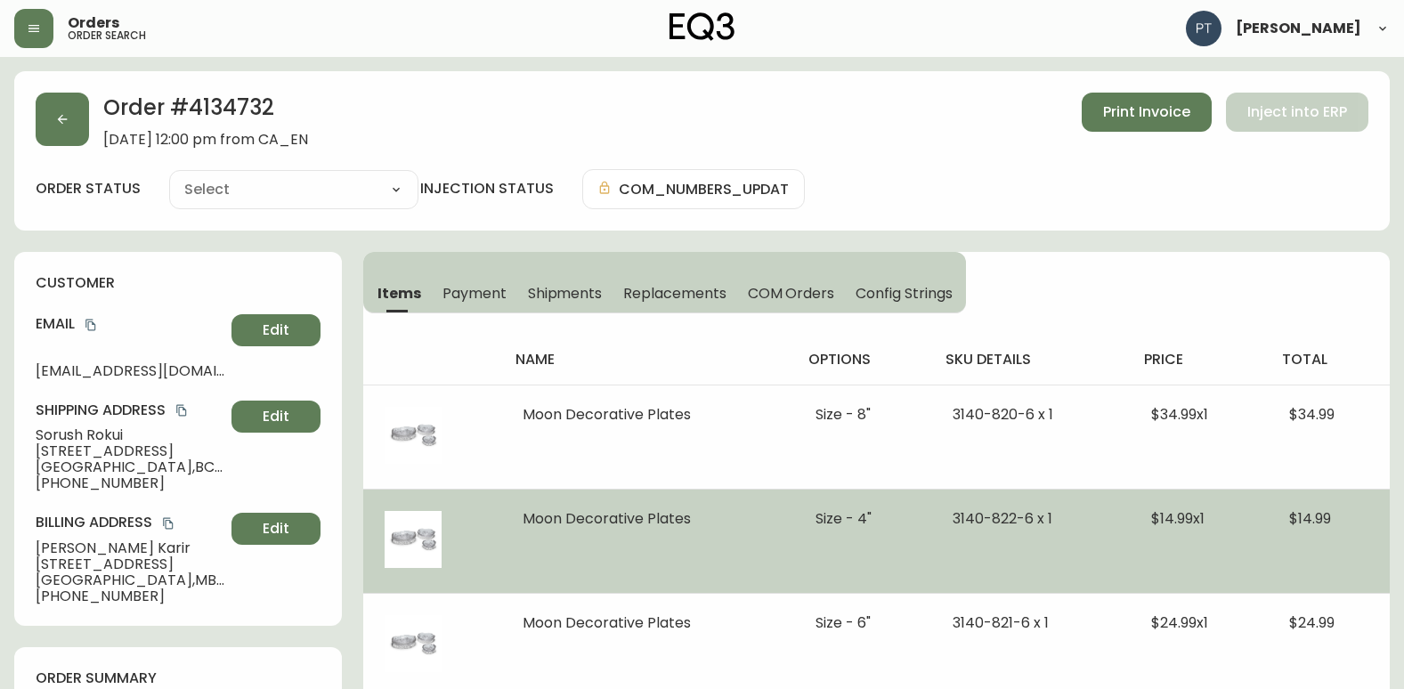
type input "Processing"
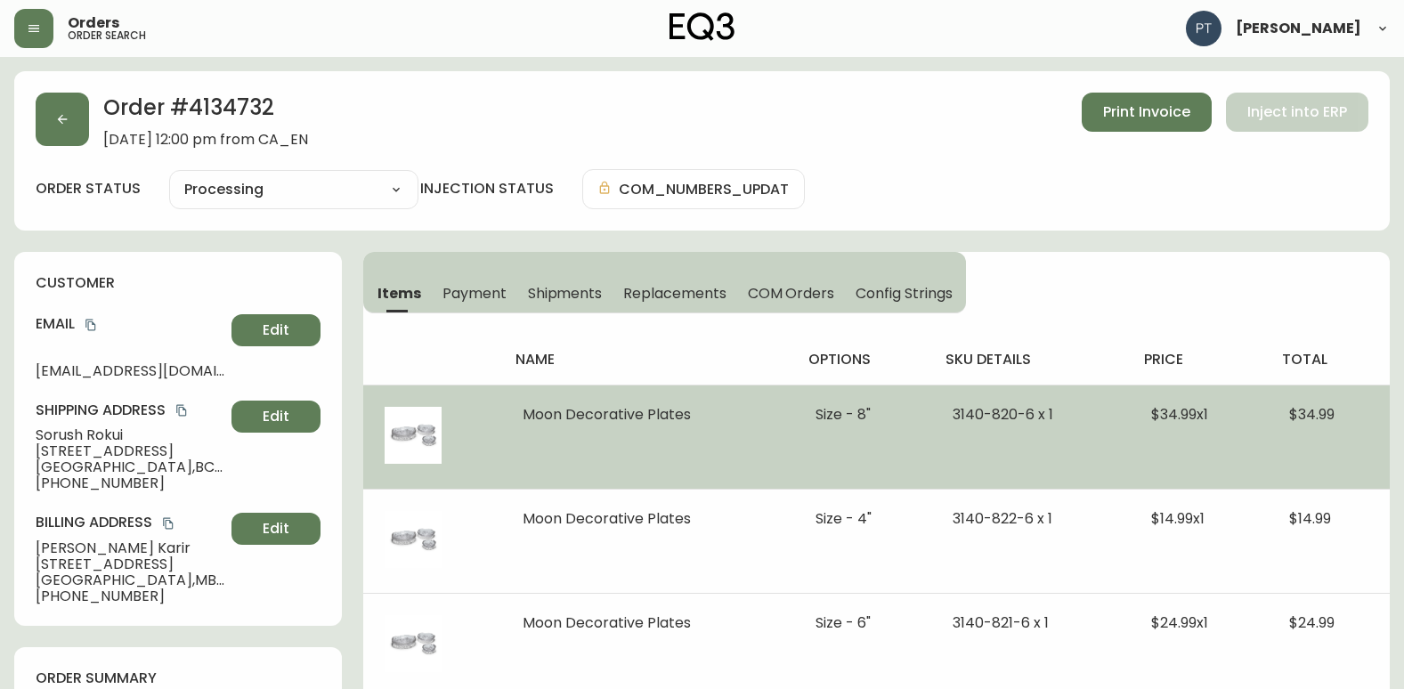
select select "PROCESSING"
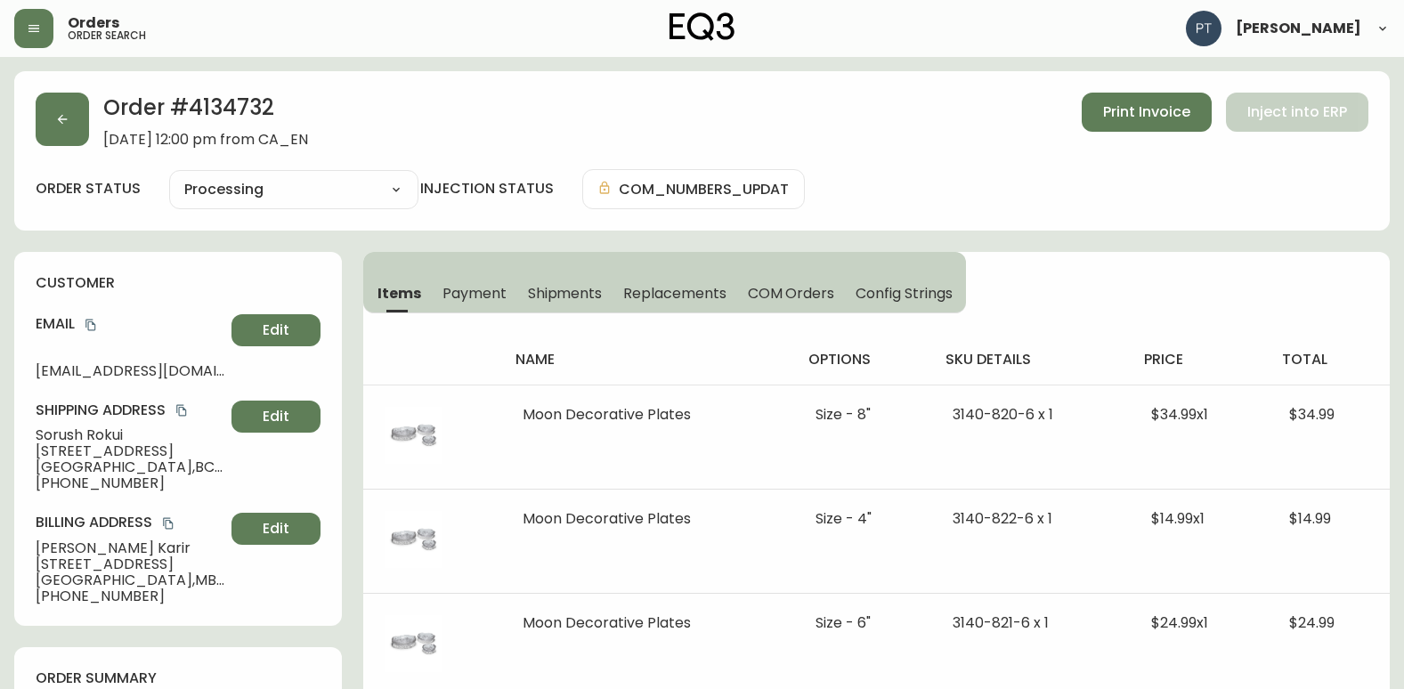
click at [549, 294] on span "Shipments" at bounding box center [565, 293] width 75 height 19
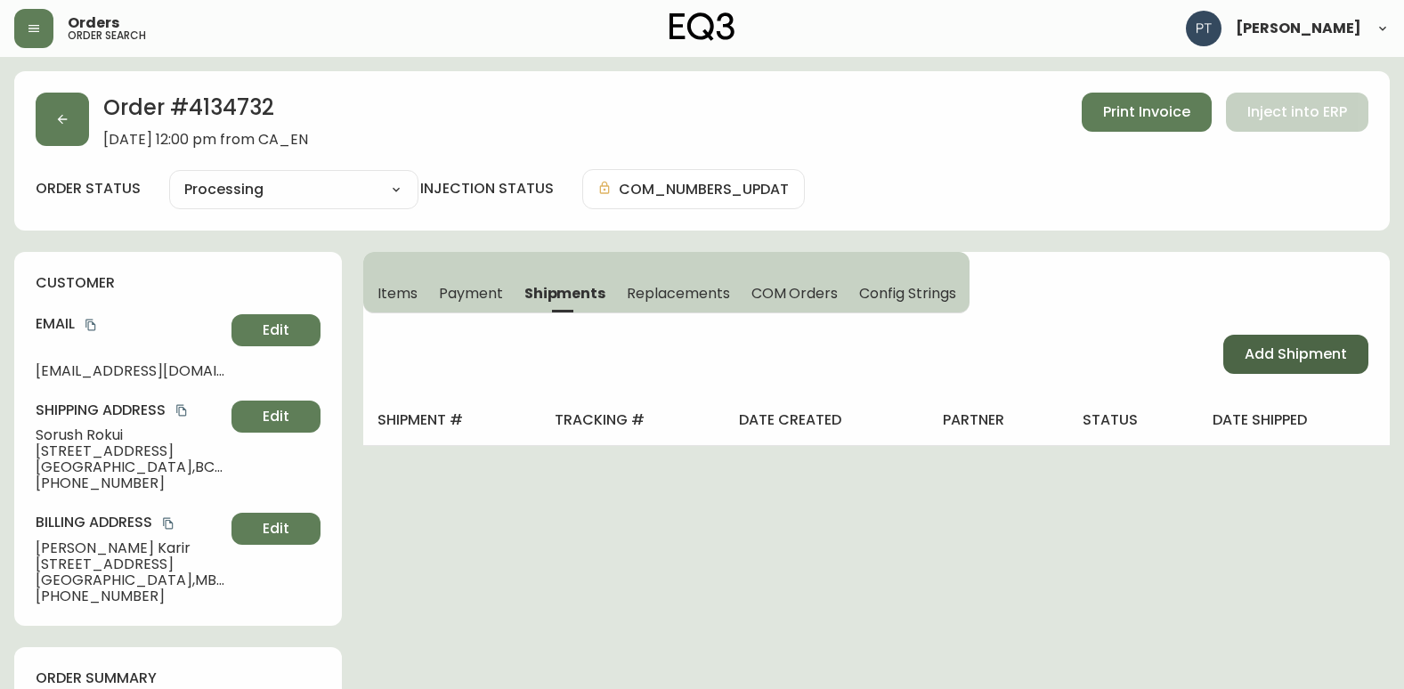
click at [1288, 350] on span "Add Shipment" at bounding box center [1296, 355] width 102 height 20
select select "PENDING"
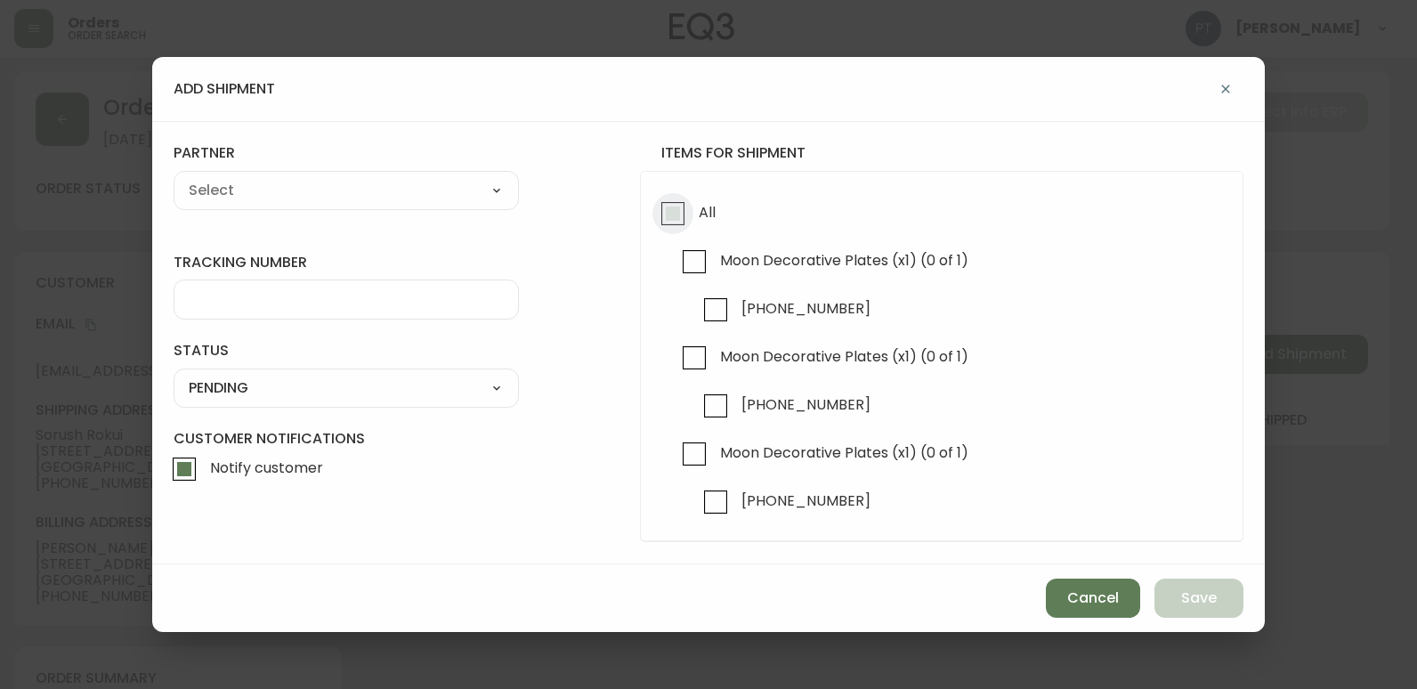
click at [667, 212] on input "All" at bounding box center [673, 213] width 41 height 41
checkbox input "true"
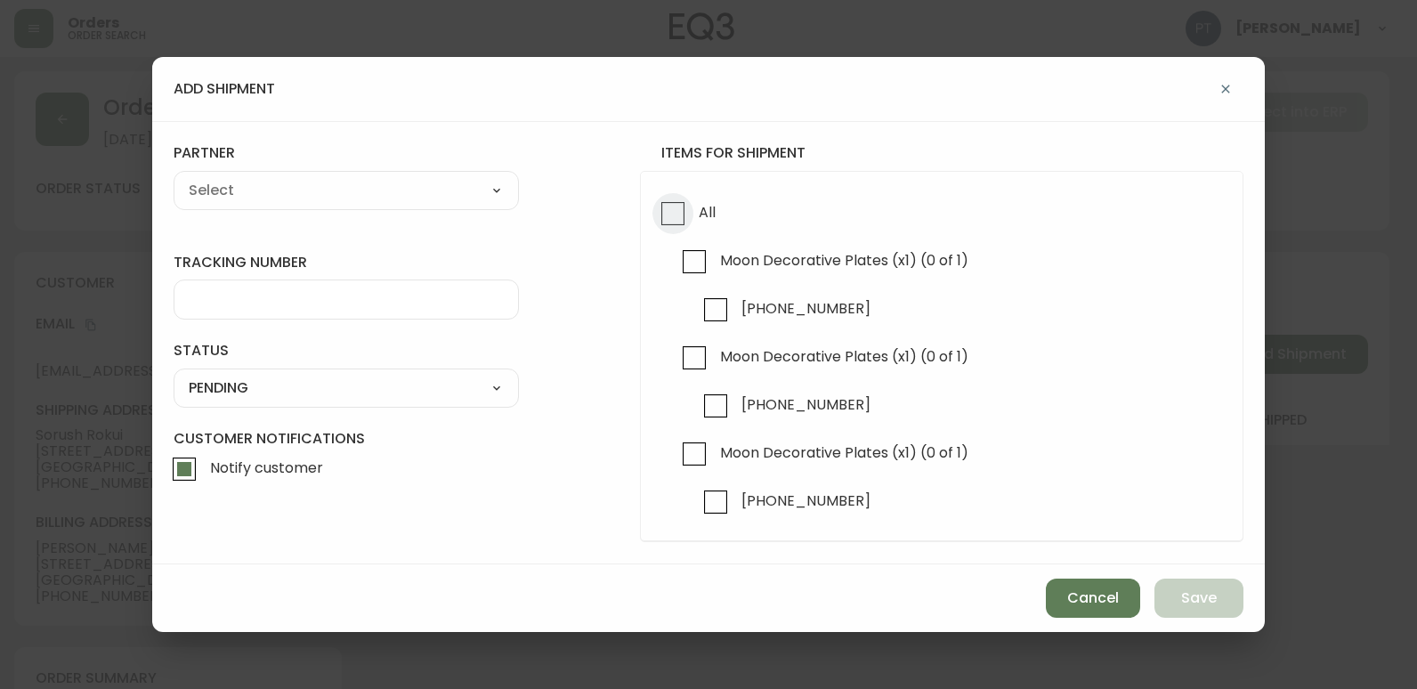
checkbox input "true"
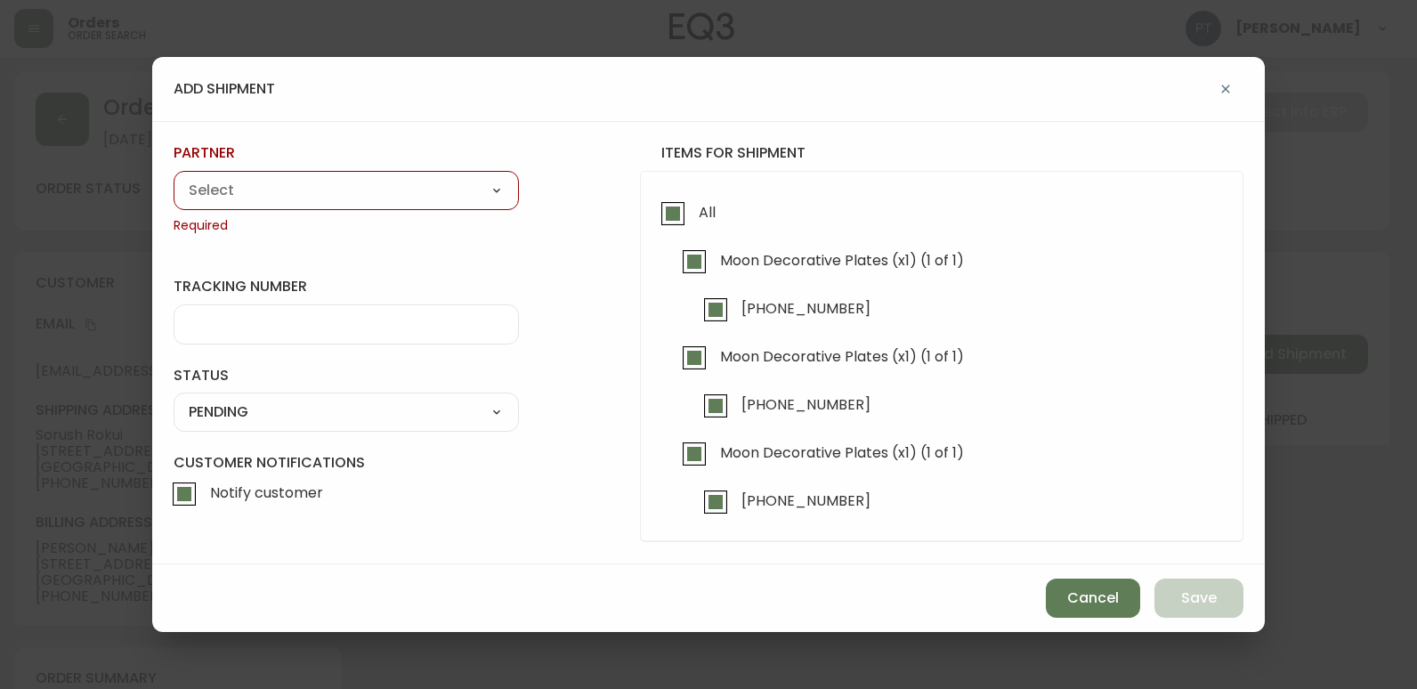
click at [412, 188] on select "A Move to Remember LLC ABF Freight Alero [PERSON_NAME] Canada Post CDS Ceva Log…" at bounding box center [346, 190] width 345 height 27
select select "cjy0a9taa01x001669l98m63c"
click at [174, 177] on select "A Move to Remember LLC ABF Freight Alero [PERSON_NAME] Canada Post CDS Ceva Log…" at bounding box center [346, 190] width 345 height 27
type input "FedEx"
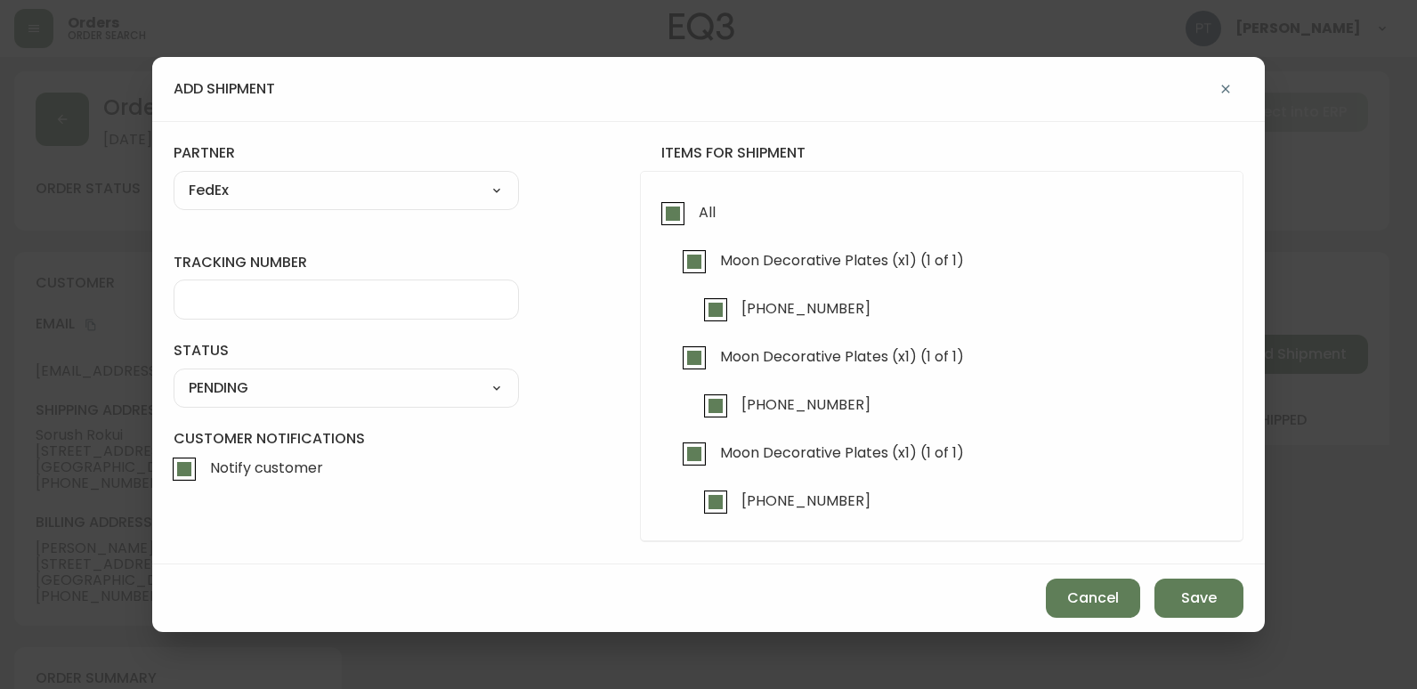
click at [425, 270] on label "tracking number" at bounding box center [346, 263] width 345 height 20
click at [425, 291] on input "tracking number" at bounding box center [346, 299] width 315 height 17
click at [411, 304] on input "tracking number" at bounding box center [346, 299] width 315 height 17
type input "902217263204"
click at [436, 402] on div "SHIPPED PENDING CANCELLED" at bounding box center [346, 388] width 345 height 39
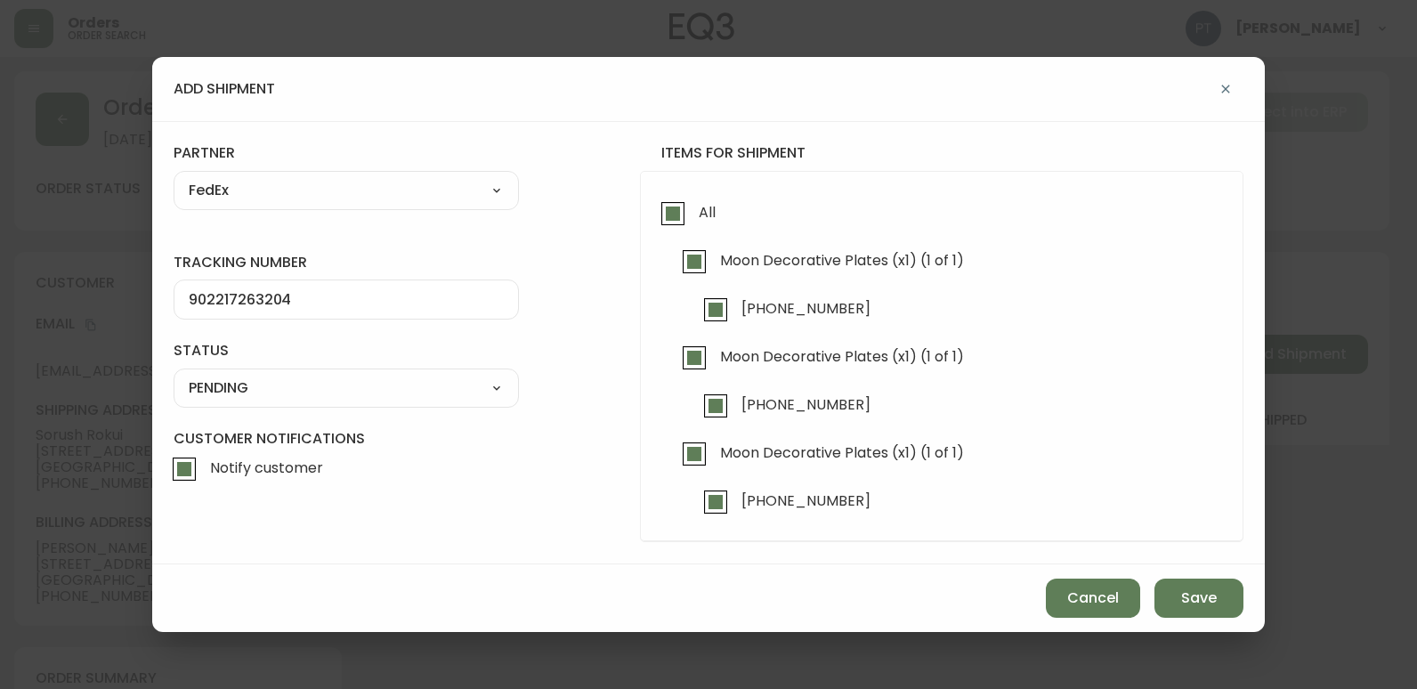
click at [440, 398] on select "SHIPPED PENDING CANCELLED" at bounding box center [346, 388] width 345 height 27
click at [174, 375] on select "SHIPPED PENDING CANCELLED" at bounding box center [346, 388] width 345 height 27
select select "PENDING"
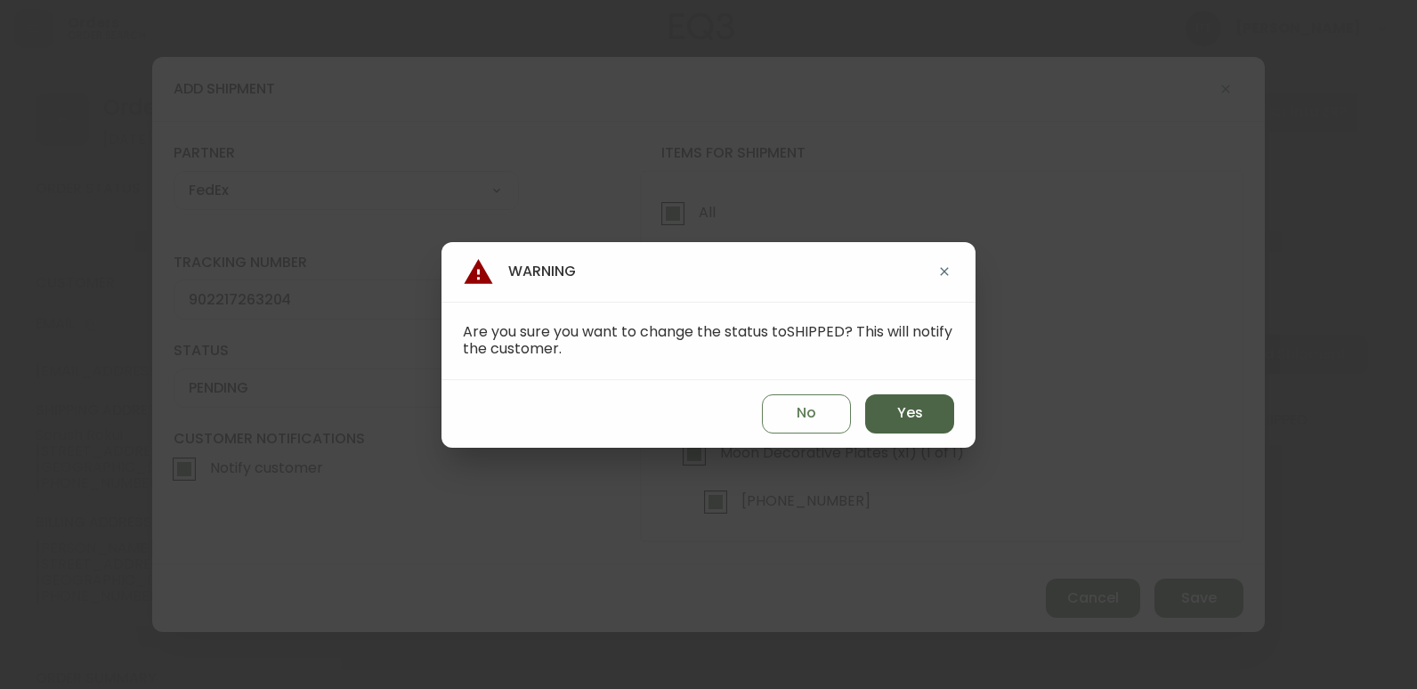
click at [936, 426] on button "Yes" at bounding box center [909, 413] width 89 height 39
type input "SHIPPED"
select select "SHIPPED"
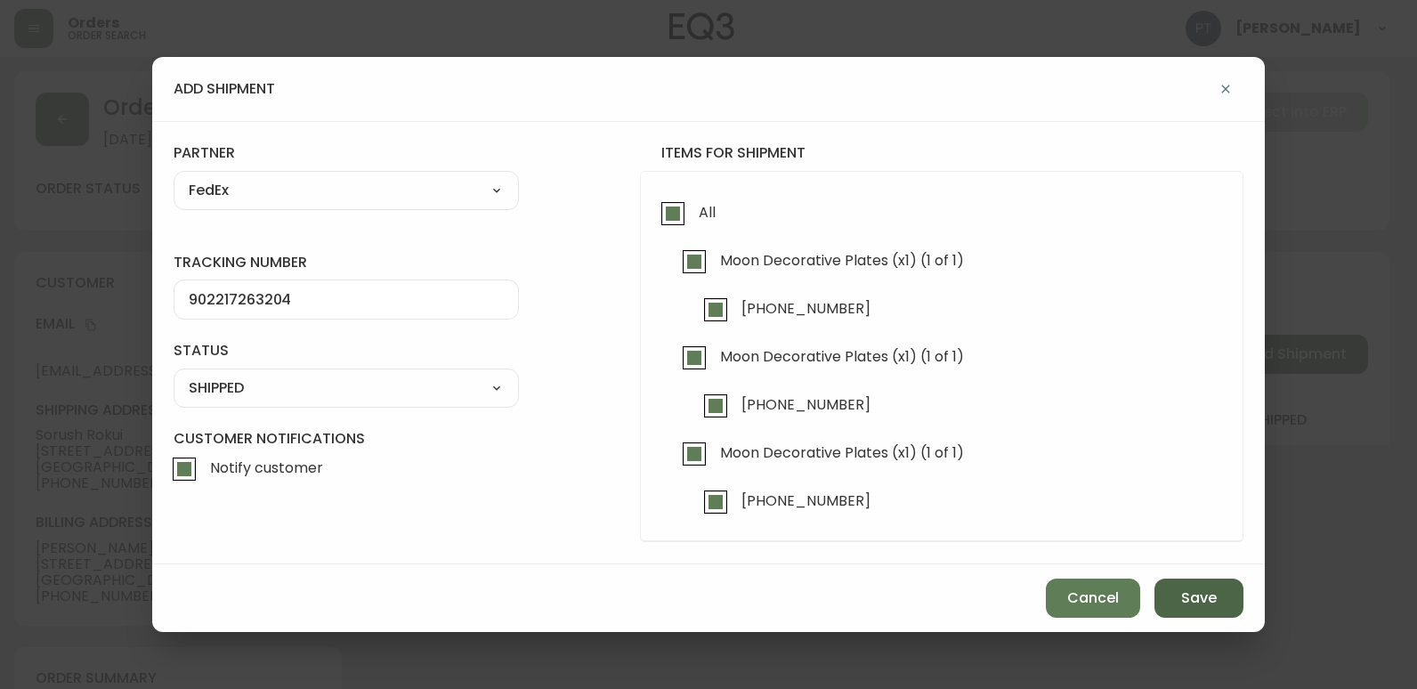
click at [1208, 587] on button "Save" at bounding box center [1199, 598] width 89 height 39
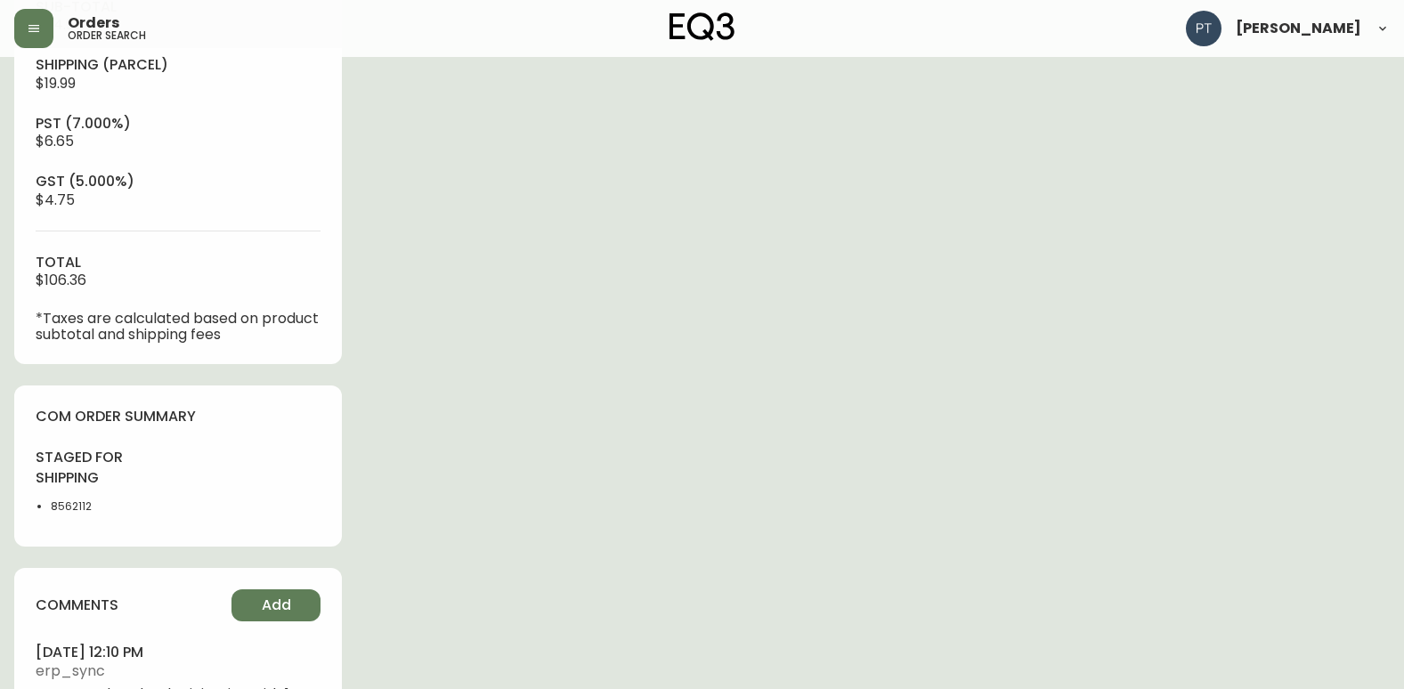
scroll to position [811, 0]
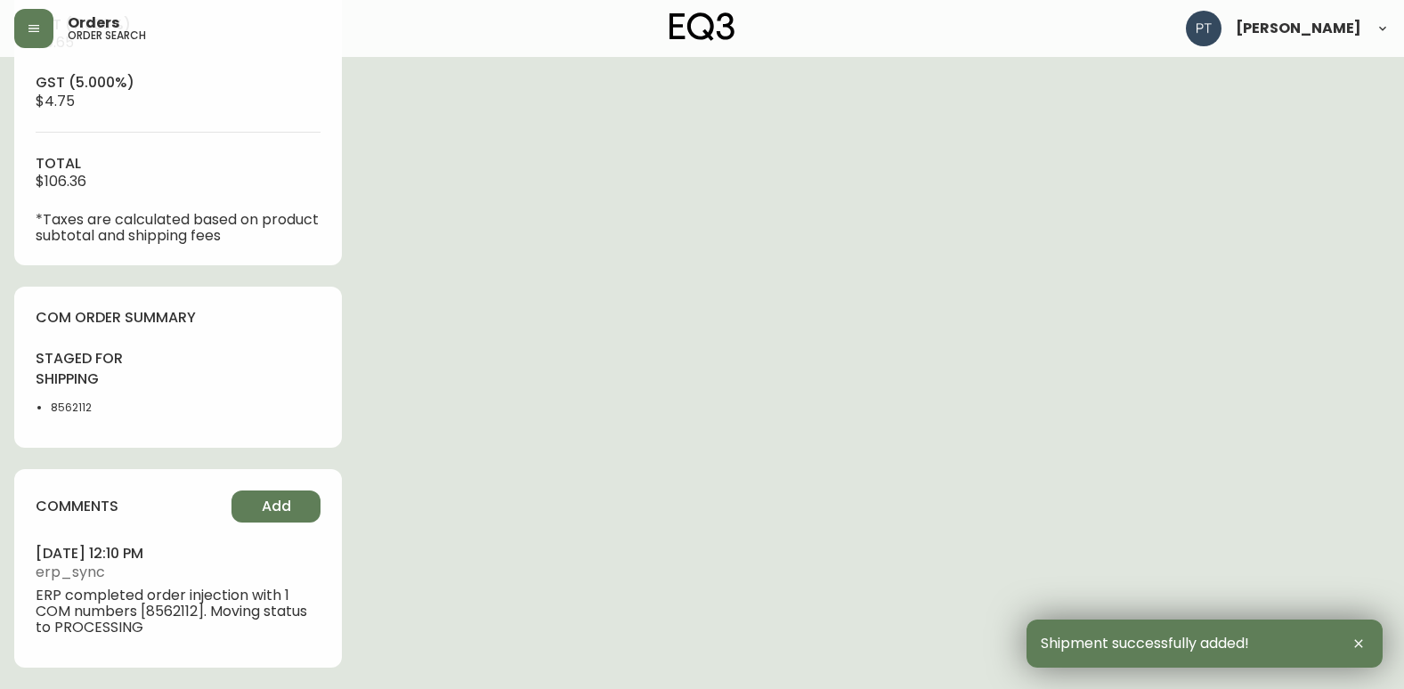
type input "Fully Shipped"
select select "FULLY_SHIPPED"
click at [229, 498] on div "comments Add" at bounding box center [178, 507] width 285 height 32
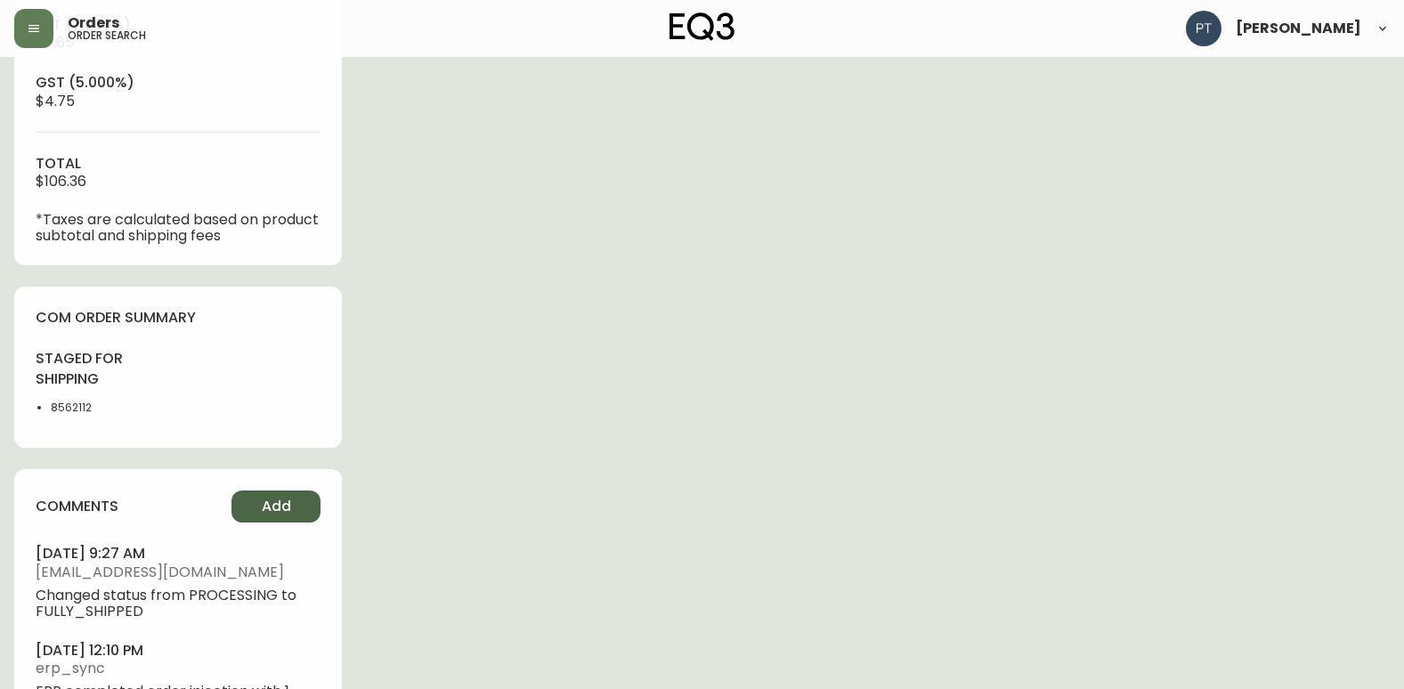
click at [293, 508] on button "Add" at bounding box center [275, 507] width 89 height 32
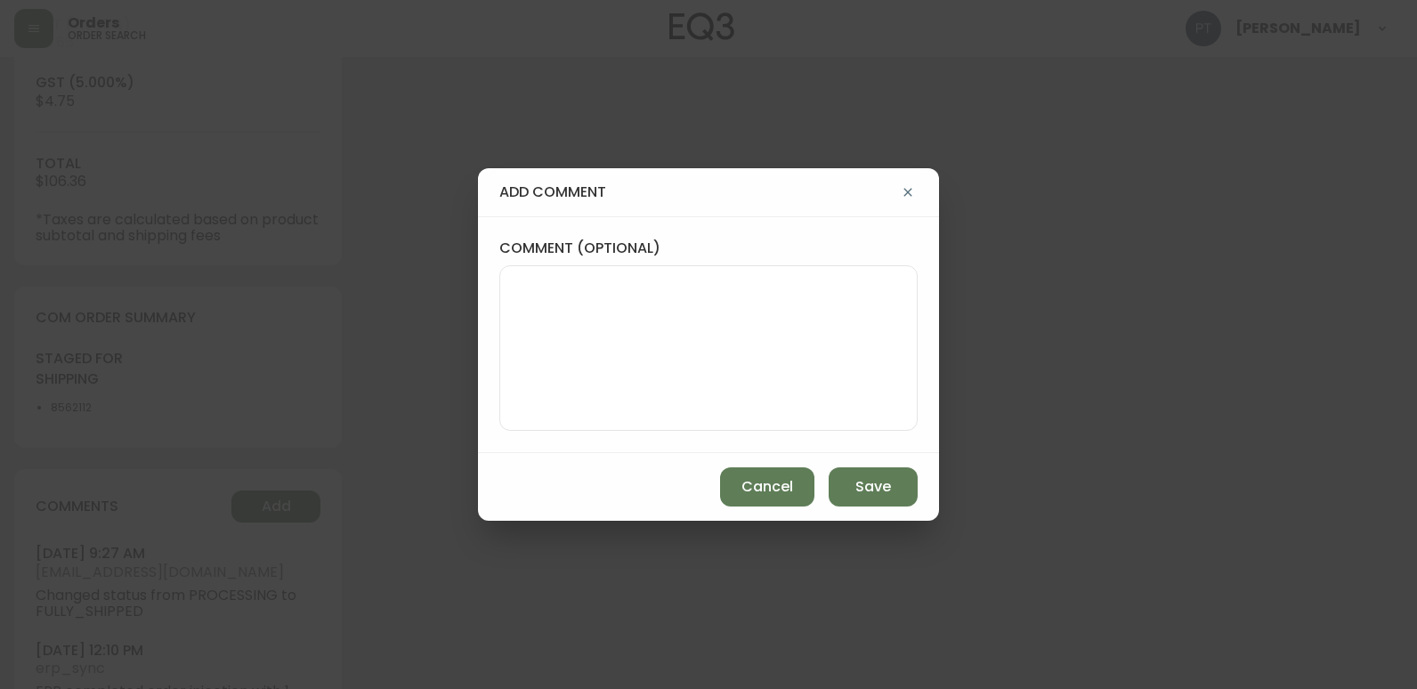
click at [726, 335] on textarea "comment (optional)" at bounding box center [709, 348] width 388 height 142
type textarea "CH"
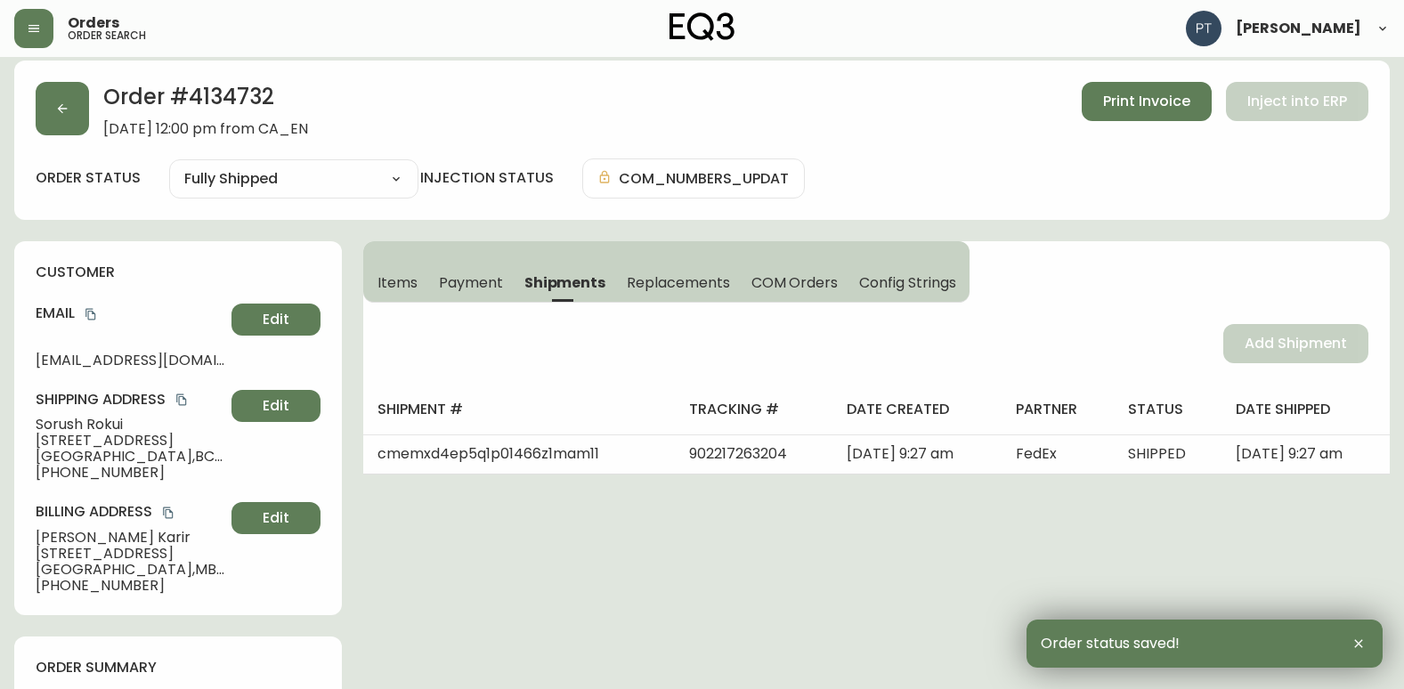
scroll to position [0, 0]
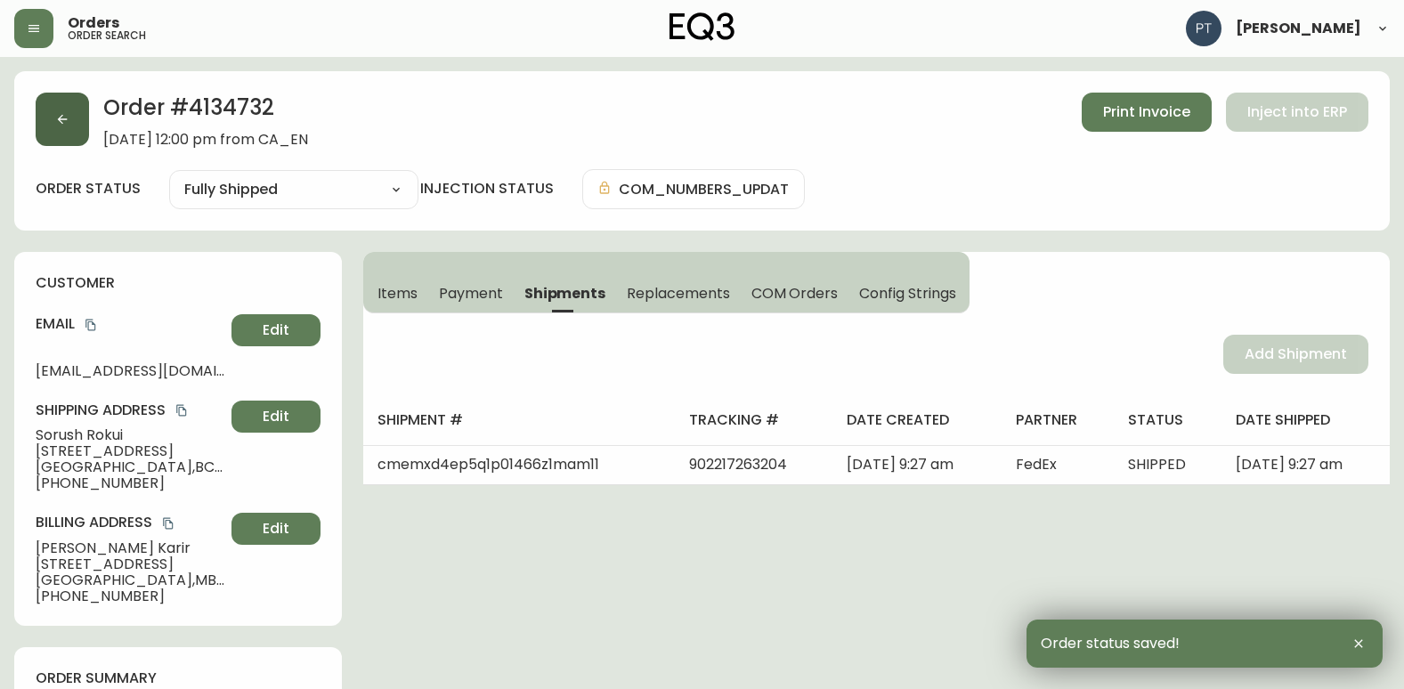
click at [69, 129] on button "button" at bounding box center [62, 119] width 53 height 53
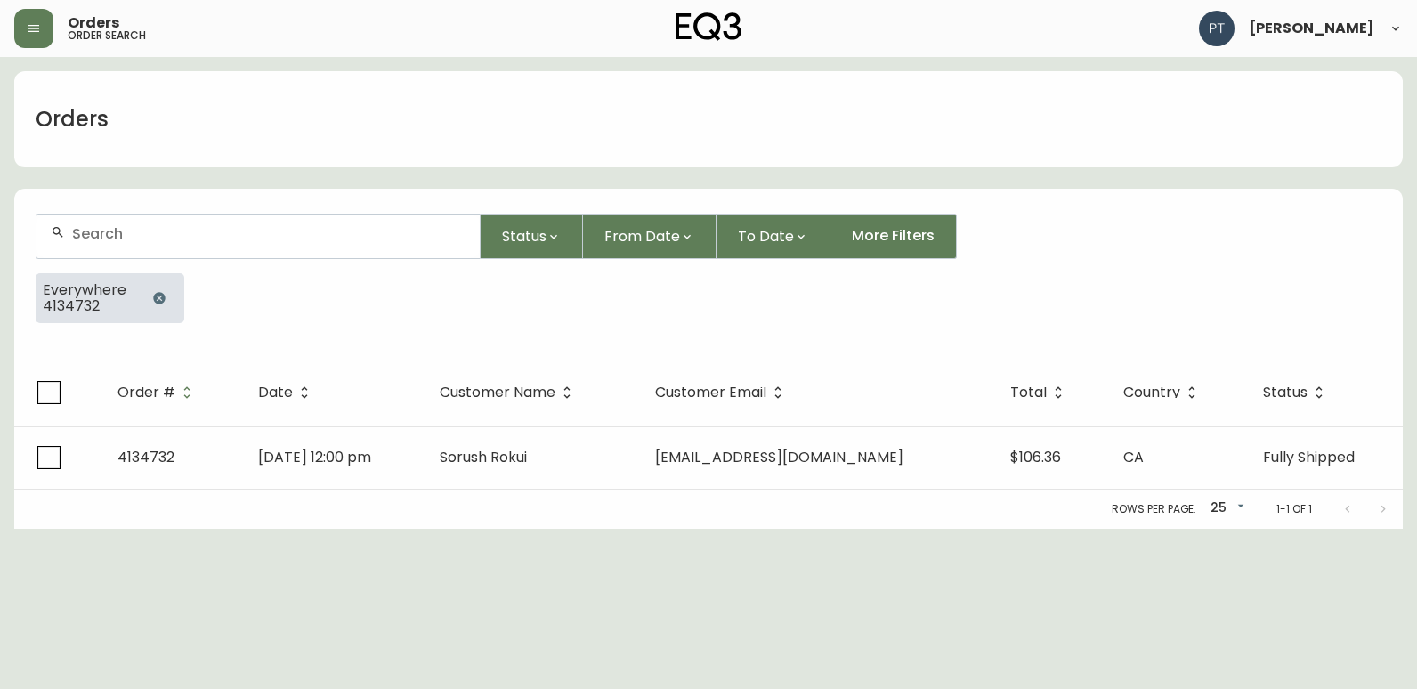
click at [274, 244] on div at bounding box center [257, 237] width 443 height 44
type input "4134730"
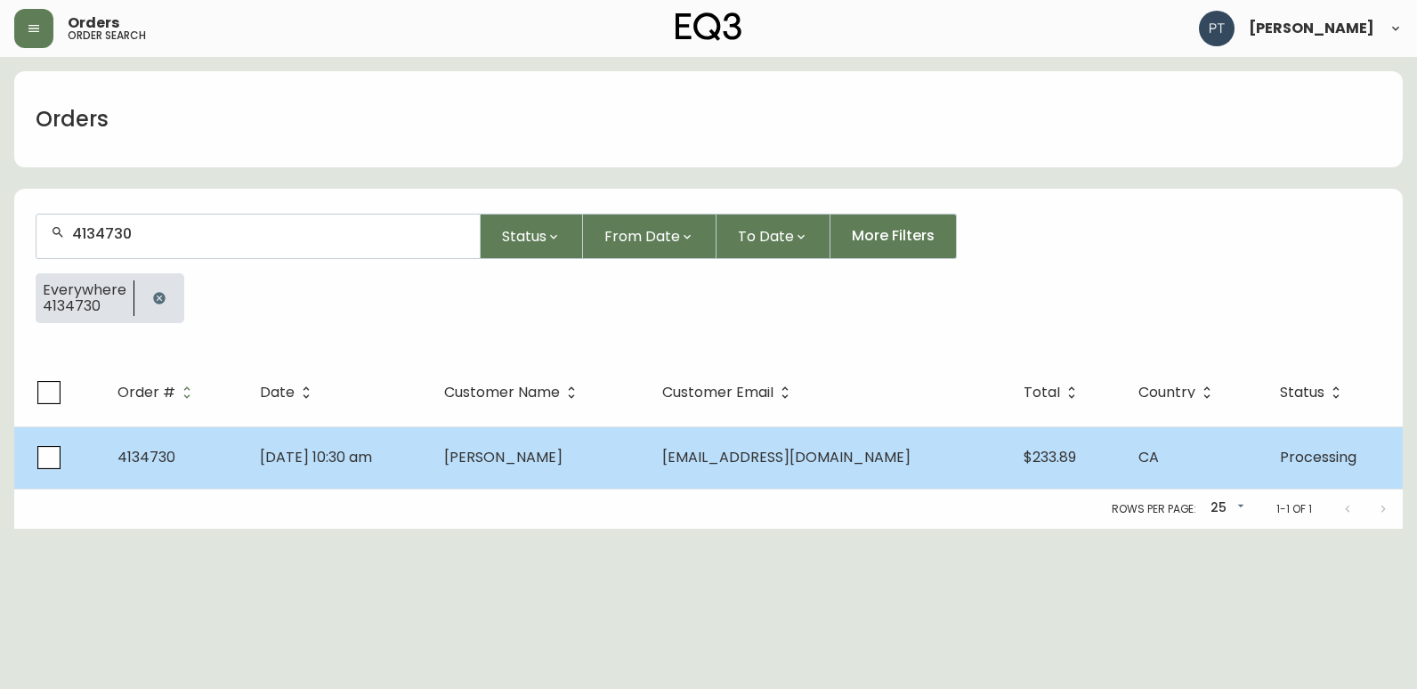
click at [536, 479] on td "[PERSON_NAME]" at bounding box center [539, 457] width 218 height 62
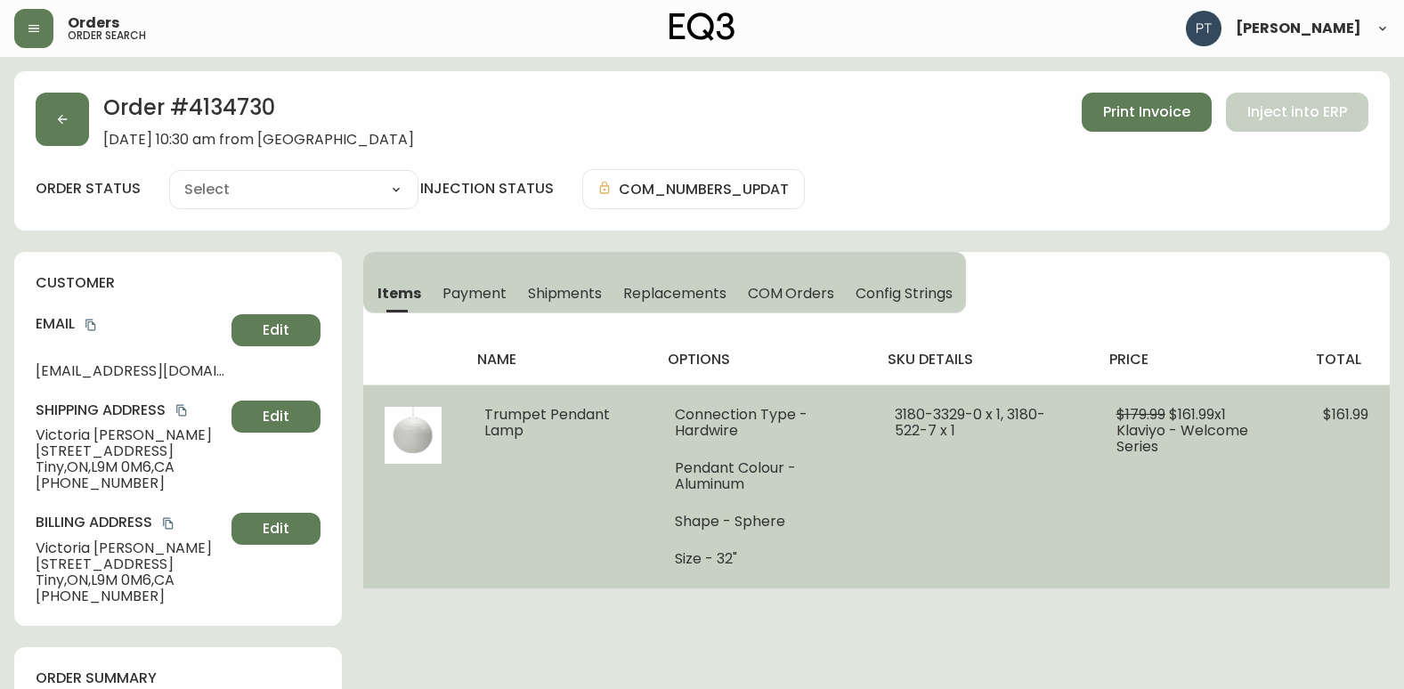
type input "Processing"
select select "PROCESSING"
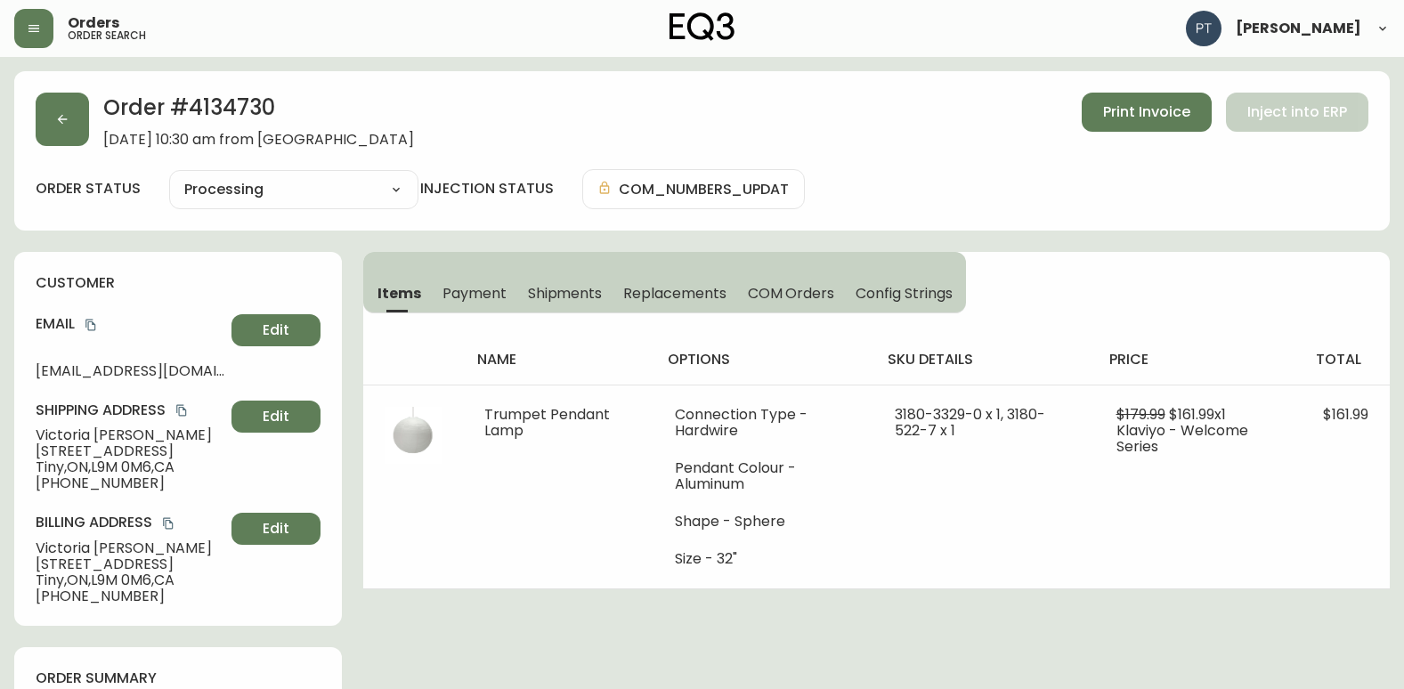
click at [541, 299] on span "Shipments" at bounding box center [565, 293] width 75 height 19
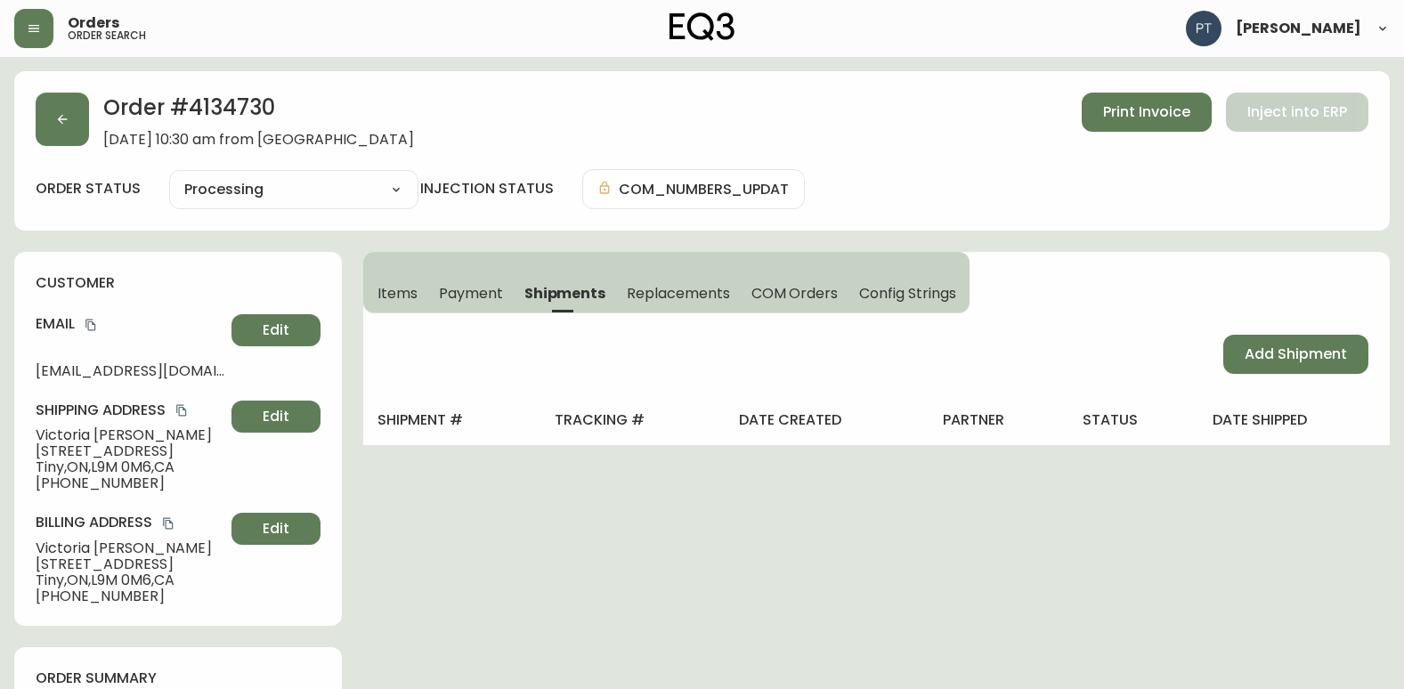
click at [1251, 375] on div "Add Shipment" at bounding box center [876, 354] width 1026 height 82
click at [1254, 354] on span "Add Shipment" at bounding box center [1296, 355] width 102 height 20
select select "PENDING"
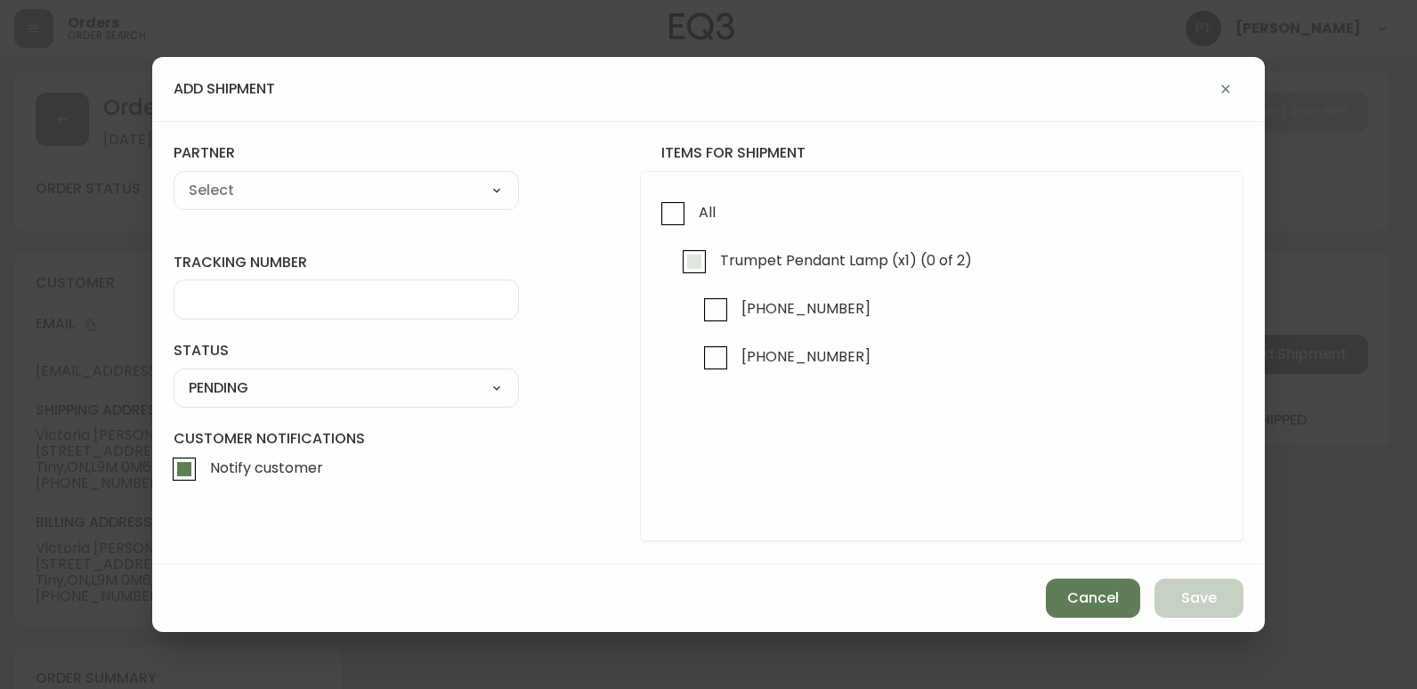
click at [675, 241] on input "Trumpet Pendant Lamp (x1) (0 of 2)" at bounding box center [694, 261] width 41 height 41
checkbox input "true"
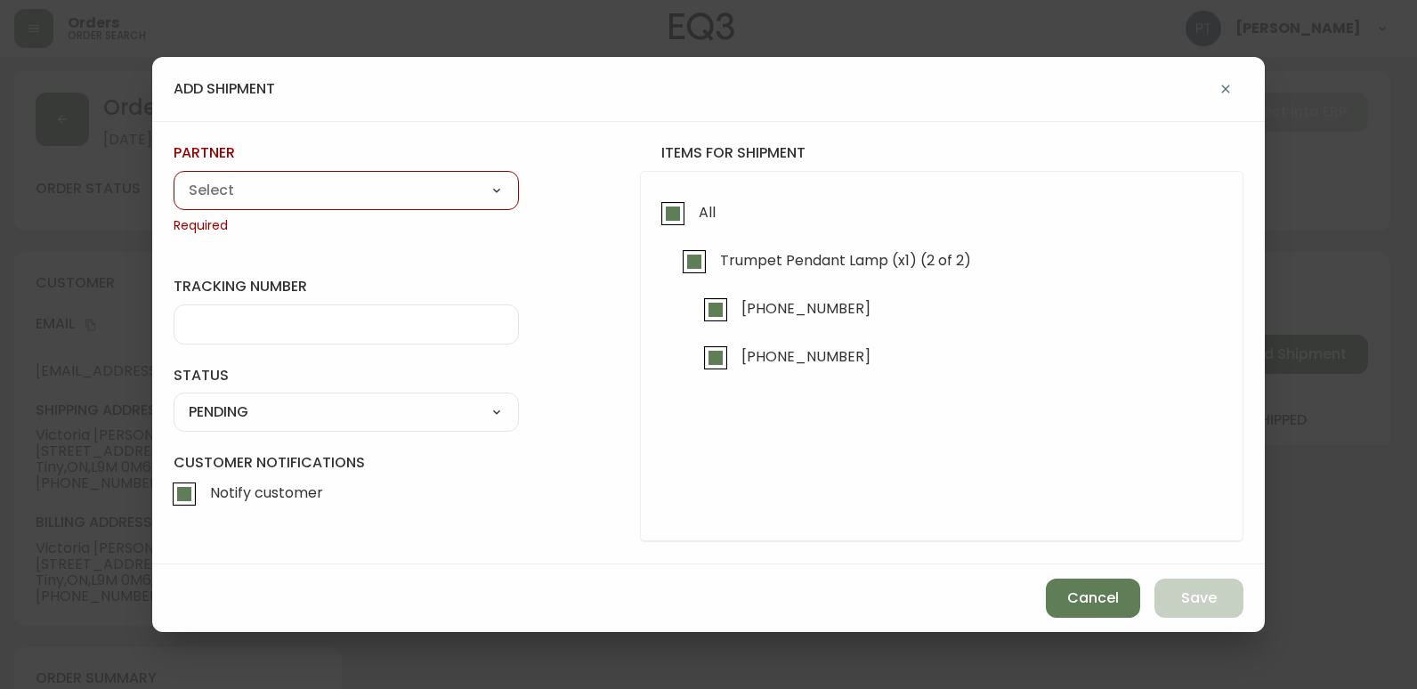
click at [434, 201] on select "A Move to Remember LLC ABF Freight Alero [PERSON_NAME] Canada Post CDS Ceva Log…" at bounding box center [346, 190] width 345 height 27
select select "cke4cr6aifkm00134atgpxasx"
click at [174, 177] on select "A Move to Remember LLC ABF Freight Alero [PERSON_NAME] Canada Post CDS Ceva Log…" at bounding box center [346, 190] width 345 height 27
type input "EXPRESS INSTALLATION SERVICES"
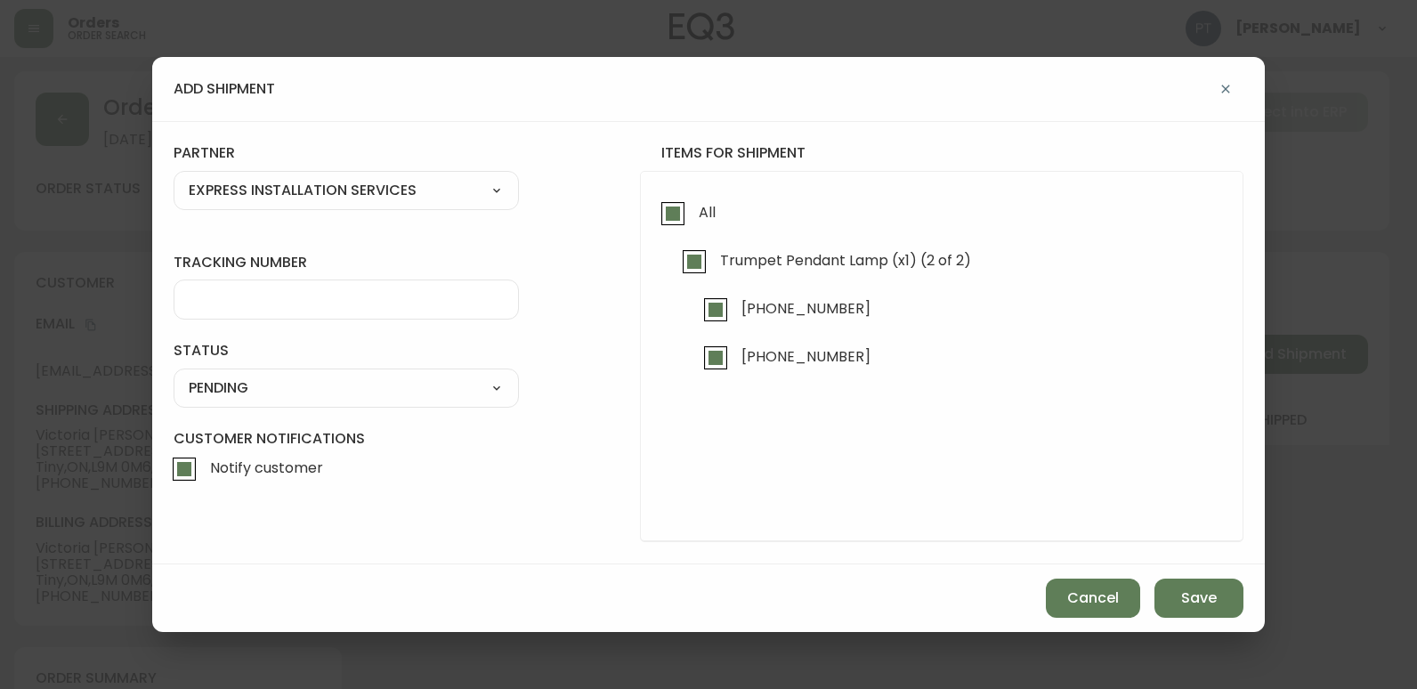
click at [393, 193] on select "A Move to Remember LLC ABF Freight Alero [PERSON_NAME] Canada Post CDS Ceva Log…" at bounding box center [346, 190] width 345 height 27
select select "cjy0a9taa01x001669l98m63c"
click at [174, 177] on select "A Move to Remember LLC ABF Freight Alero [PERSON_NAME] Canada Post CDS Ceva Log…" at bounding box center [346, 190] width 345 height 27
type input "FedEx"
drag, startPoint x: 375, startPoint y: 352, endPoint x: 374, endPoint y: 343, distance: 8.9
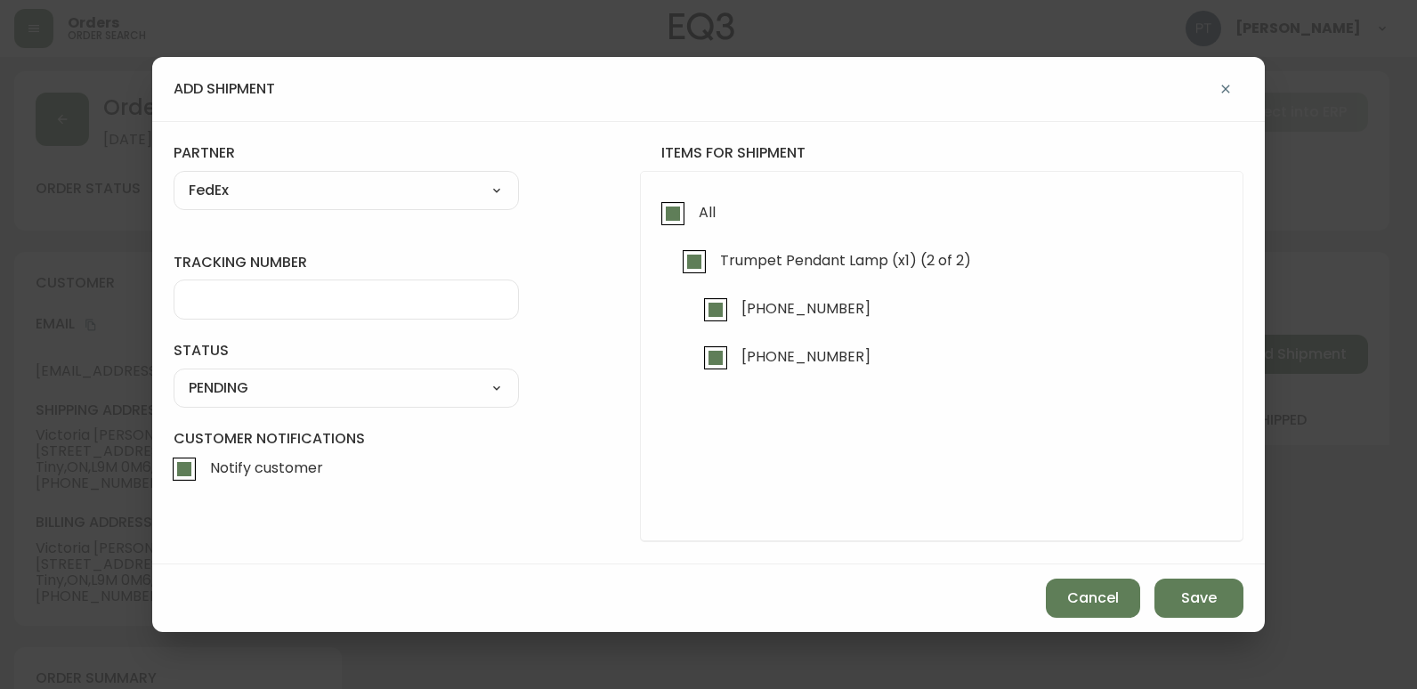
click at [374, 349] on label "status" at bounding box center [346, 351] width 345 height 20
click at [374, 309] on div at bounding box center [346, 300] width 345 height 40
type input "902217263237"
click at [723, 361] on input "[PHONE_NUMBER]" at bounding box center [715, 357] width 41 height 41
checkbox input "false"
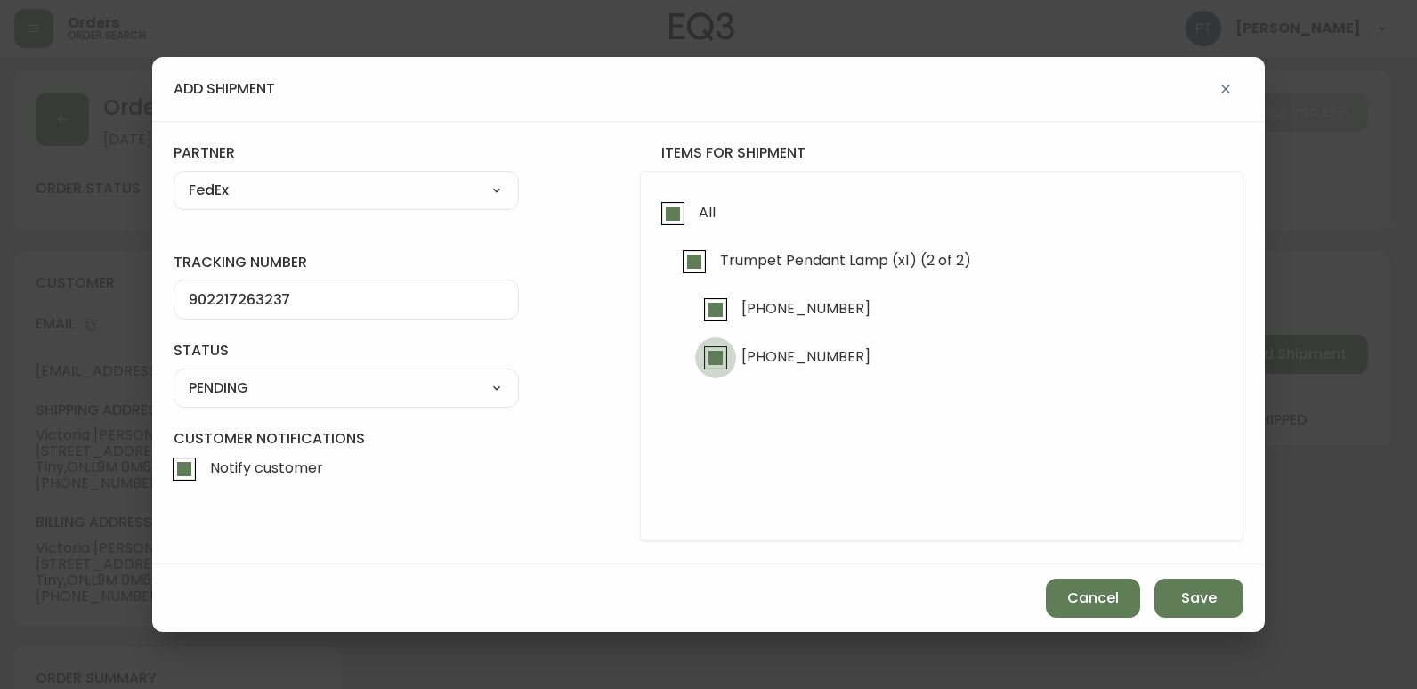
checkbox input "false"
click at [360, 388] on select "SHIPPED PENDING CANCELLED" at bounding box center [346, 388] width 345 height 27
click at [174, 375] on select "SHIPPED PENDING CANCELLED" at bounding box center [346, 388] width 345 height 27
select select "PENDING"
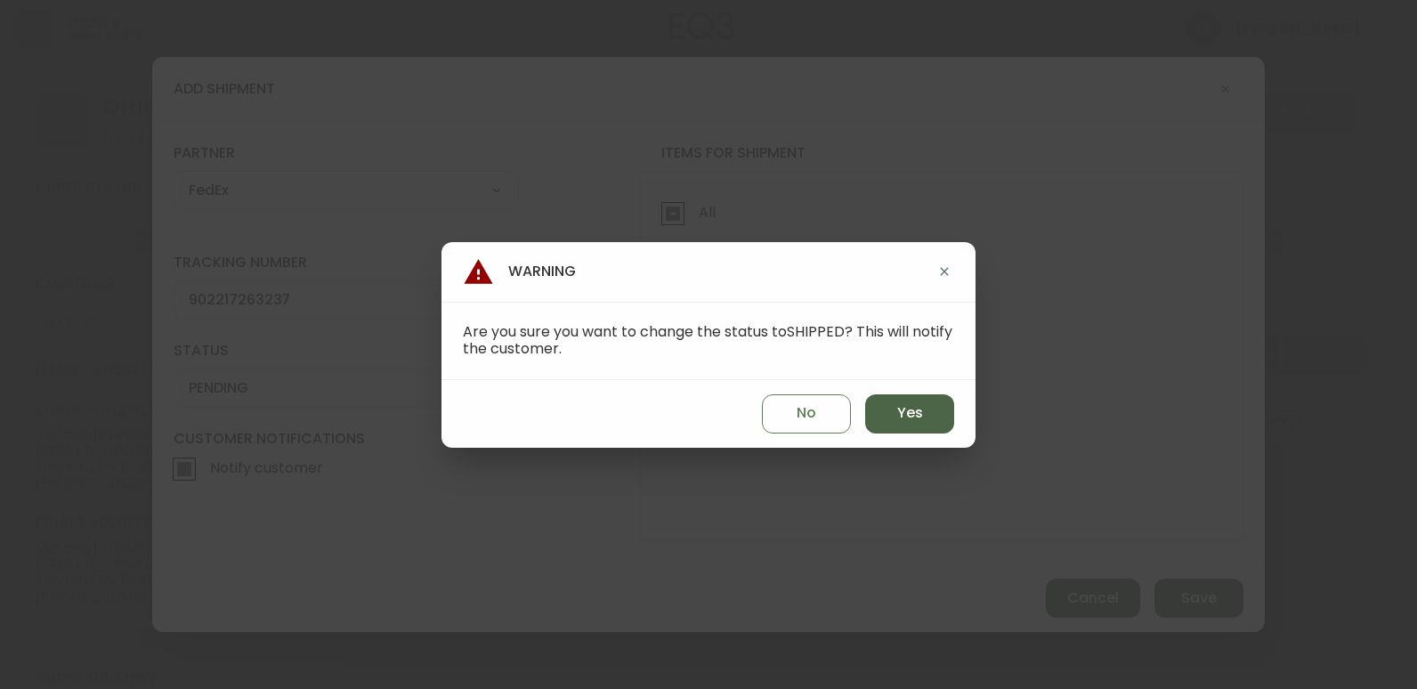
click at [920, 405] on span "Yes" at bounding box center [910, 413] width 26 height 20
type input "SHIPPED"
select select "SHIPPED"
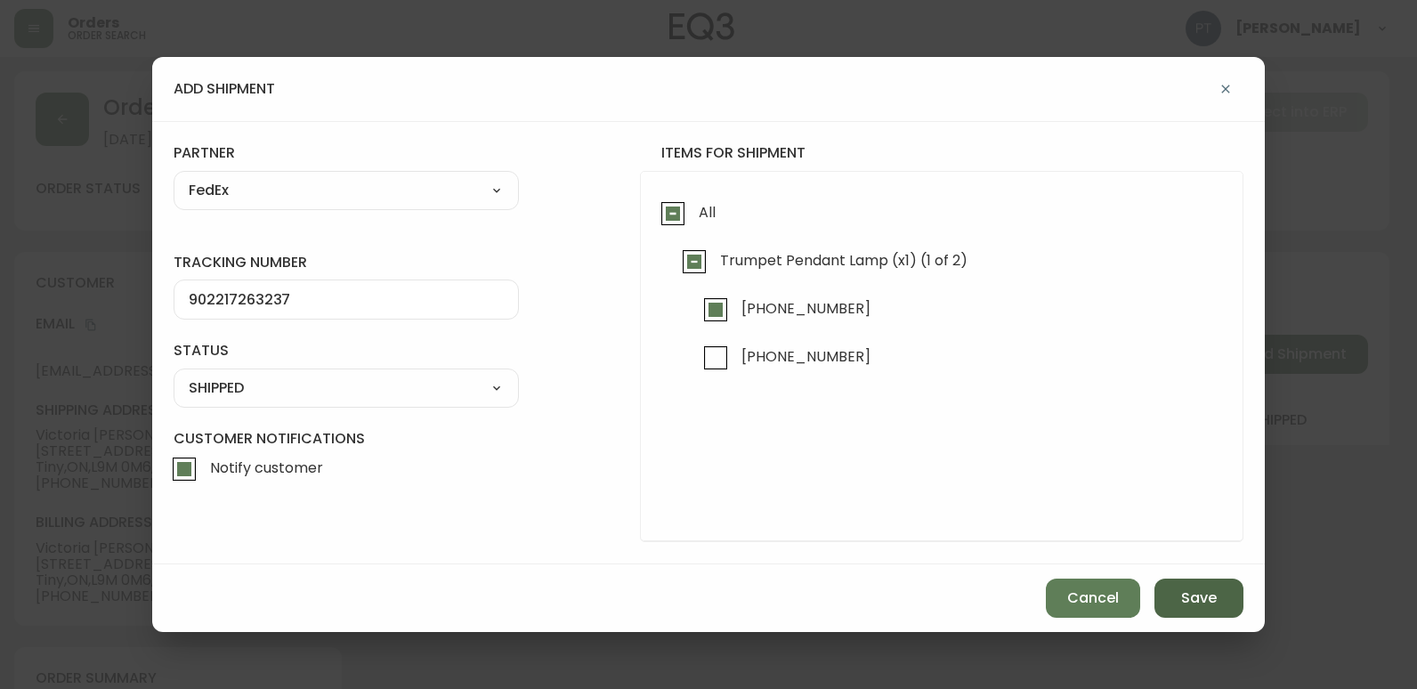
click at [1192, 597] on span "Save" at bounding box center [1199, 598] width 36 height 20
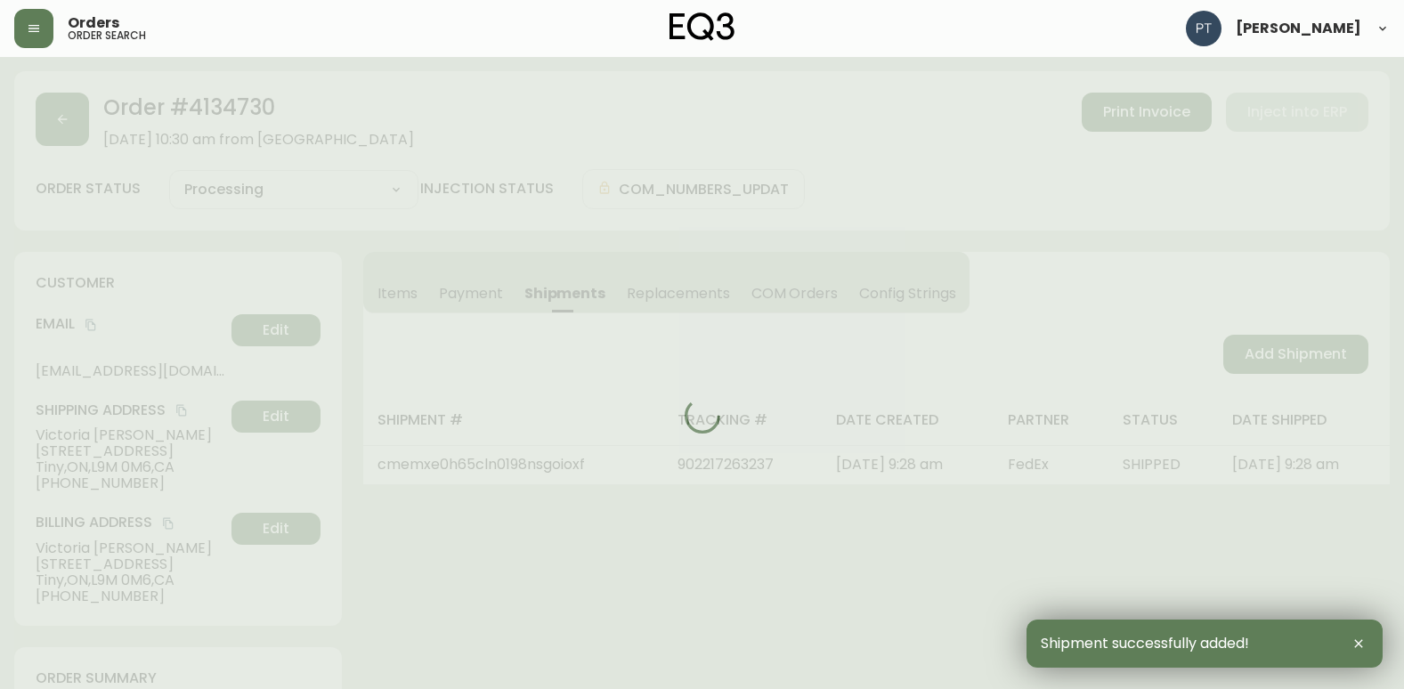
type input "Partially Shipped"
select select "PARTIALLY_SHIPPED"
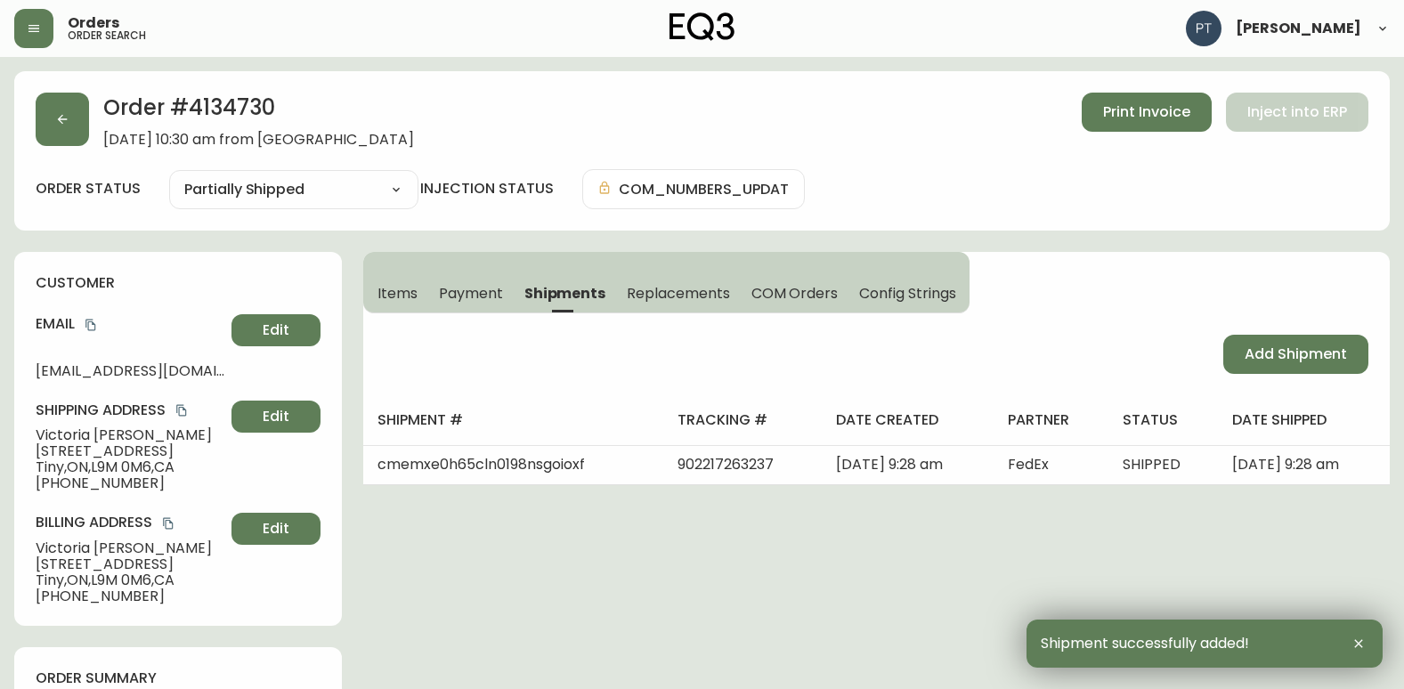
click at [1264, 348] on span "Add Shipment" at bounding box center [1296, 355] width 102 height 20
select select "PENDING"
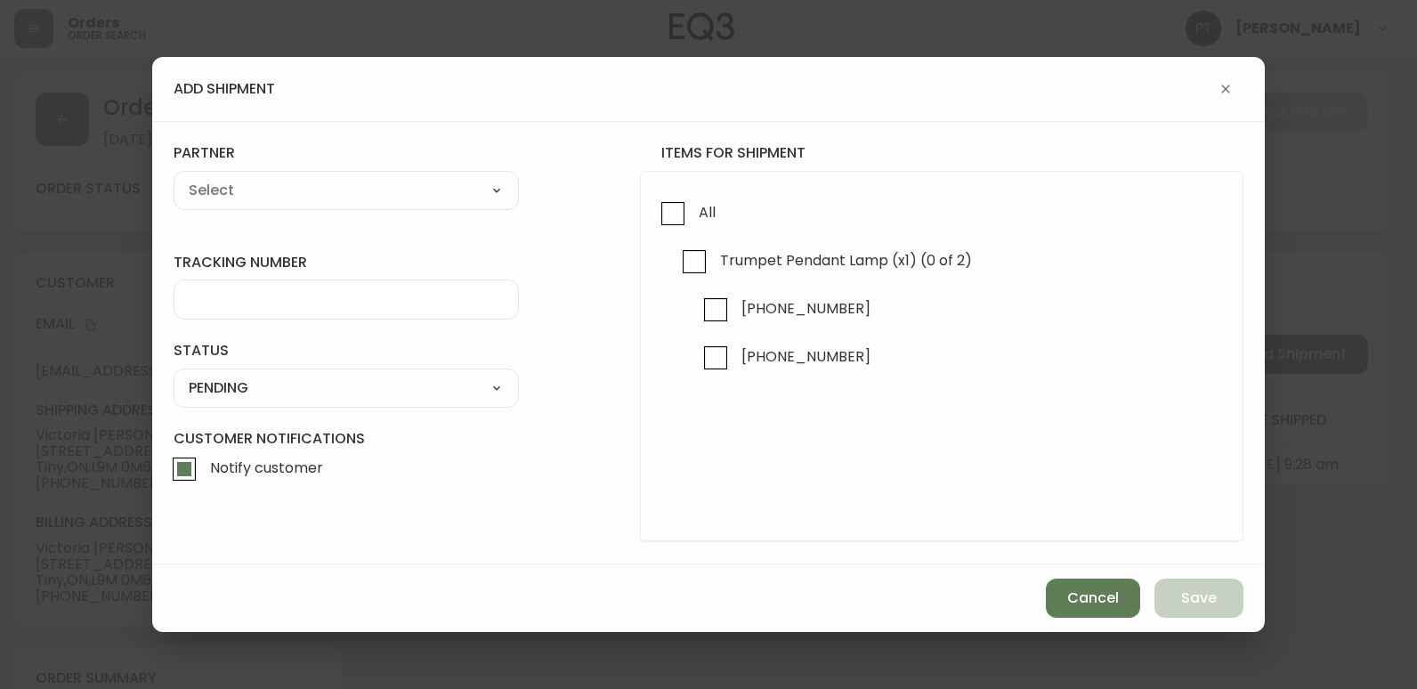
checkbox input "true"
click at [700, 361] on input "[PHONE_NUMBER]" at bounding box center [715, 357] width 41 height 41
checkbox input "true"
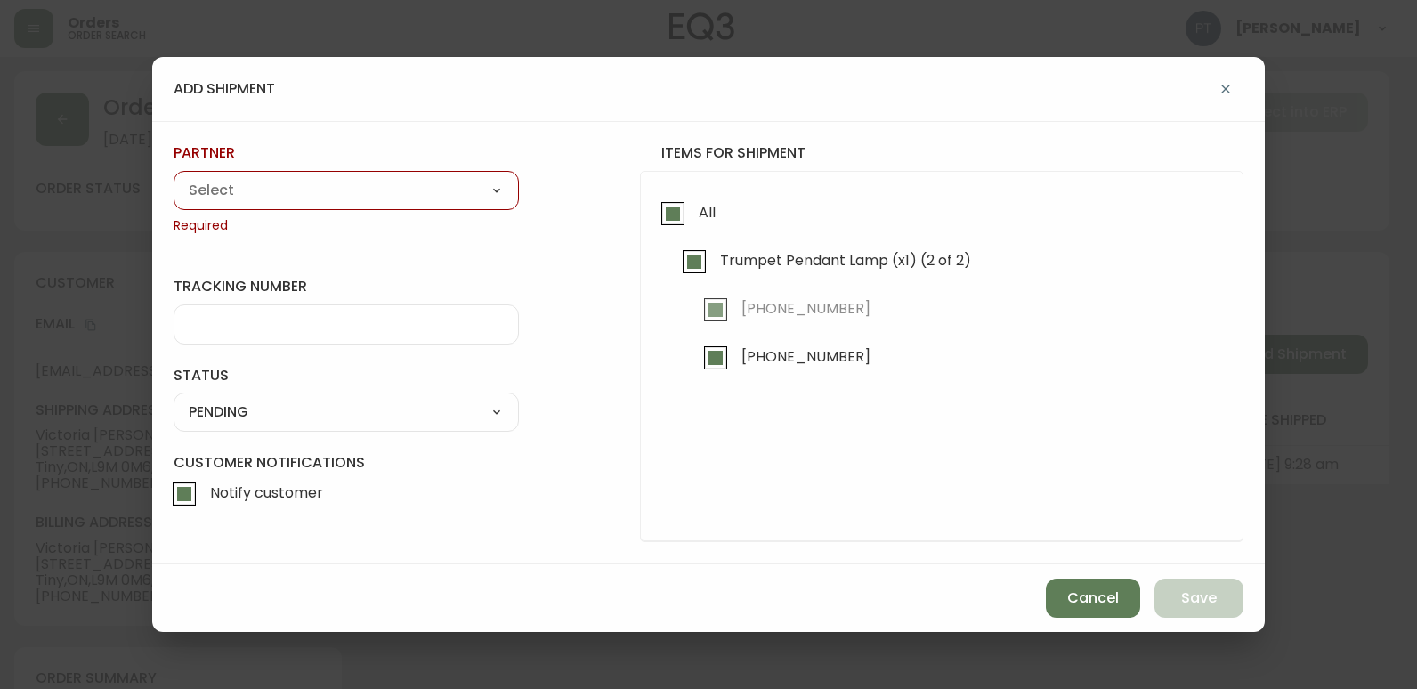
click at [436, 174] on div "A Move to Remember LLC ABF Freight Alero [PERSON_NAME] Canada Post CDS Ceva Log…" at bounding box center [346, 190] width 345 height 39
drag, startPoint x: 445, startPoint y: 191, endPoint x: 450, endPoint y: 206, distance: 14.9
click at [445, 191] on select "A Move to Remember LLC ABF Freight Alero [PERSON_NAME] Canada Post CDS Ceva Log…" at bounding box center [346, 190] width 345 height 27
select select "cjy0a9taa01x001669l98m63c"
click at [174, 177] on select "A Move to Remember LLC ABF Freight Alero [PERSON_NAME] Canada Post CDS Ceva Log…" at bounding box center [346, 190] width 345 height 27
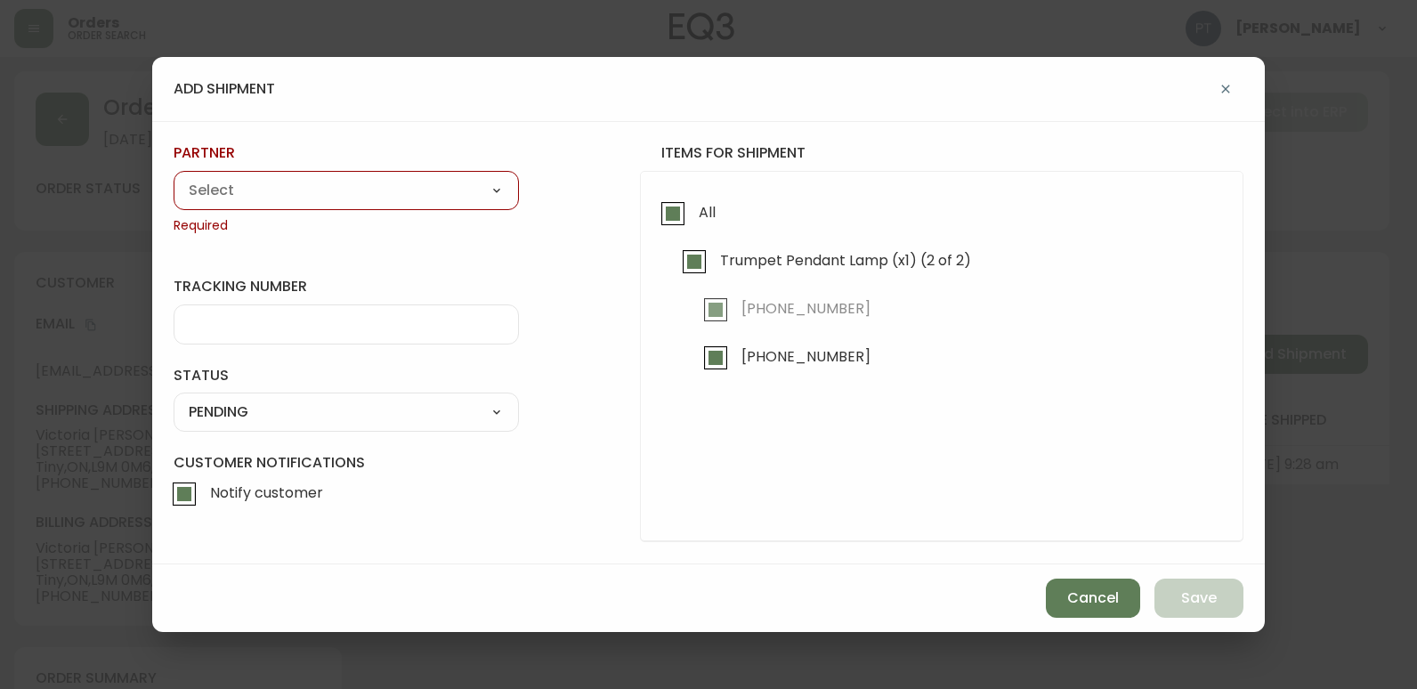
type input "FedEx"
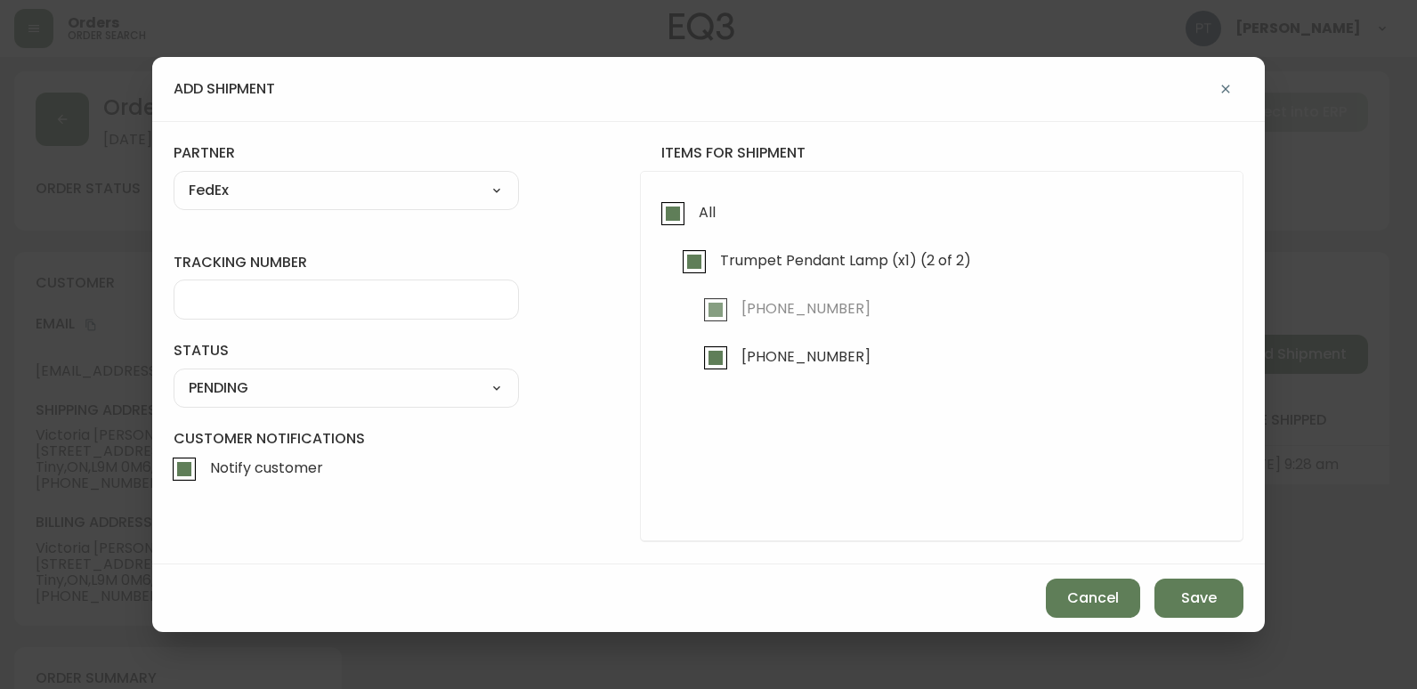
click at [296, 311] on div at bounding box center [346, 300] width 345 height 40
type input "902217263248"
drag, startPoint x: 342, startPoint y: 390, endPoint x: 345, endPoint y: 381, distance: 9.3
click at [345, 388] on select "SHIPPED PENDING CANCELLED" at bounding box center [346, 388] width 345 height 27
click at [174, 375] on select "SHIPPED PENDING CANCELLED" at bounding box center [346, 388] width 345 height 27
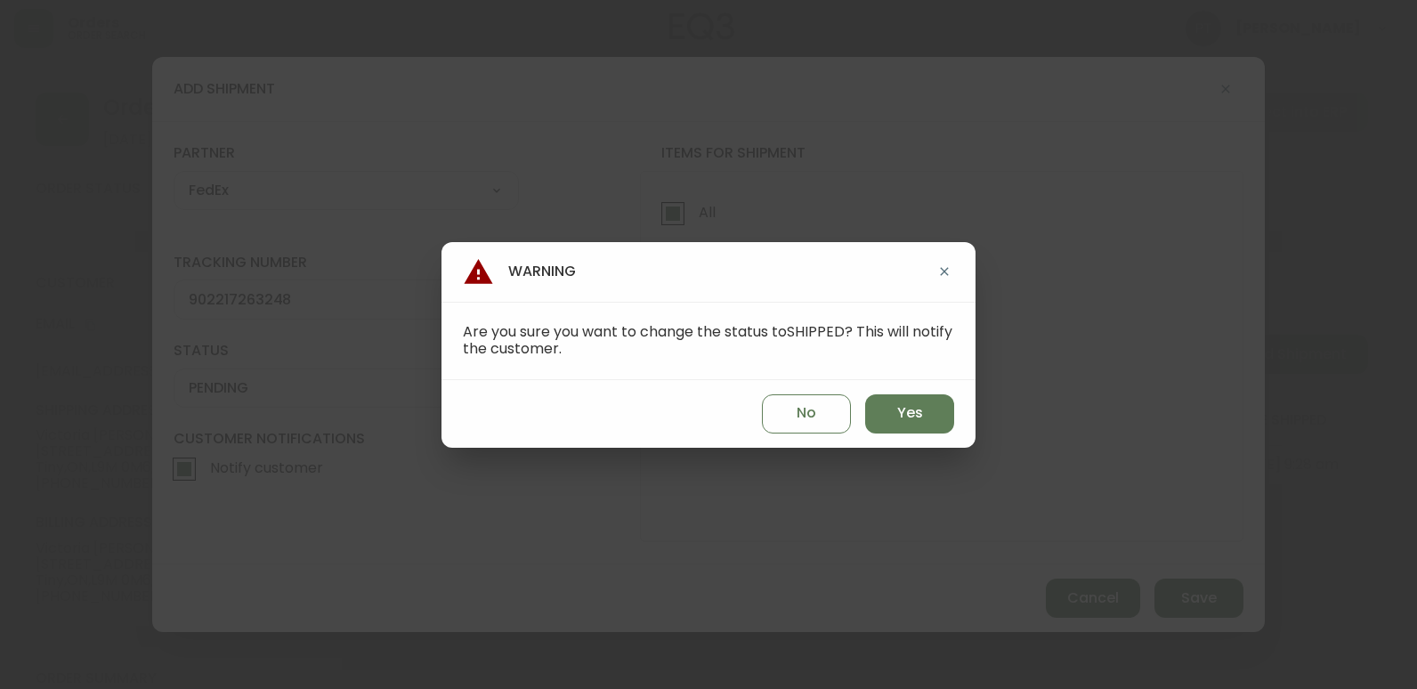
select select "PENDING"
click at [880, 410] on button "Yes" at bounding box center [909, 413] width 89 height 39
type input "SHIPPED"
select select "SHIPPED"
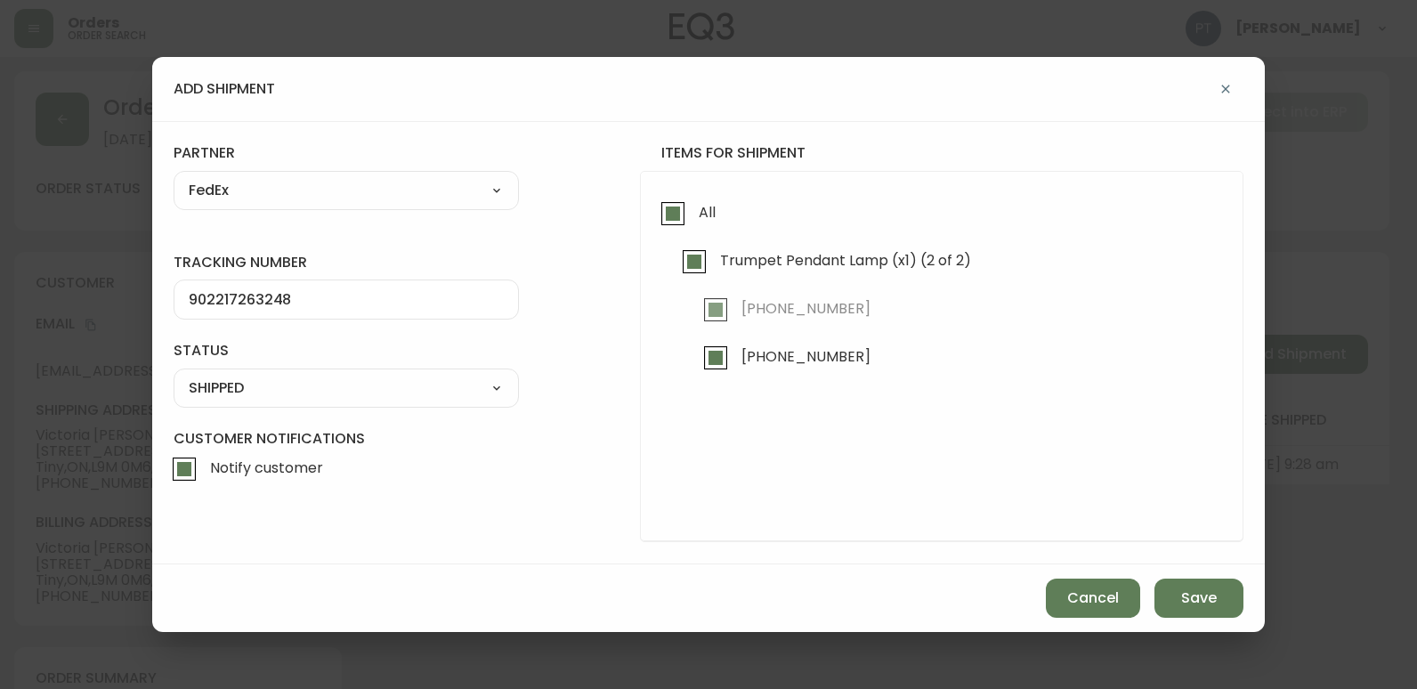
click at [1242, 665] on div "add shipment tracking number 902217263248 status SHIPPED SHIPPED PENDING CANCEL…" at bounding box center [708, 344] width 1417 height 689
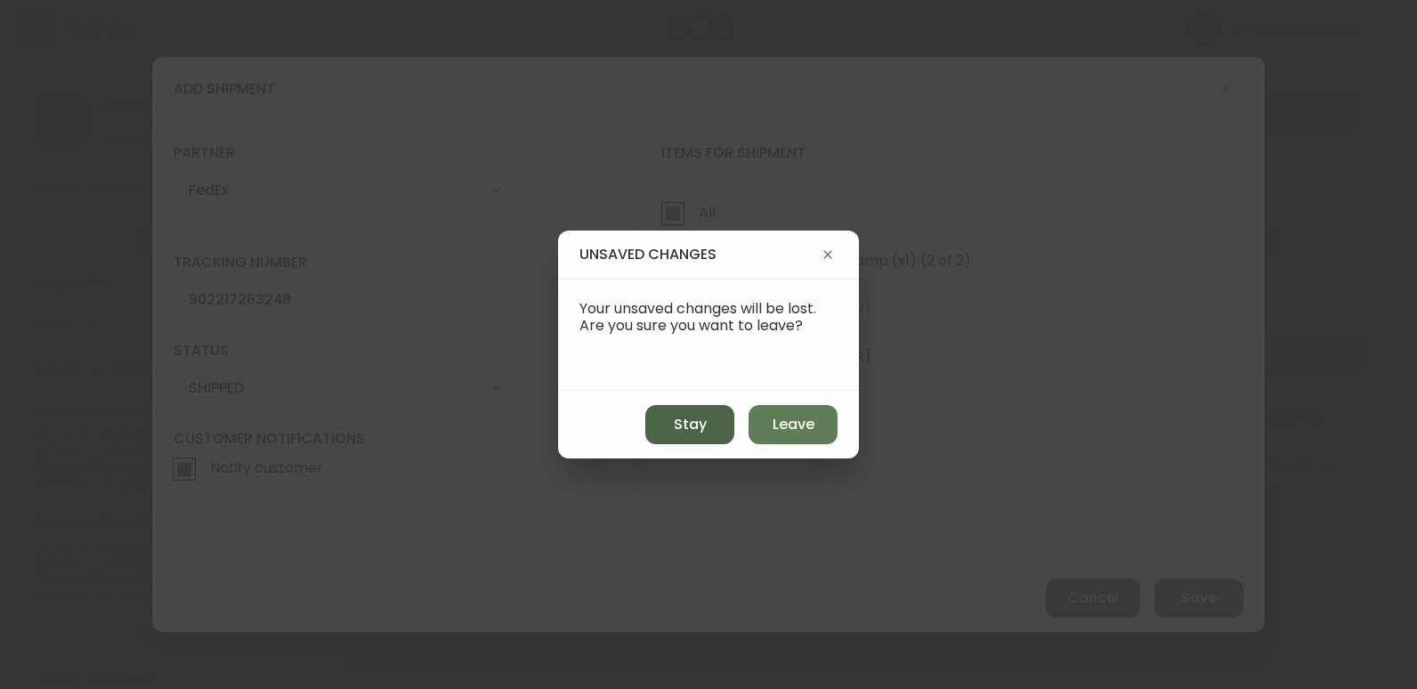
click at [698, 426] on span "Stay" at bounding box center [690, 425] width 33 height 20
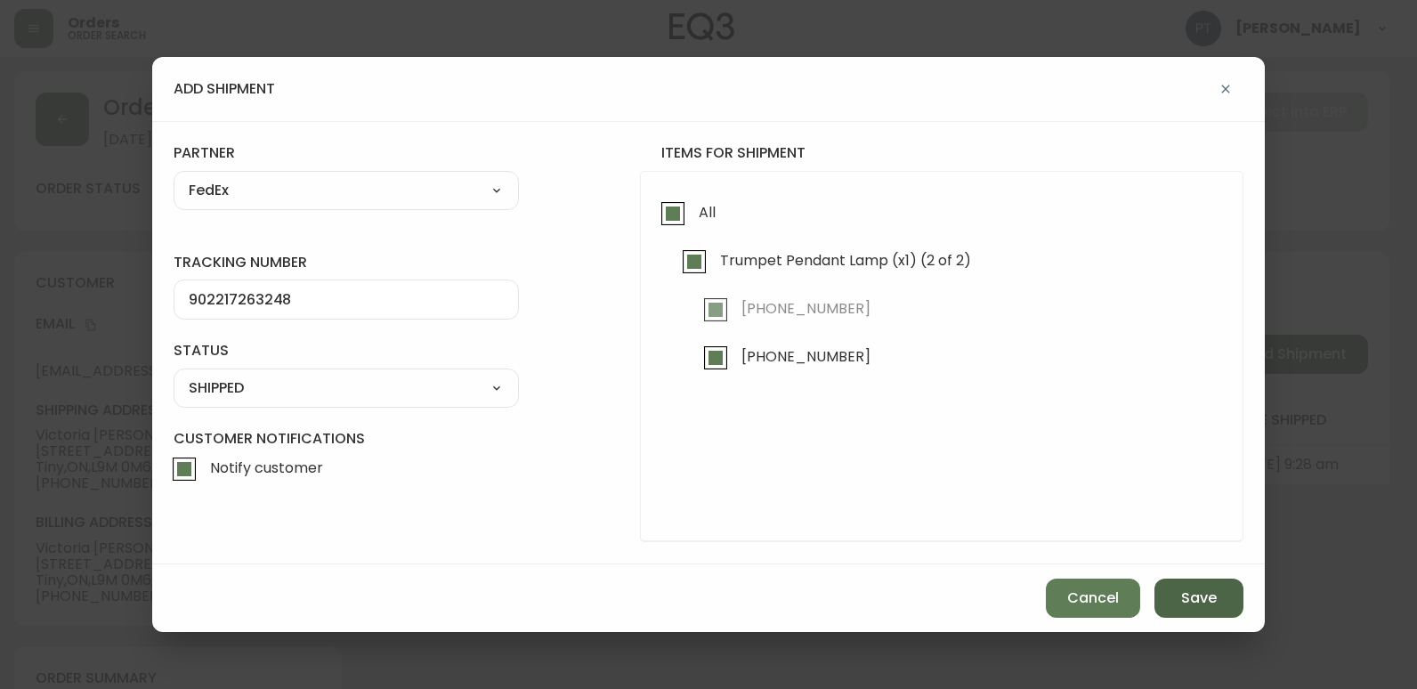
click at [1191, 602] on span "Save" at bounding box center [1199, 598] width 36 height 20
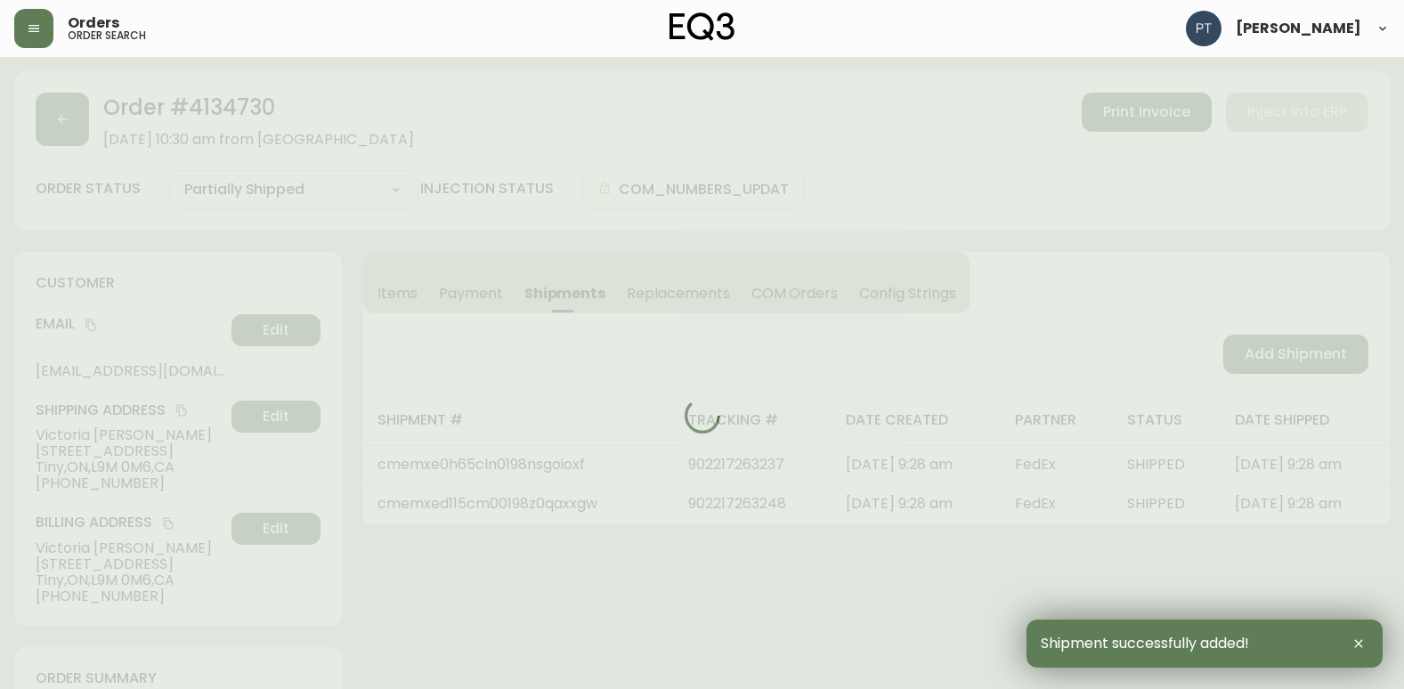
type input "Fully Shipped"
select select "FULLY_SHIPPED"
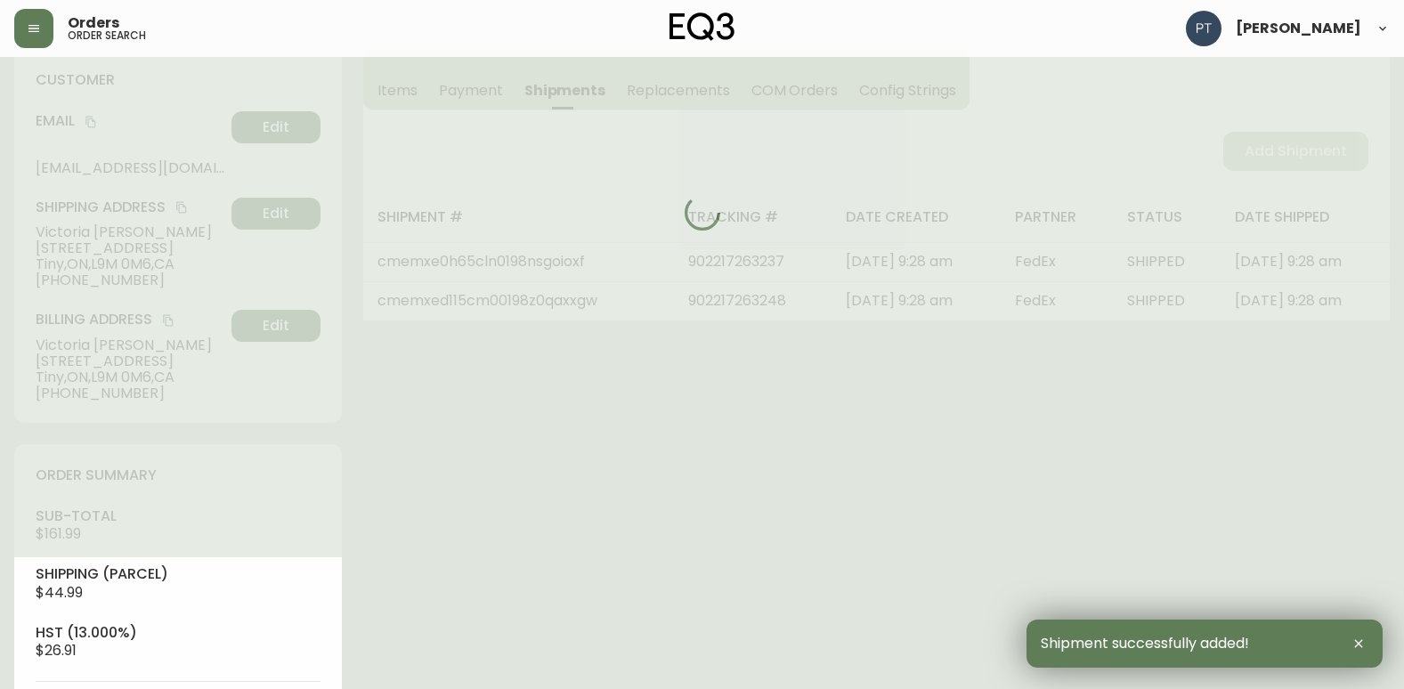
scroll to position [623, 0]
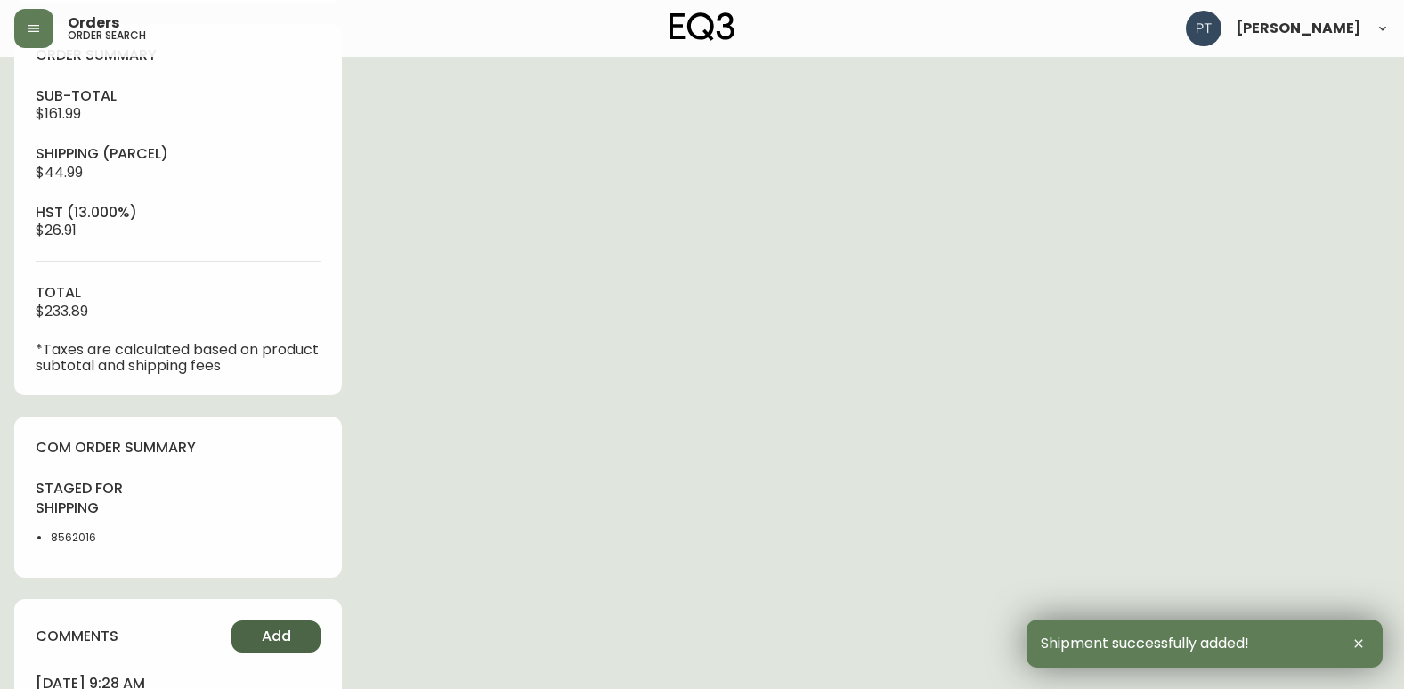
click at [288, 627] on span "Add" at bounding box center [276, 637] width 29 height 20
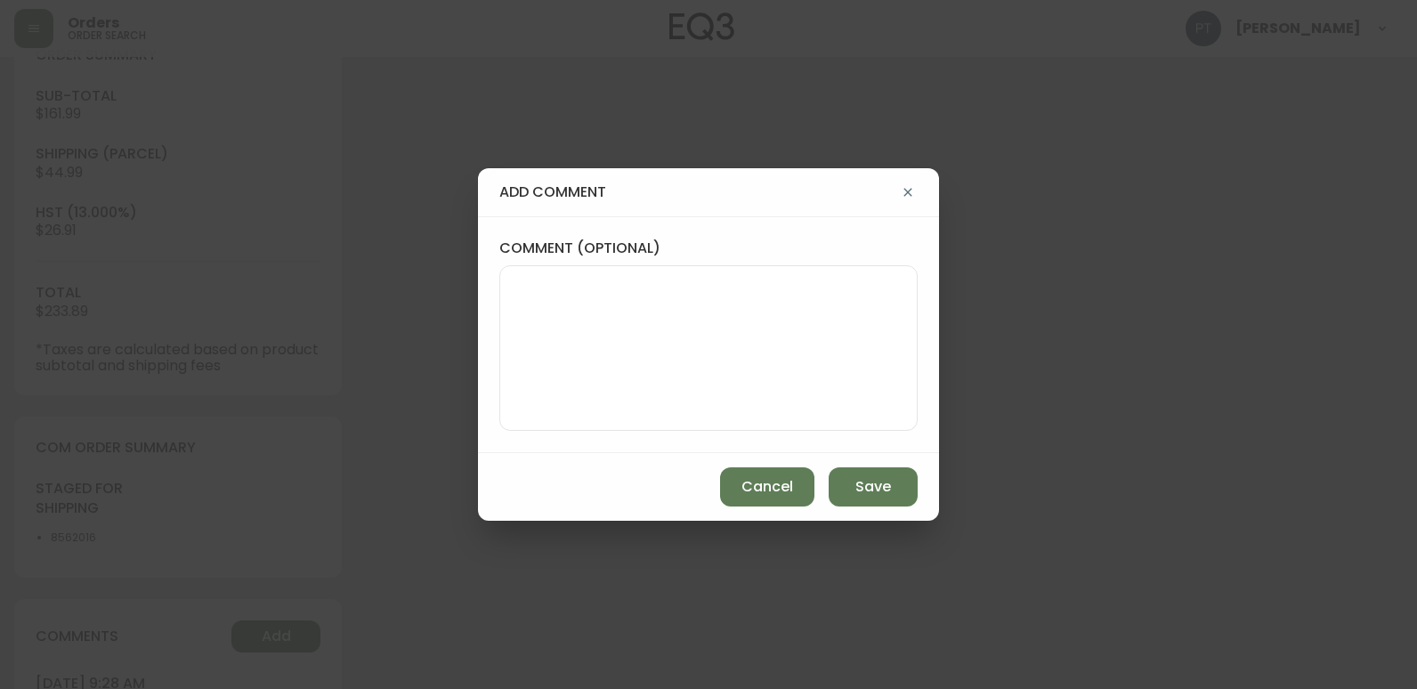
click at [652, 380] on textarea "comment (optional)" at bounding box center [709, 348] width 388 height 142
type textarea "CH"
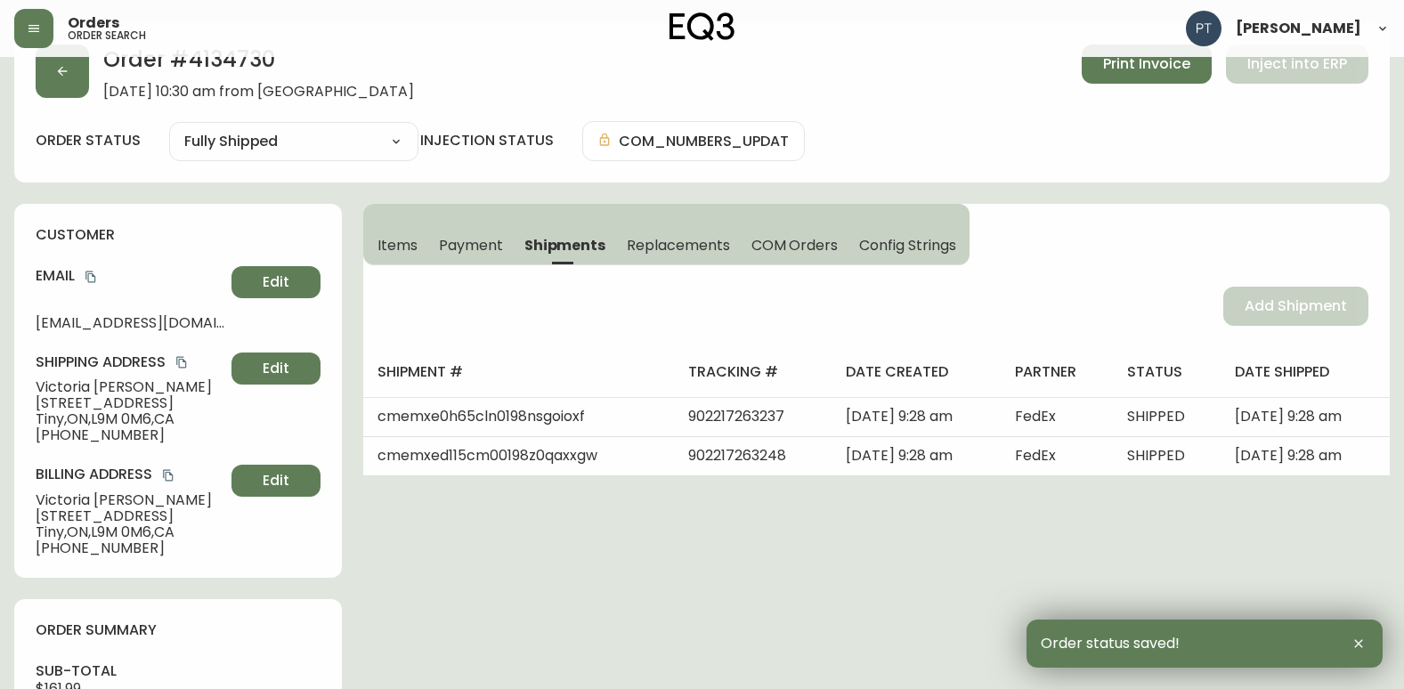
scroll to position [0, 0]
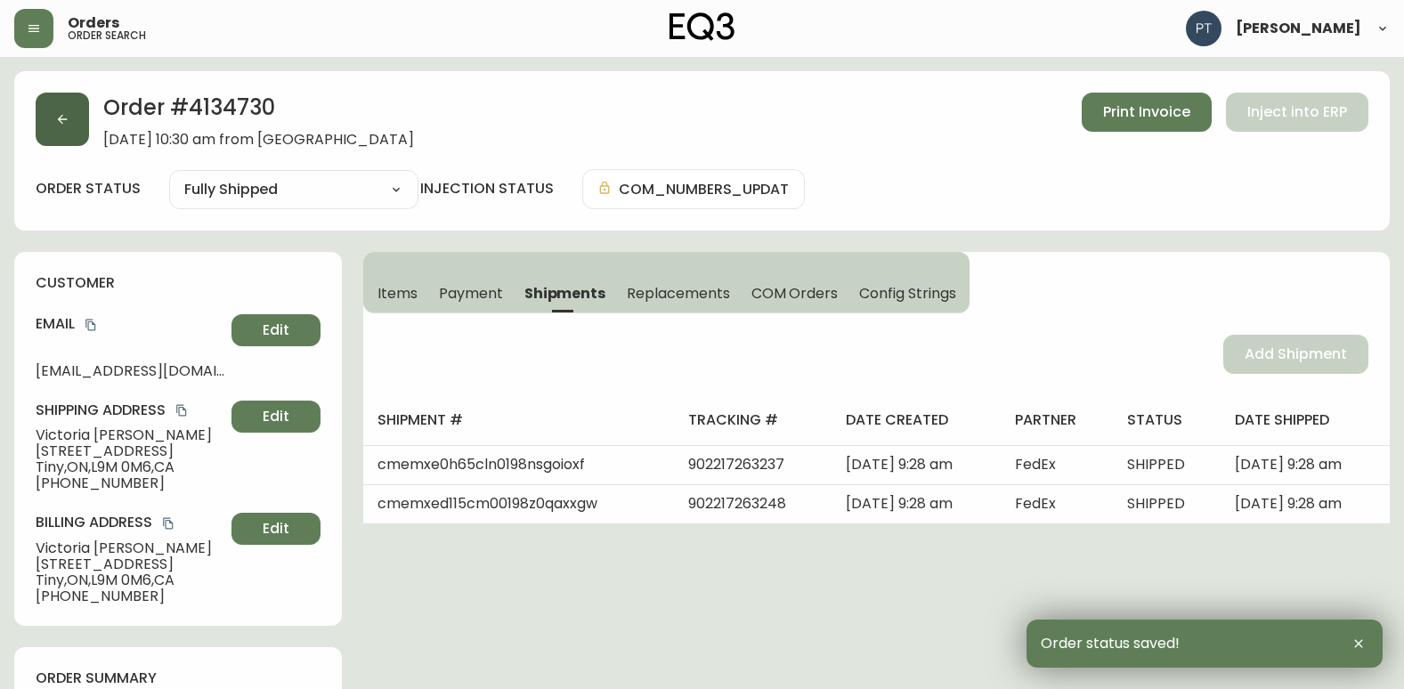
click at [58, 126] on icon "button" at bounding box center [62, 119] width 14 height 14
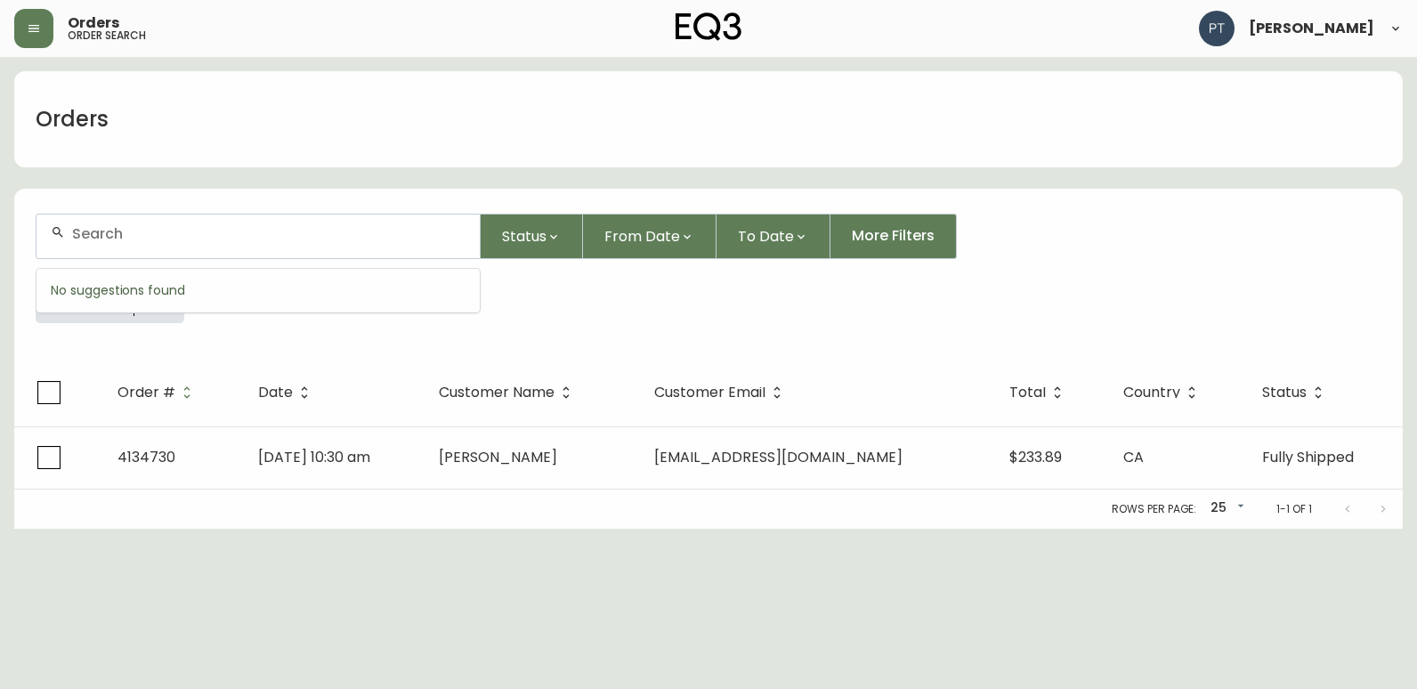
click at [269, 234] on input "text" at bounding box center [268, 233] width 393 height 17
type input "4134744"
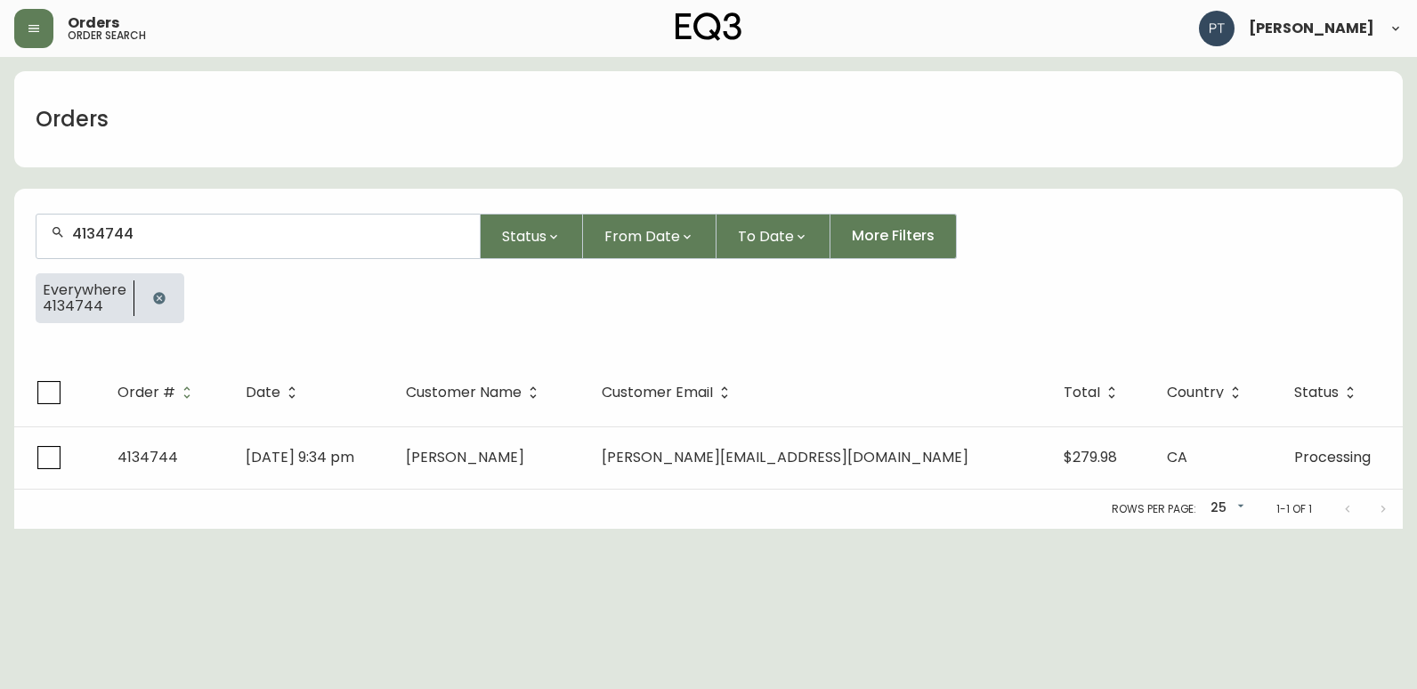
click at [392, 425] on th "Date" at bounding box center [311, 393] width 160 height 68
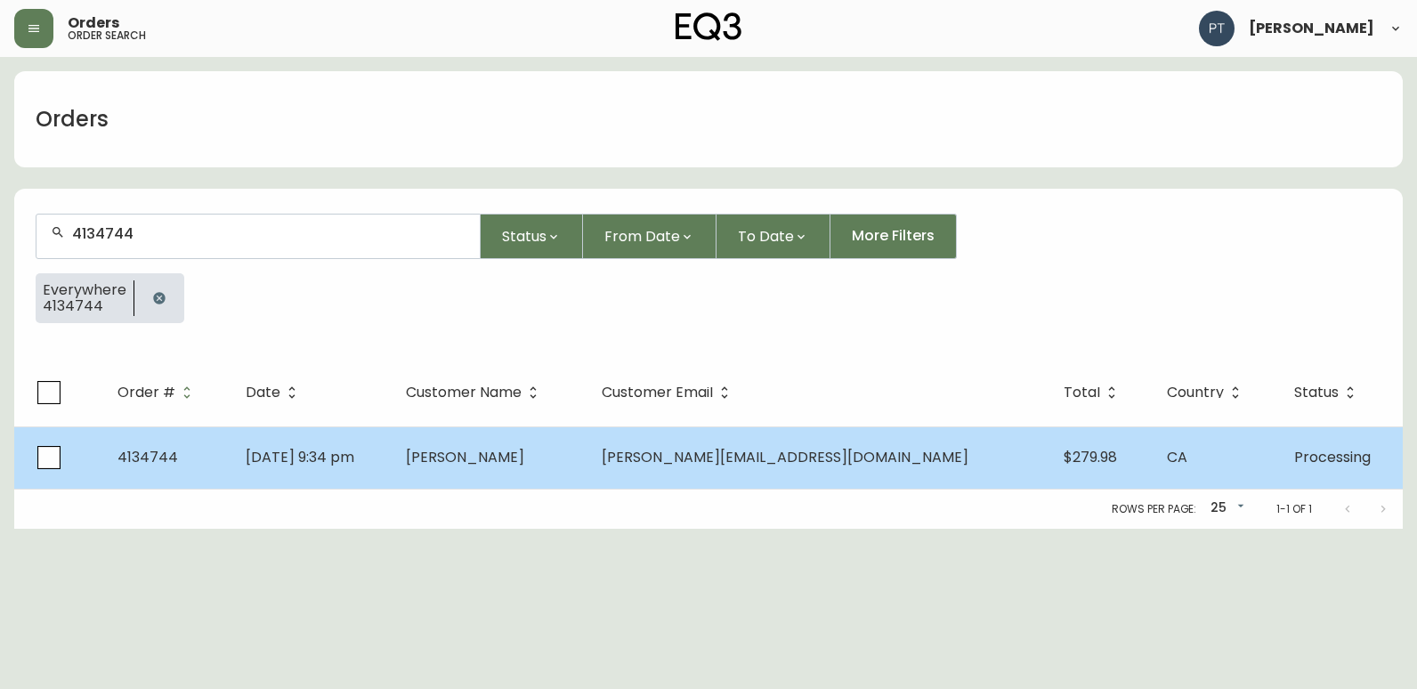
click at [392, 438] on td "[DATE] 9:34 pm" at bounding box center [311, 457] width 160 height 62
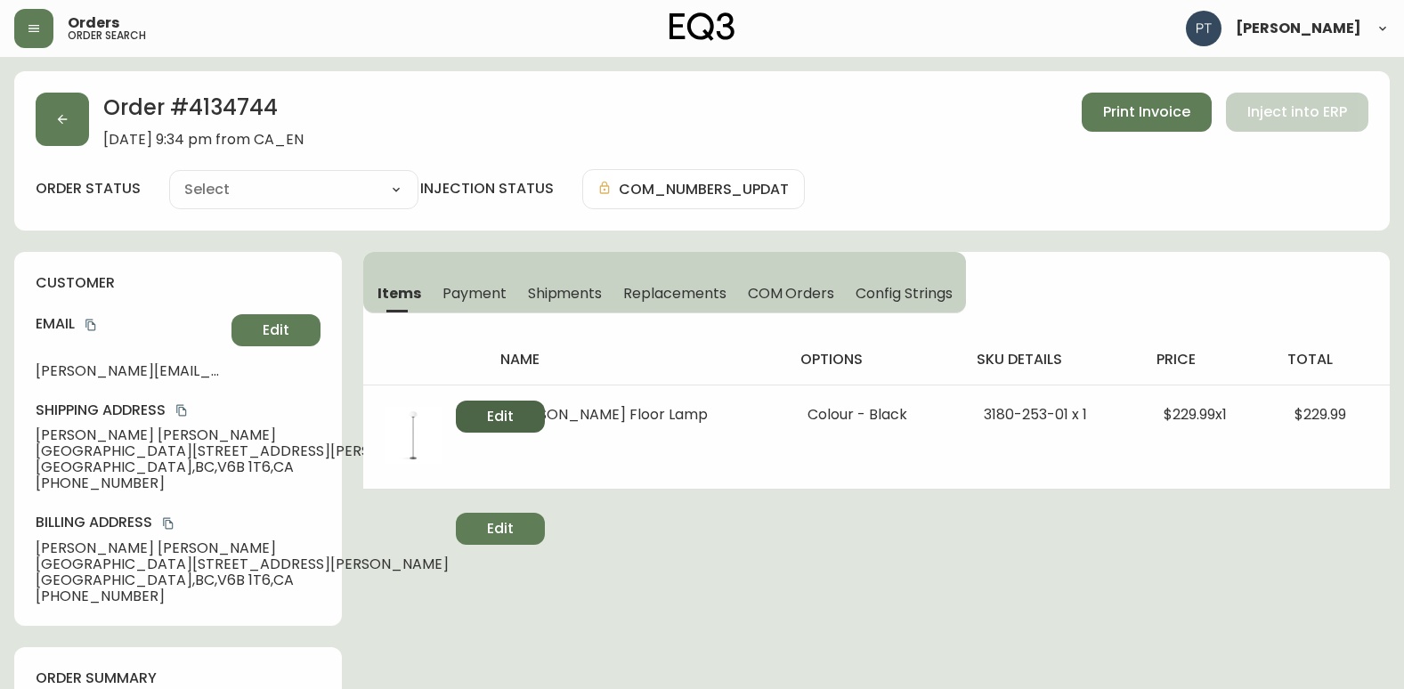
type input "Processing"
select select "PROCESSING"
click at [561, 292] on span "Shipments" at bounding box center [565, 293] width 75 height 19
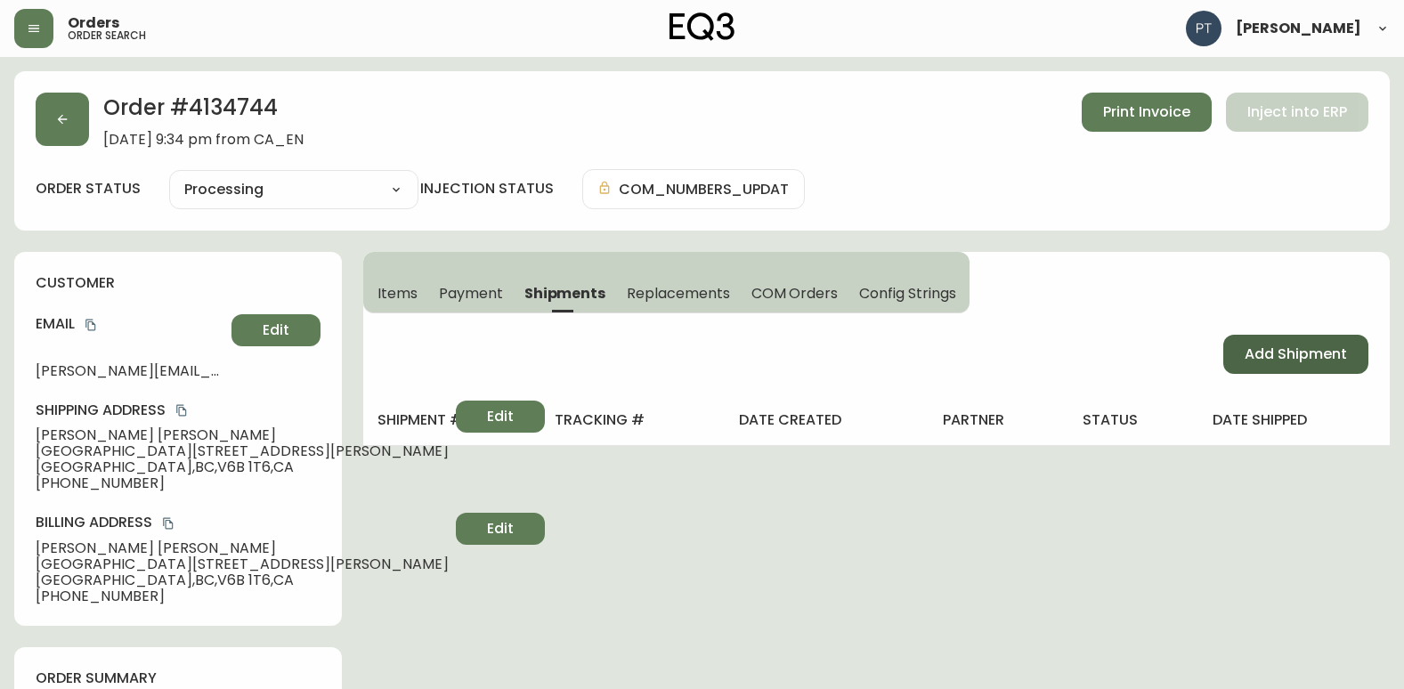
click at [1236, 350] on button "Add Shipment" at bounding box center [1295, 354] width 145 height 39
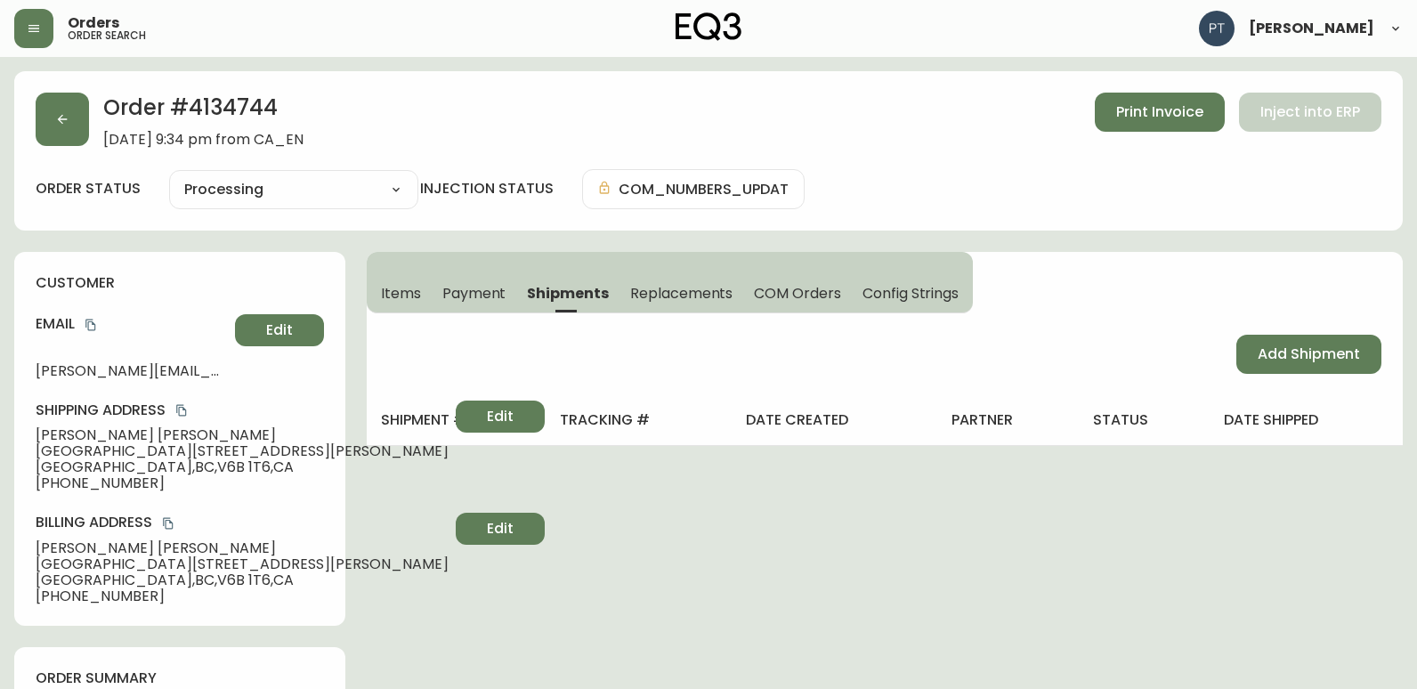
select select "PENDING"
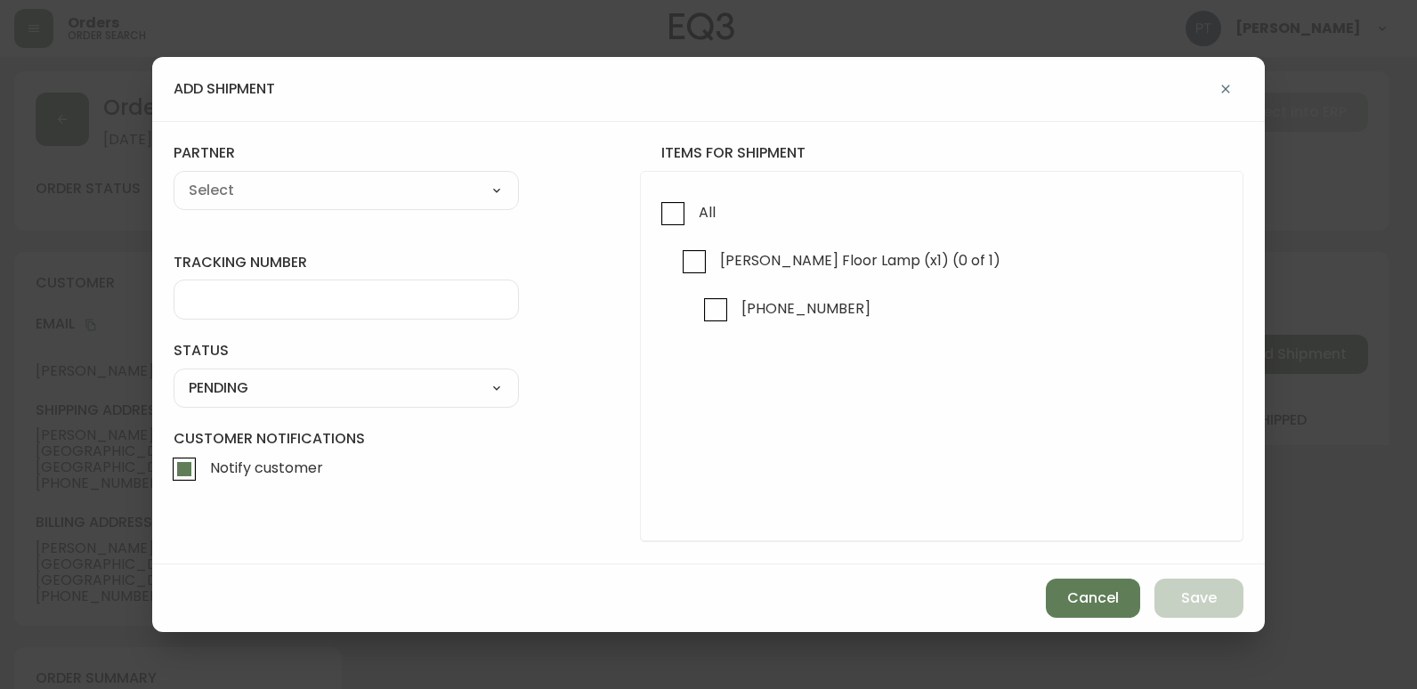
drag, startPoint x: 678, startPoint y: 215, endPoint x: 482, endPoint y: 253, distance: 200.4
click at [675, 215] on input "All" at bounding box center [673, 213] width 41 height 41
checkbox input "true"
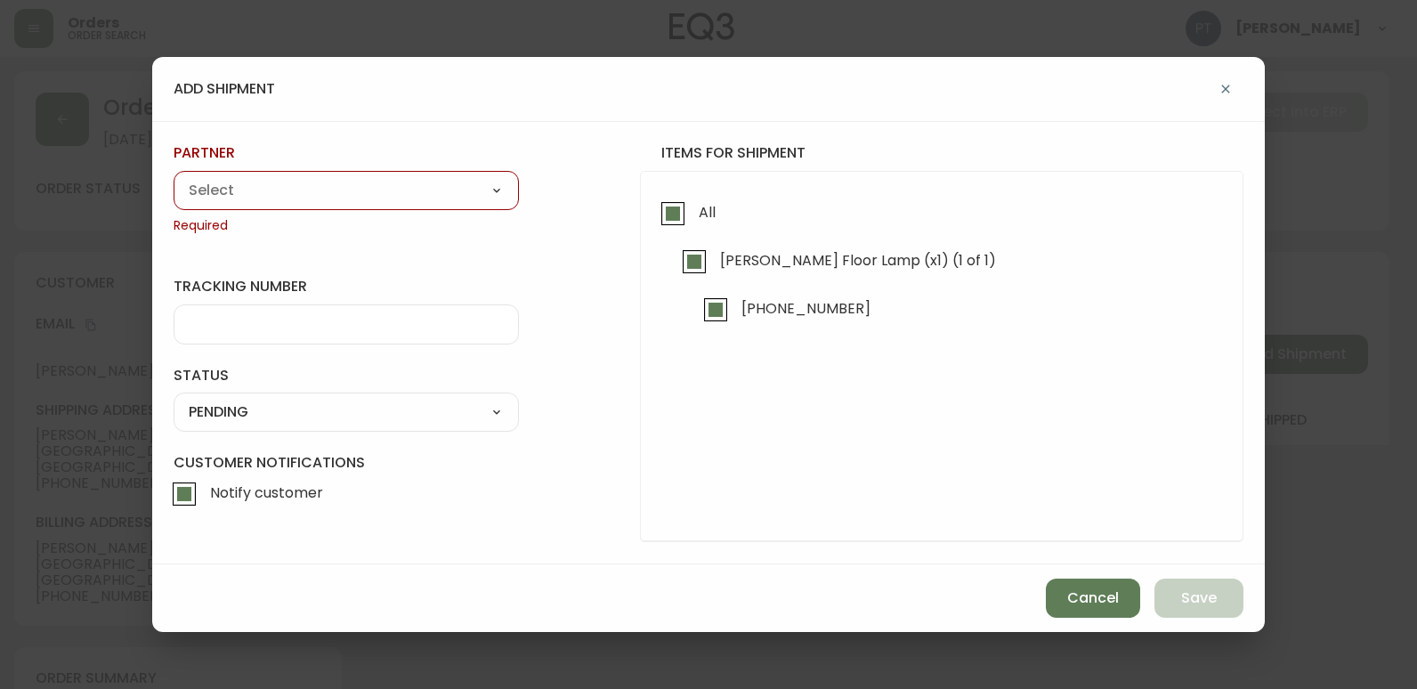
click at [361, 196] on select "A Move to Remember LLC ABF Freight Alero [PERSON_NAME] Canada Post CDS Ceva Log…" at bounding box center [346, 190] width 345 height 27
select select "cjy0a9taa01x001669l98m63c"
click at [174, 177] on select "A Move to Remember LLC ABF Freight Alero [PERSON_NAME] Canada Post CDS Ceva Log…" at bounding box center [346, 190] width 345 height 27
type input "FedEx"
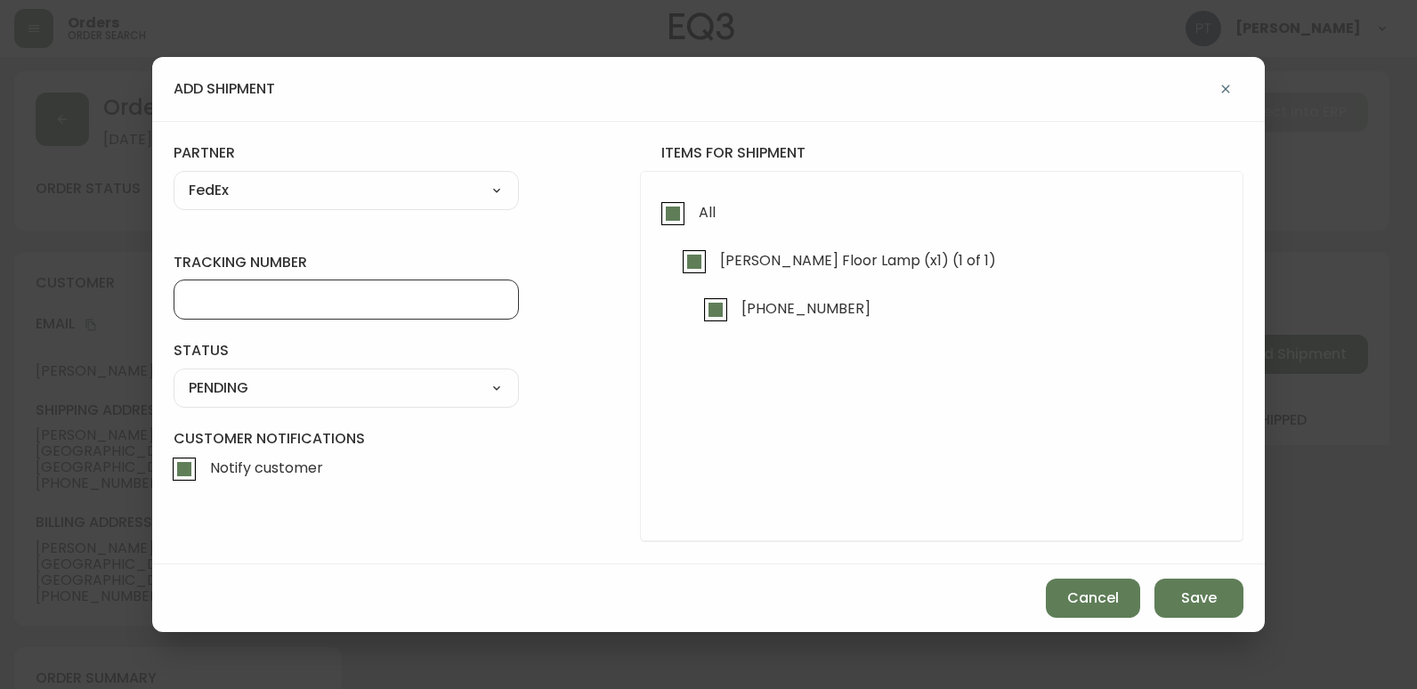
click at [320, 296] on input "tracking number" at bounding box center [346, 299] width 315 height 17
type input "902217263259"
click at [415, 385] on select "SHIPPED PENDING CANCELLED" at bounding box center [346, 388] width 345 height 27
click at [174, 375] on select "SHIPPED PENDING CANCELLED" at bounding box center [346, 388] width 345 height 27
select select "PENDING"
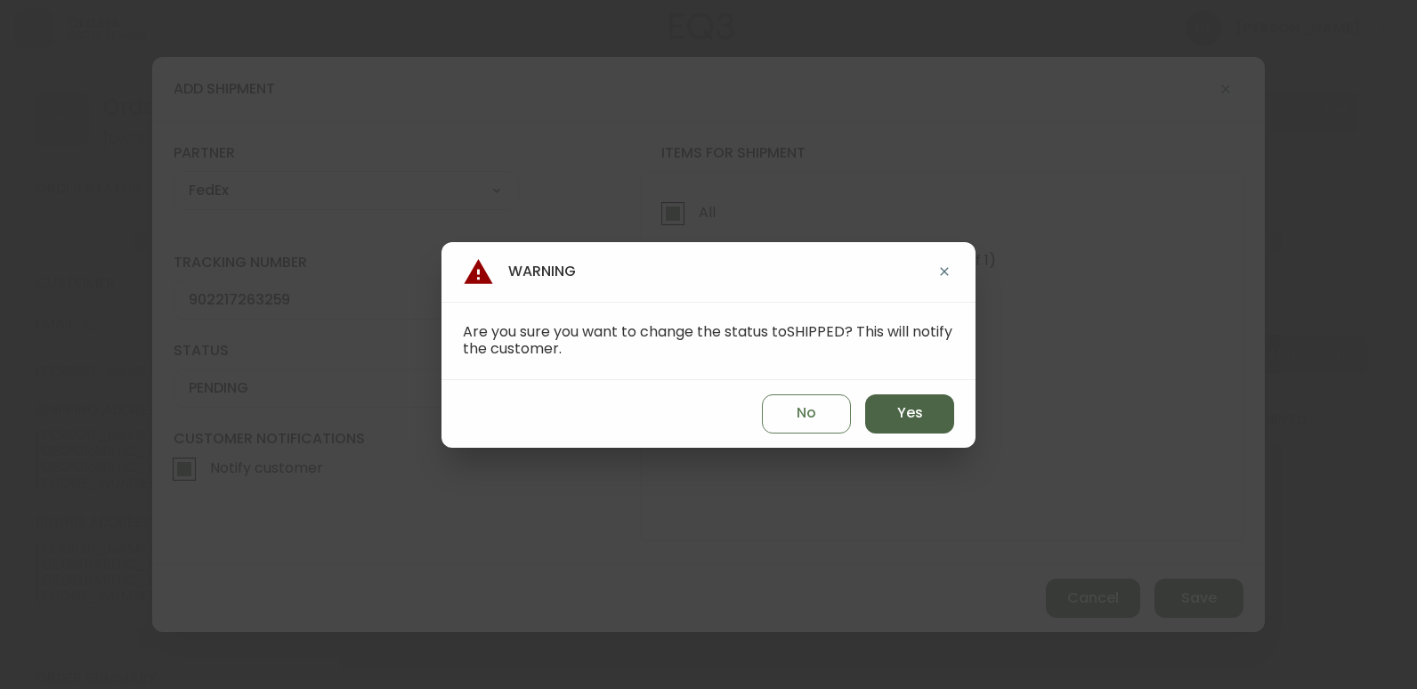
click at [902, 406] on span "Yes" at bounding box center [910, 413] width 26 height 20
type input "SHIPPED"
select select "SHIPPED"
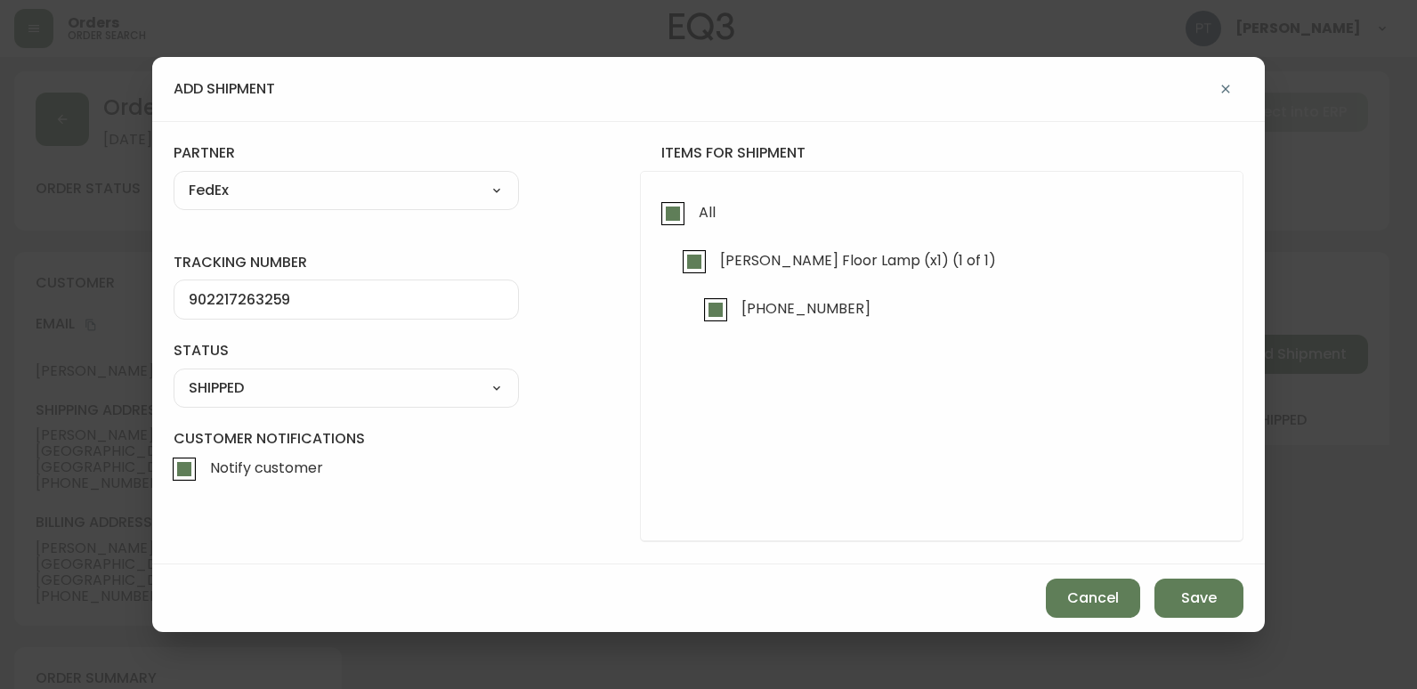
drag, startPoint x: 1214, startPoint y: 604, endPoint x: 1209, endPoint y: 572, distance: 32.5
click at [1214, 602] on span "Save" at bounding box center [1199, 598] width 36 height 20
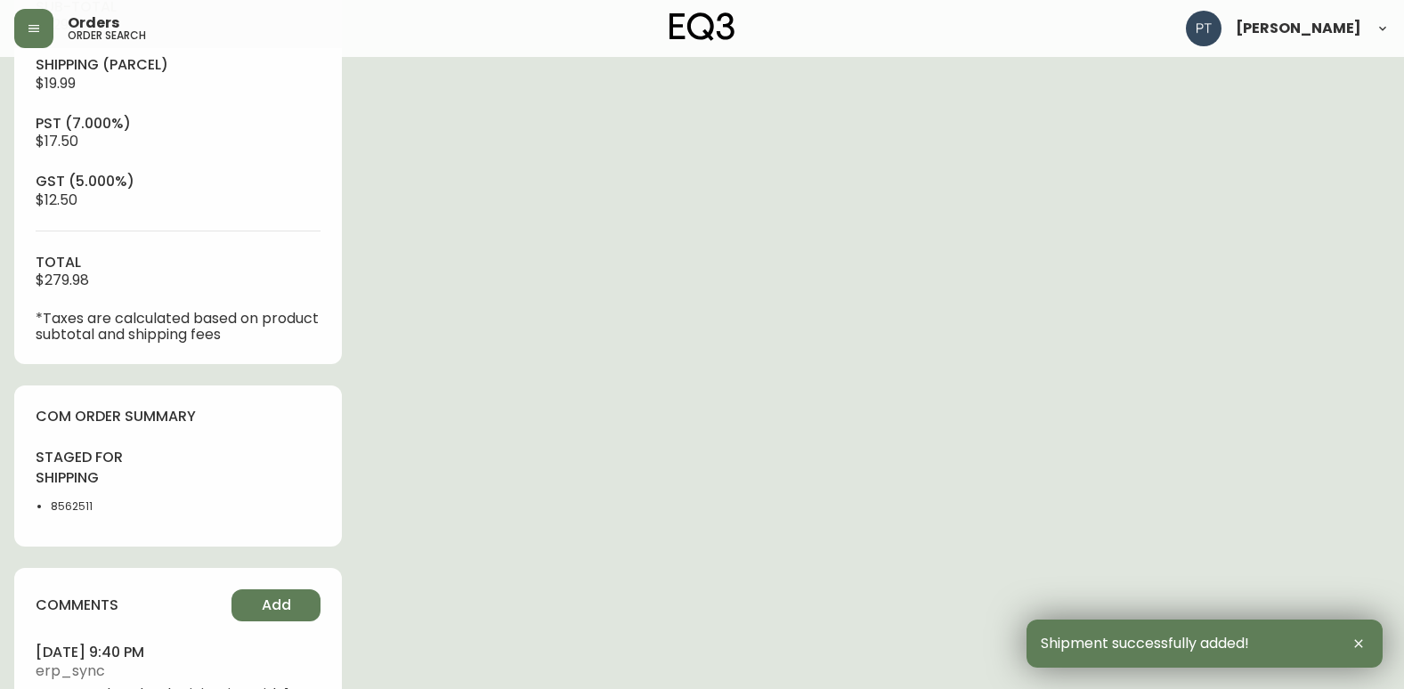
type input "Fully Shipped"
select select "FULLY_SHIPPED"
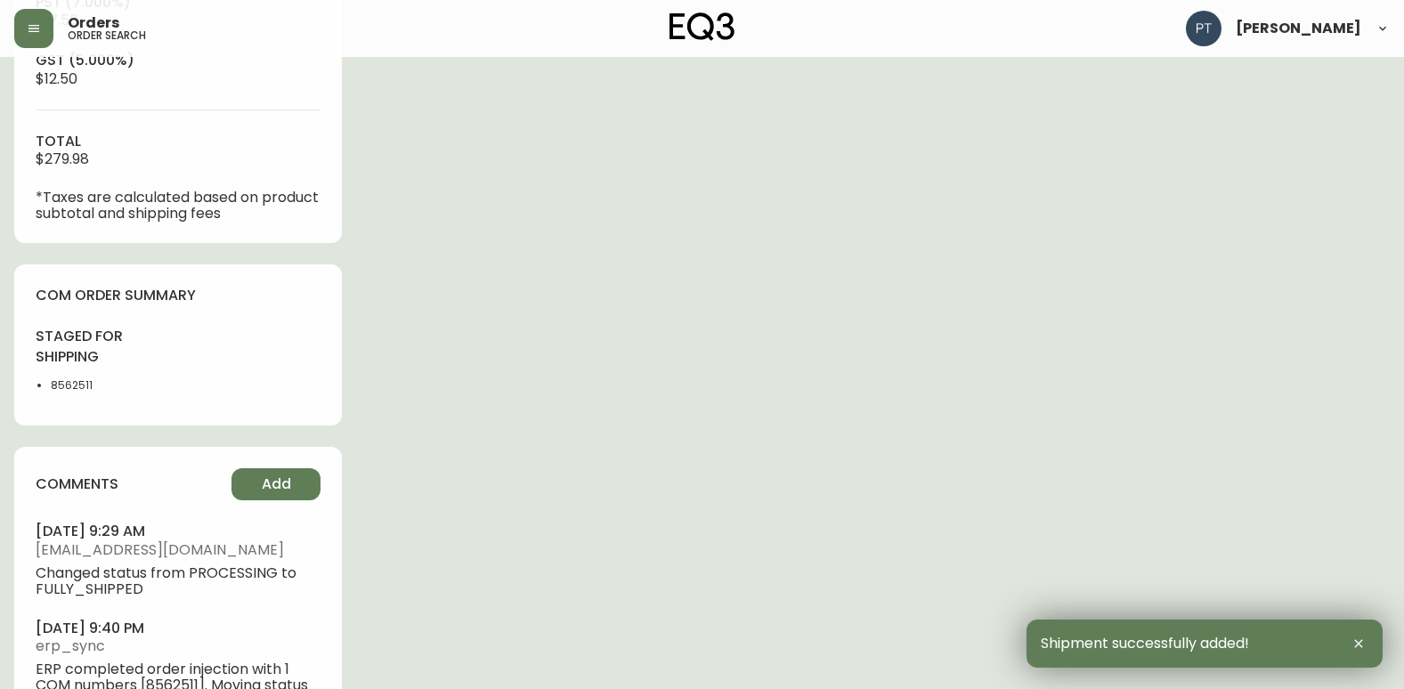
scroll to position [907, 0]
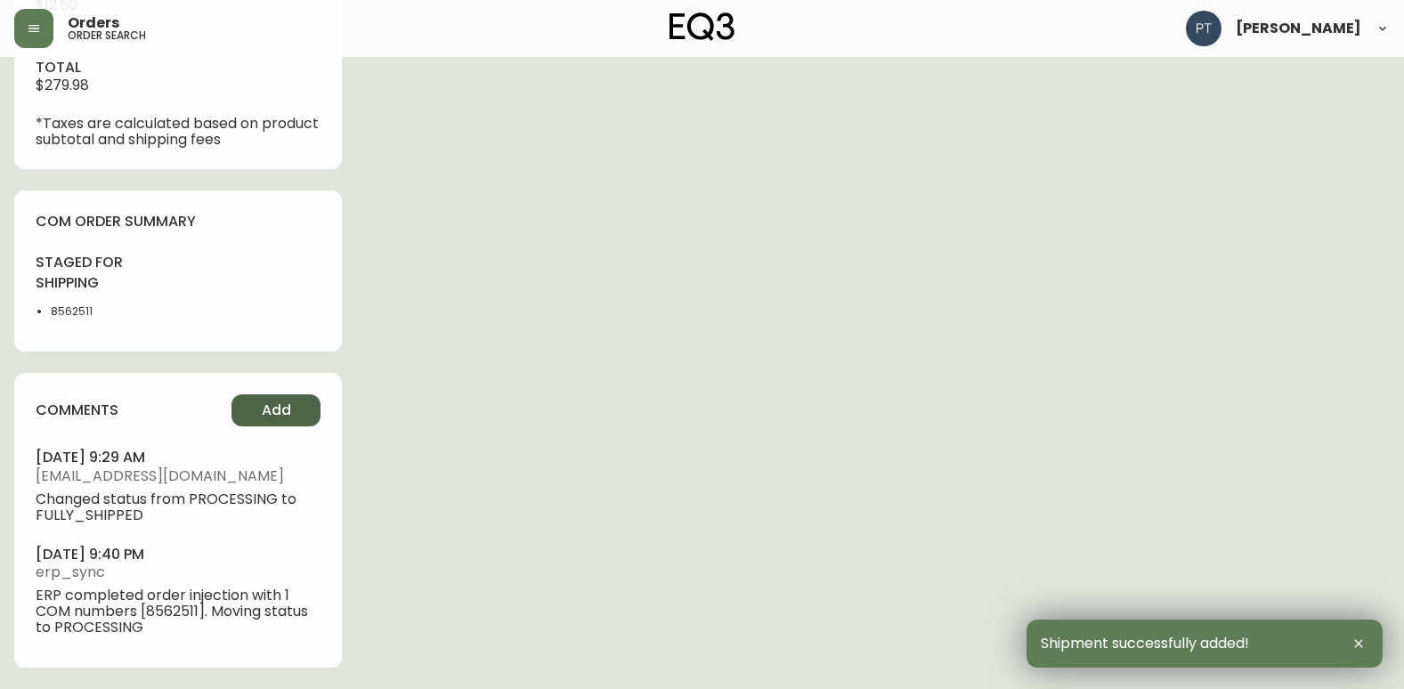
click at [278, 409] on span "Add" at bounding box center [276, 411] width 29 height 20
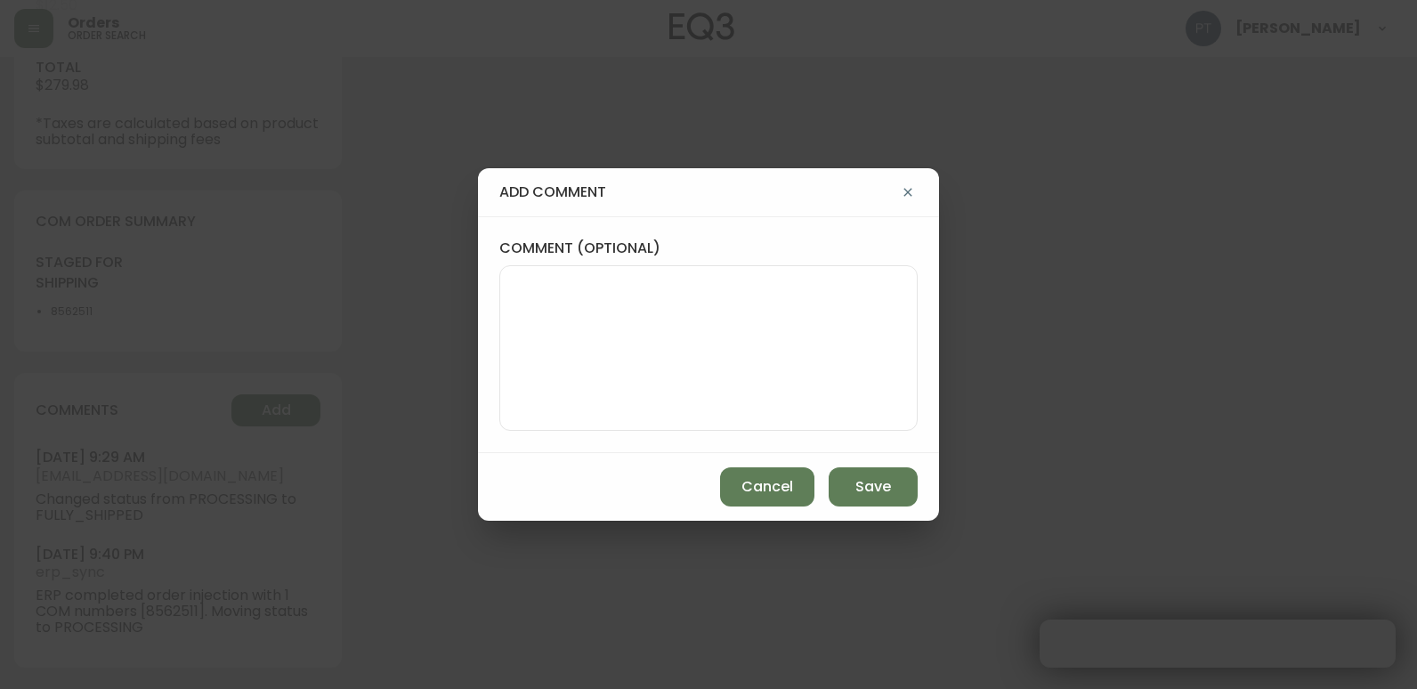
click at [719, 308] on textarea "comment (optional)" at bounding box center [709, 348] width 388 height 142
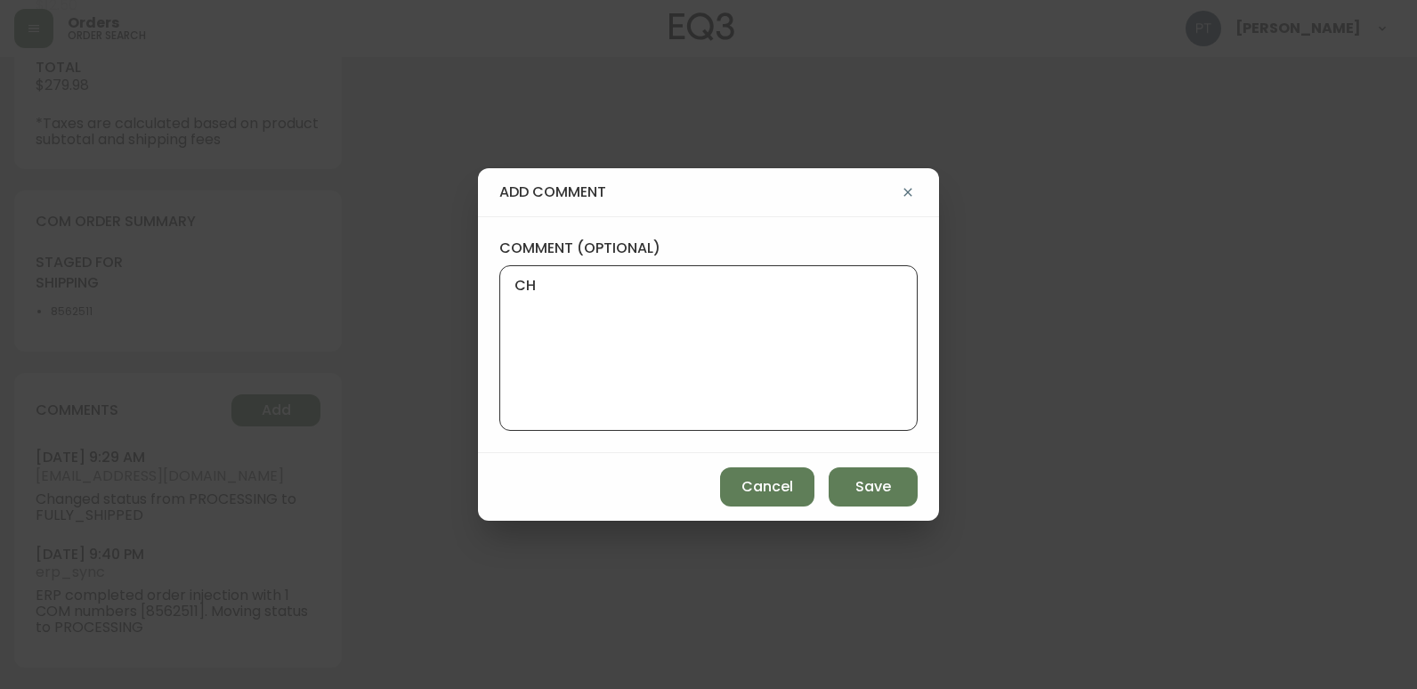
type textarea "CH"
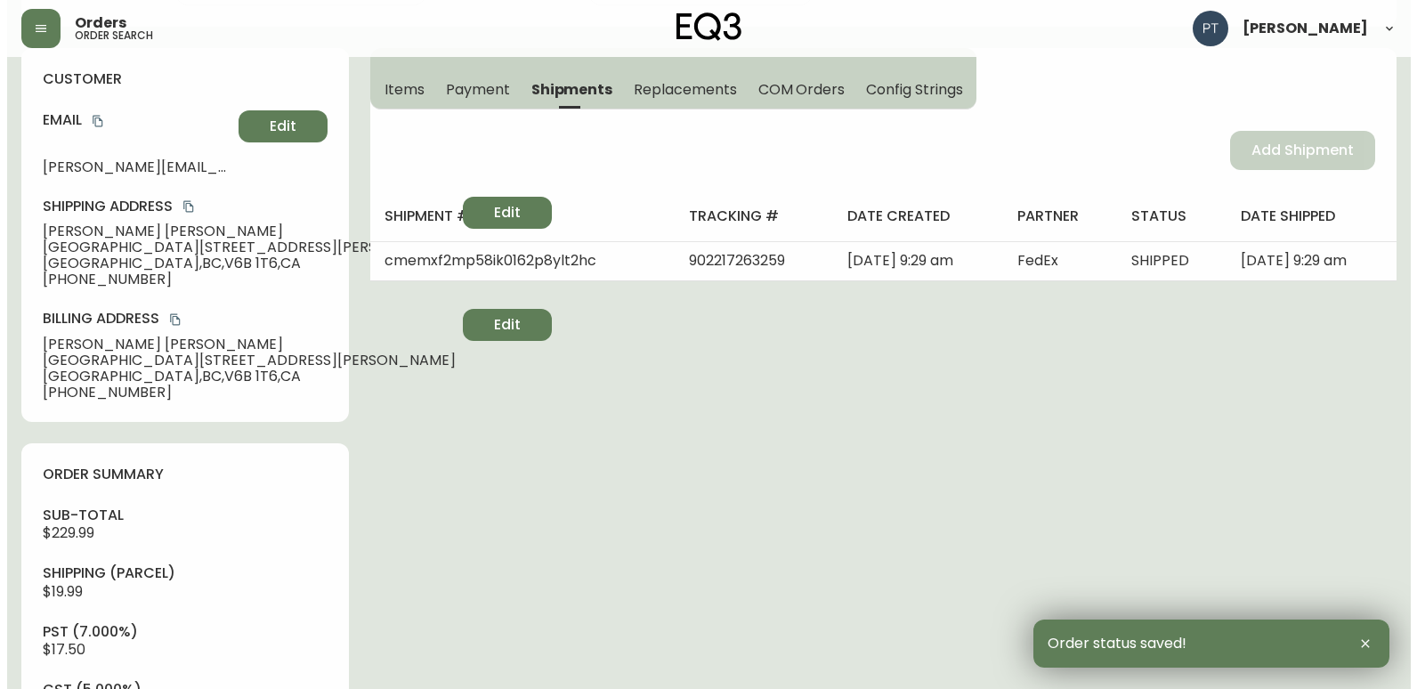
scroll to position [0, 0]
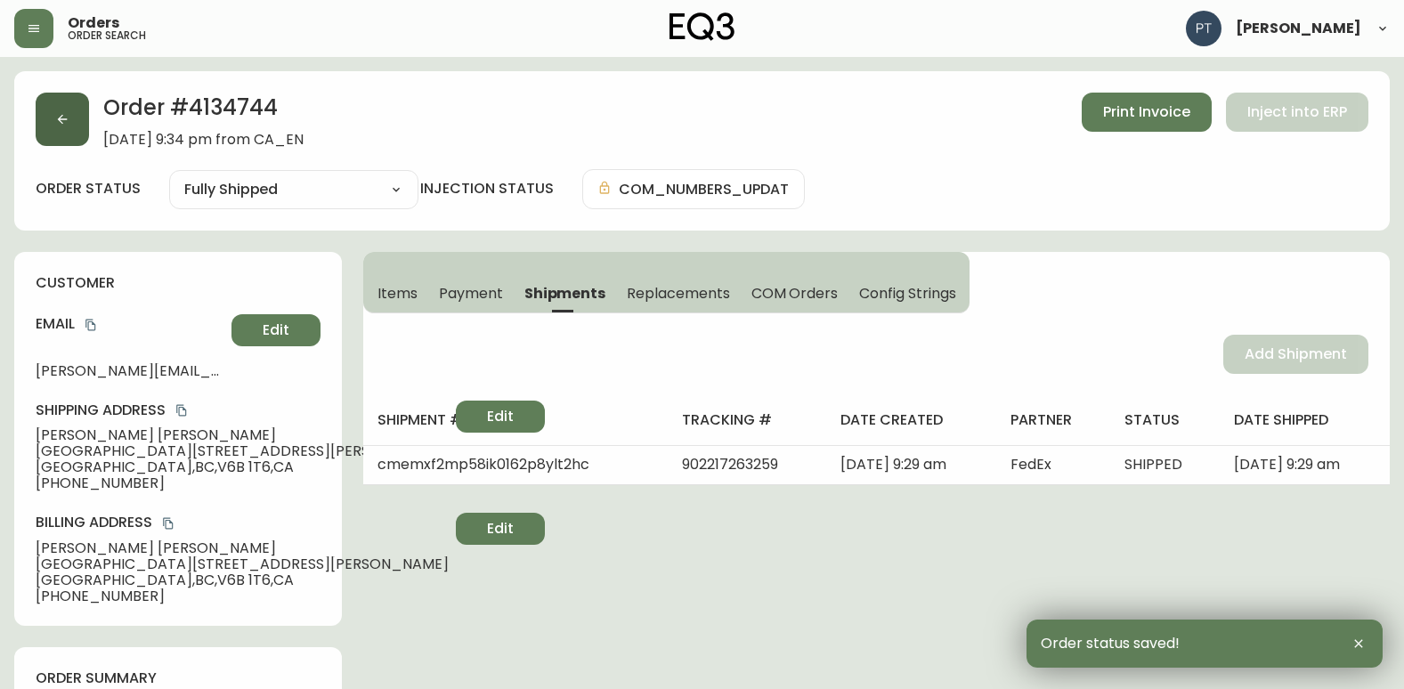
click at [63, 101] on button "button" at bounding box center [62, 119] width 53 height 53
